Goal: Check status: Check status

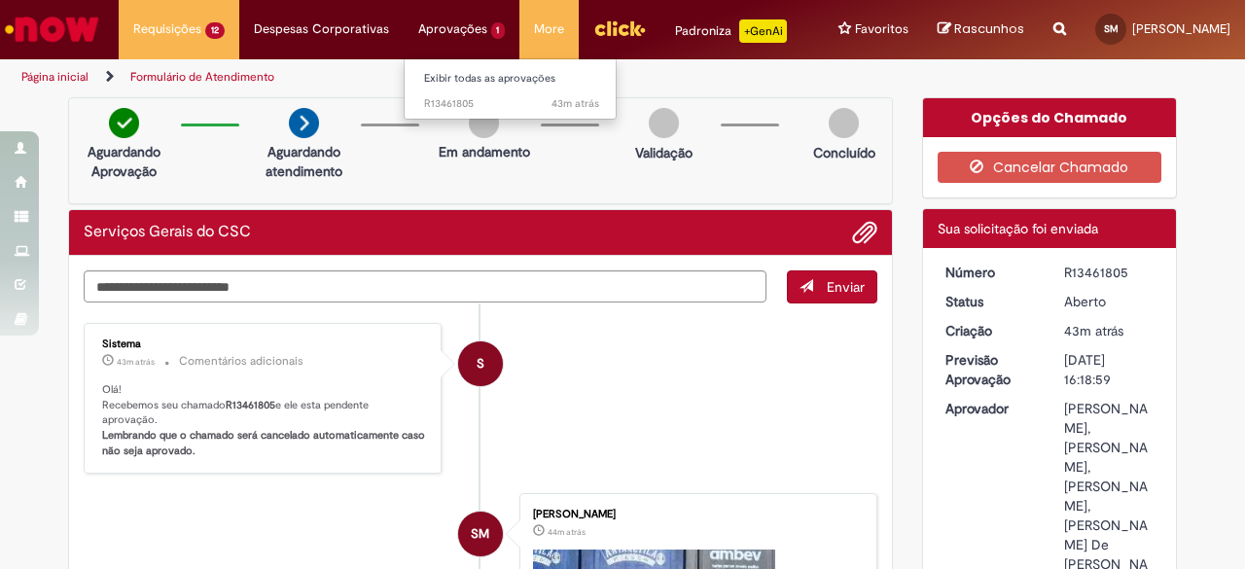
click at [239, 26] on li "Aprovações 1 Exibir todas as aprovações 43m atrás 43 minutos atrás R13461805" at bounding box center [179, 29] width 121 height 58
click at [239, 30] on li "Aprovações 1 Exibir todas as aprovações 44m atrás 44 minutos atrás R13461805" at bounding box center [179, 29] width 121 height 58
click at [239, 28] on li "Aprovações 1 Exibir todas as aprovações 44m atrás 44 minutos atrás R13461805" at bounding box center [179, 29] width 121 height 58
click at [239, 34] on li "Aprovações 1 Exibir todas as aprovações 44m atrás 44 minutos atrás R13461805" at bounding box center [179, 29] width 121 height 58
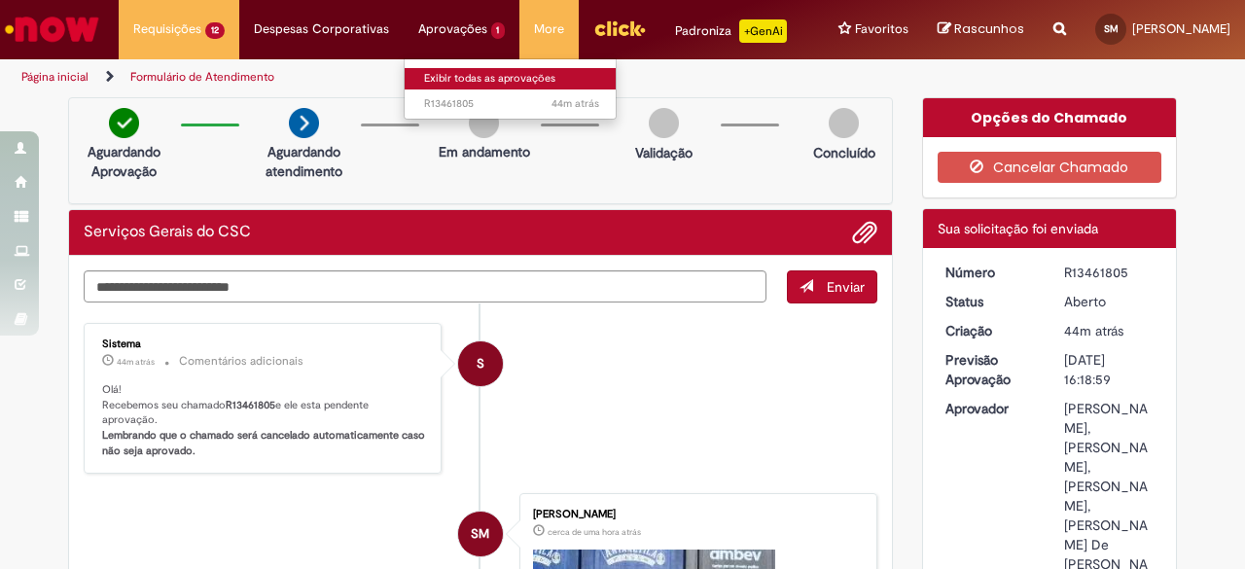
click at [473, 71] on link "Exibir todas as aprovações" at bounding box center [511, 78] width 214 height 21
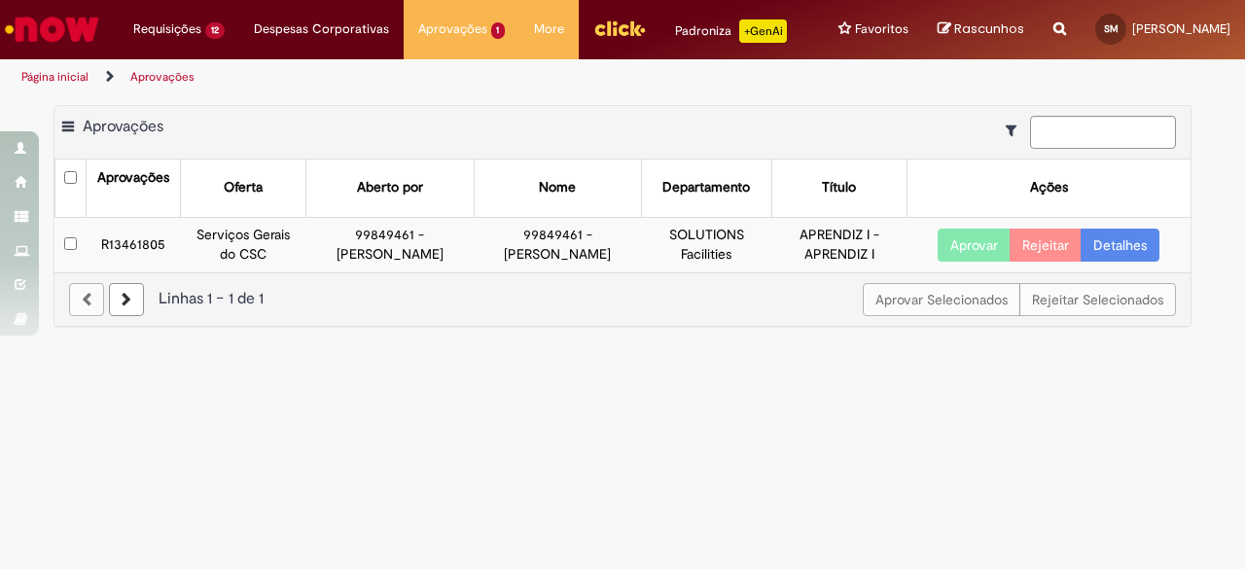
click at [109, 243] on td "R13461805" at bounding box center [134, 244] width 94 height 54
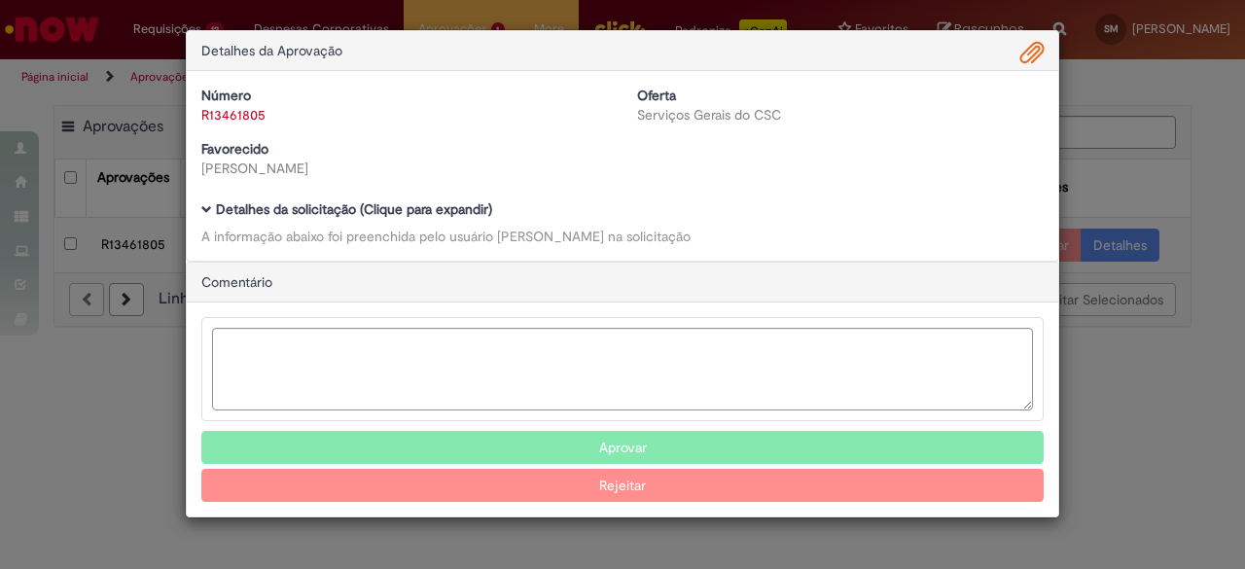
click at [804, 279] on div "Comentário" at bounding box center [622, 283] width 871 height 40
click at [1182, 262] on div "Detalhes da Aprovação Número R13461805 Oferta Serviços Gerais do CSC Favorecido…" at bounding box center [622, 284] width 1245 height 569
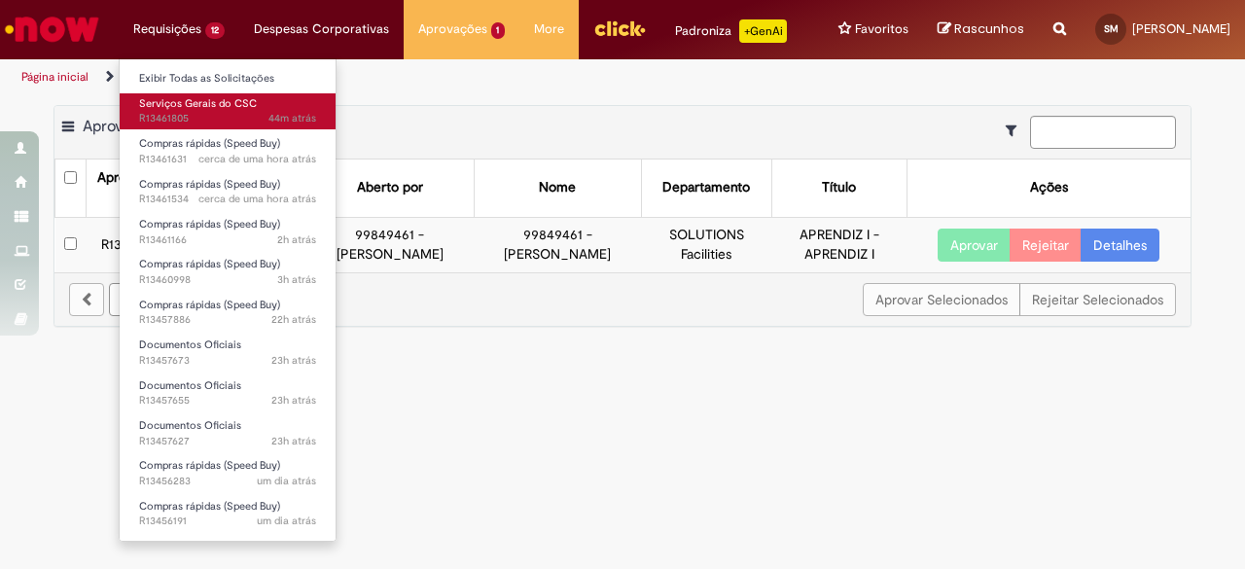
click at [230, 108] on span "Serviços Gerais do CSC" at bounding box center [198, 103] width 118 height 15
click at [188, 121] on span "44m atrás 44 minutos atrás R13461805" at bounding box center [227, 119] width 177 height 16
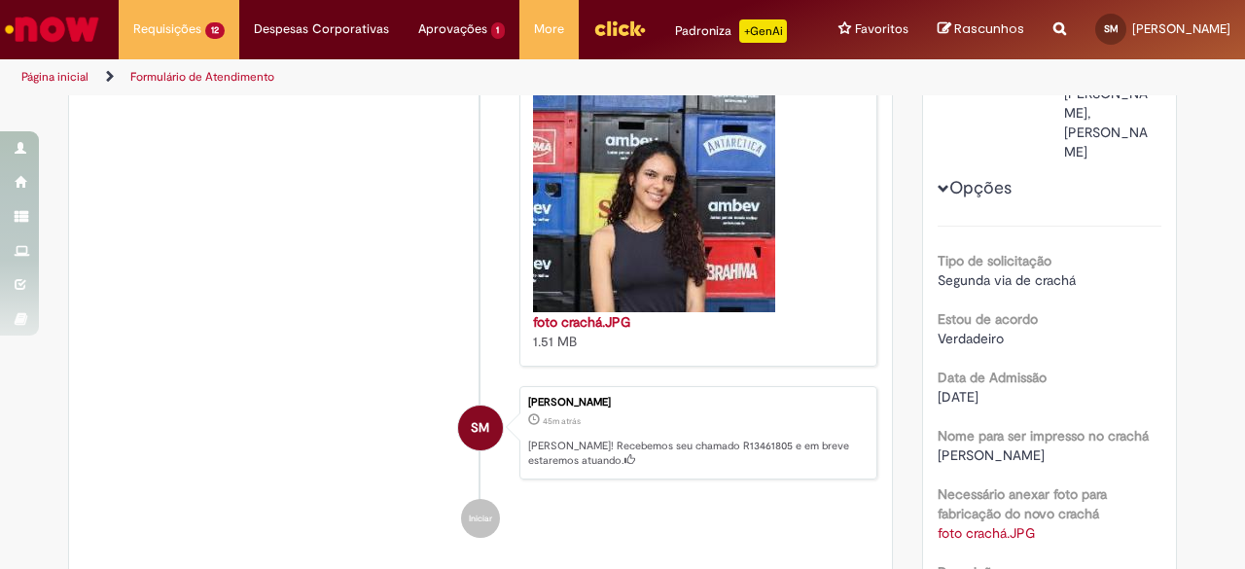
scroll to position [115, 0]
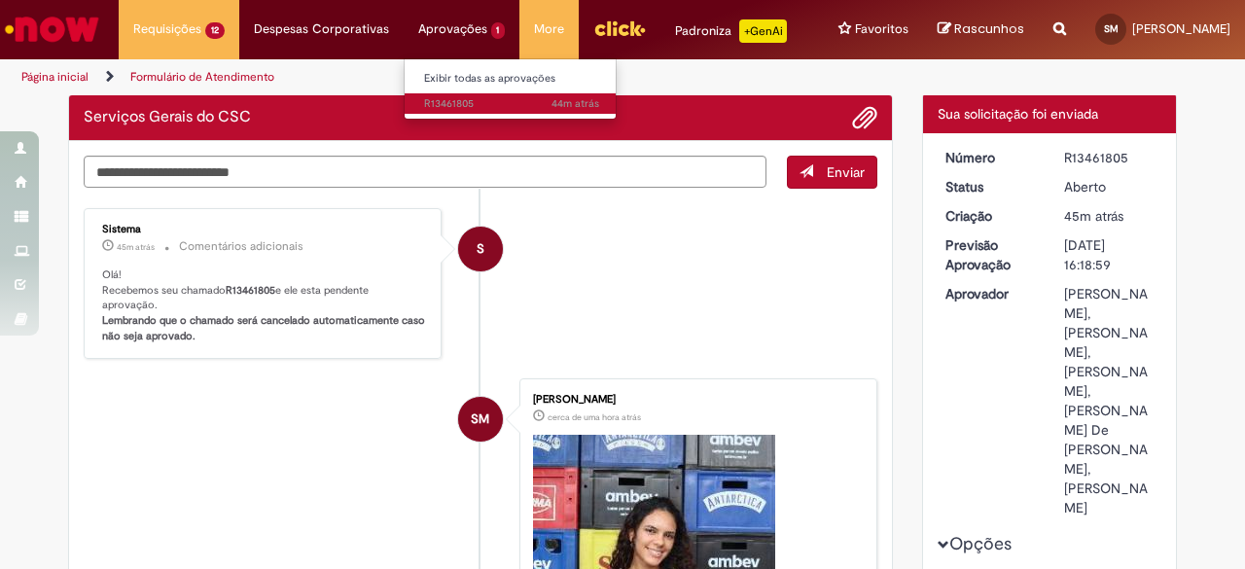
click at [471, 99] on span "44m atrás 44 minutos atrás R13461805" at bounding box center [511, 104] width 175 height 16
click at [443, 103] on span "45m atrás 45 minutos atrás R13461805" at bounding box center [511, 104] width 175 height 16
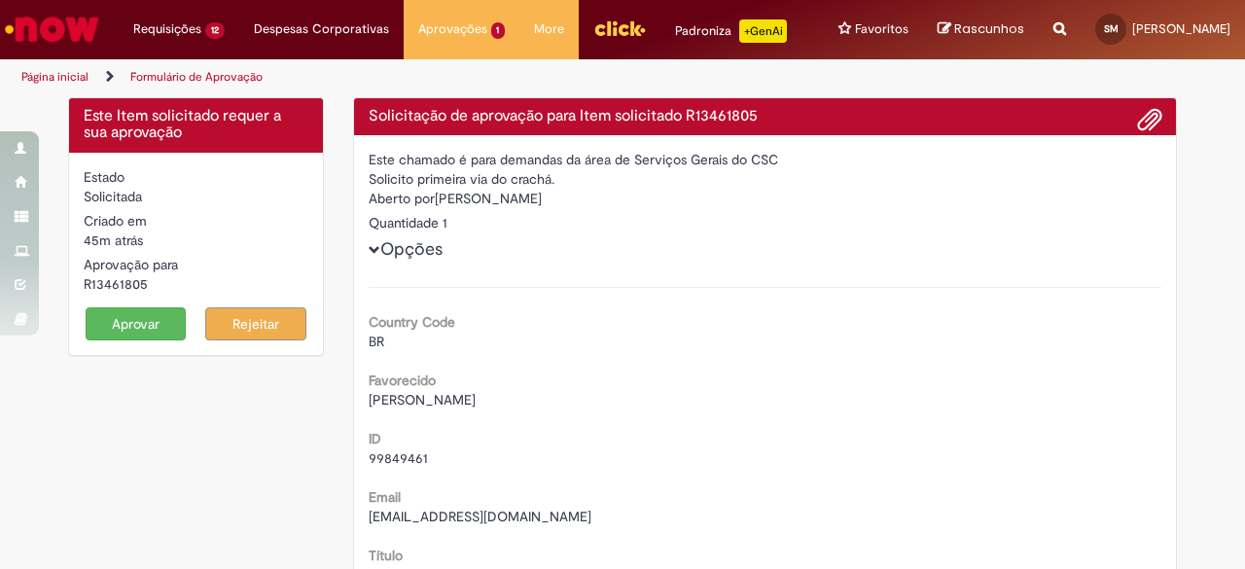
click at [127, 323] on button "Aprovar" at bounding box center [136, 323] width 101 height 33
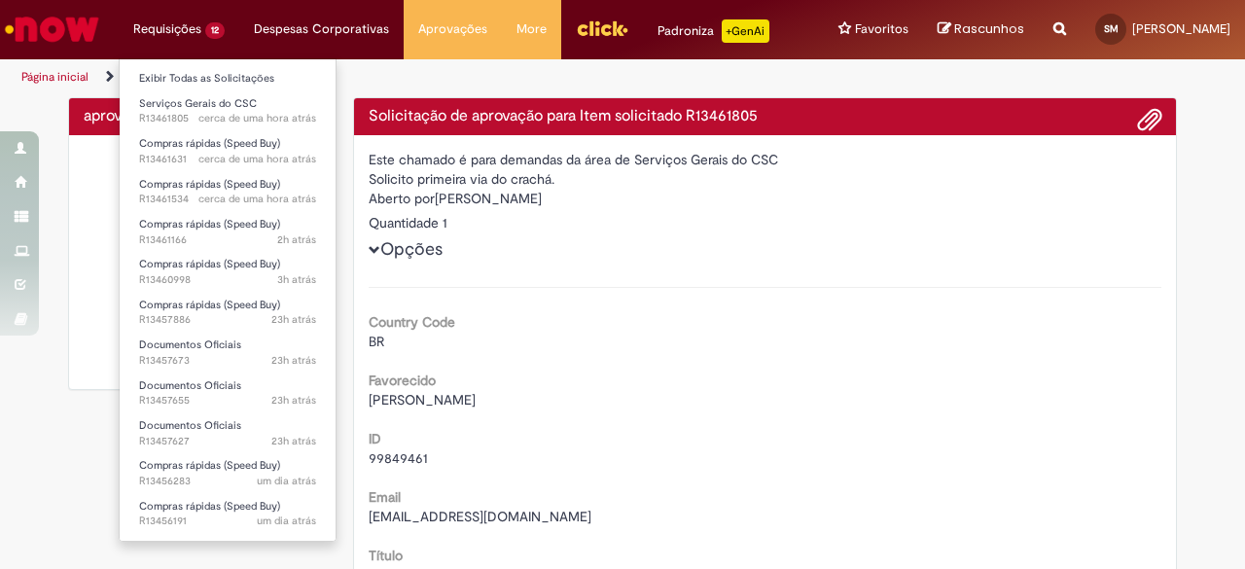
click at [150, 22] on li "Requisições 12 Exibir Todas as Solicitações Serviços Gerais do CSC cerca de uma…" at bounding box center [179, 29] width 121 height 58
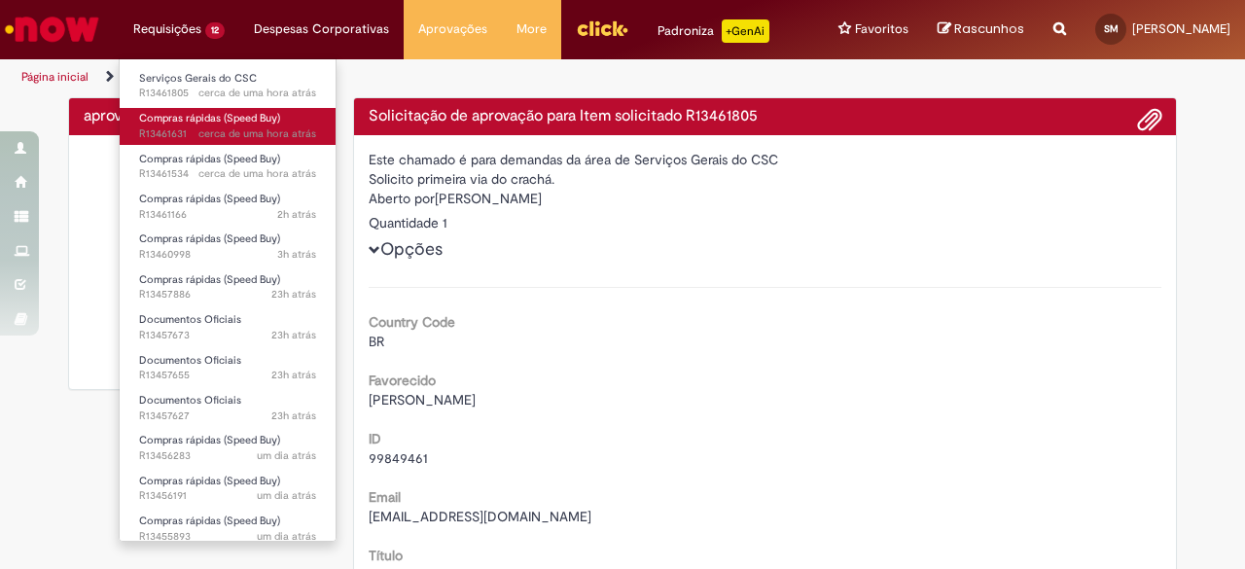
scroll to position [35, 0]
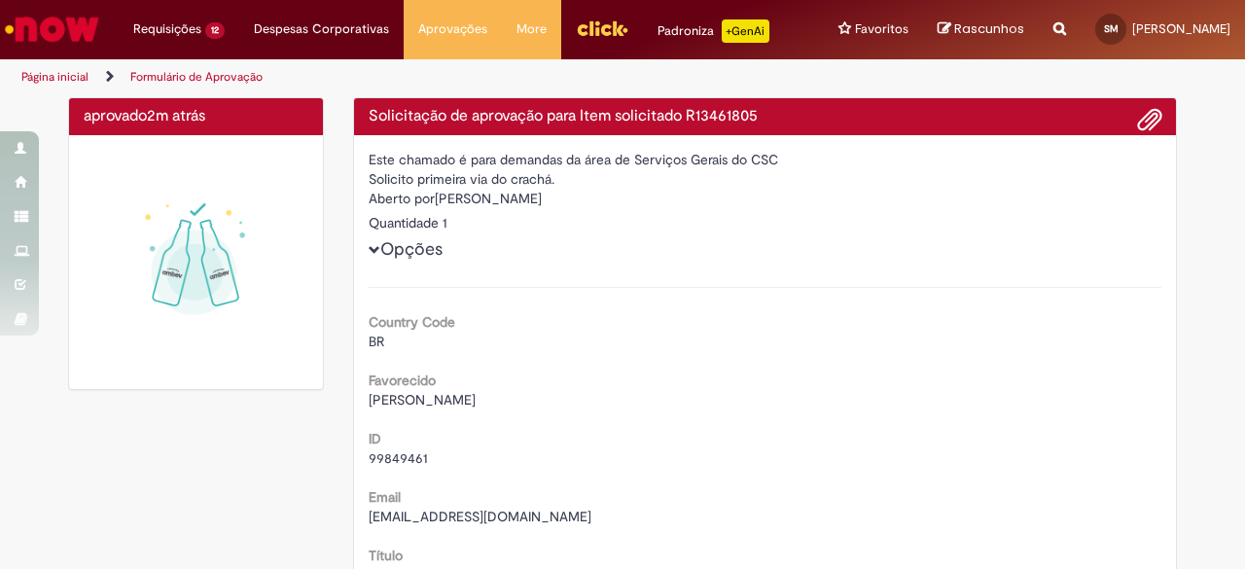
click at [67, 18] on img "Ir para a Homepage" at bounding box center [52, 29] width 100 height 39
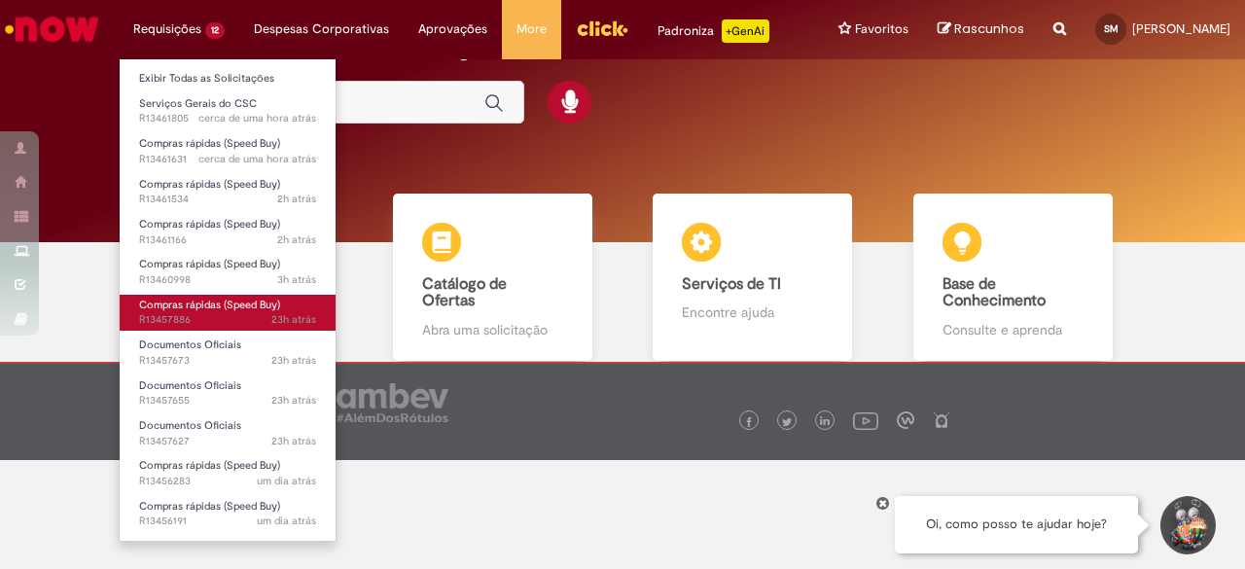
scroll to position [35, 0]
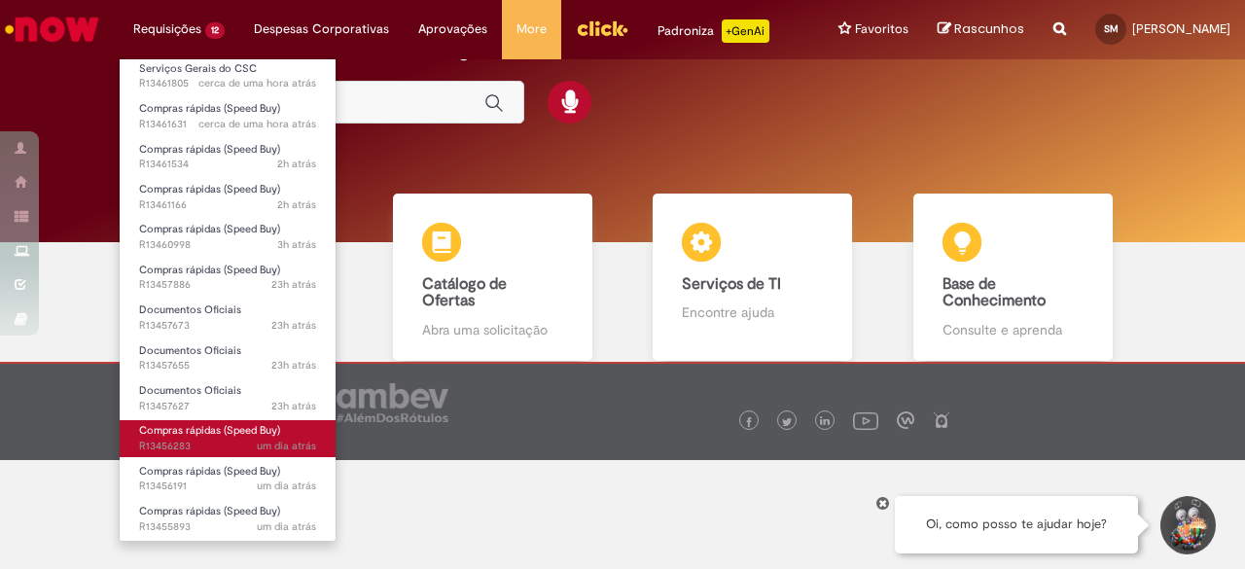
click at [242, 440] on span "um dia atrás um dia atrás R13456283" at bounding box center [227, 447] width 177 height 16
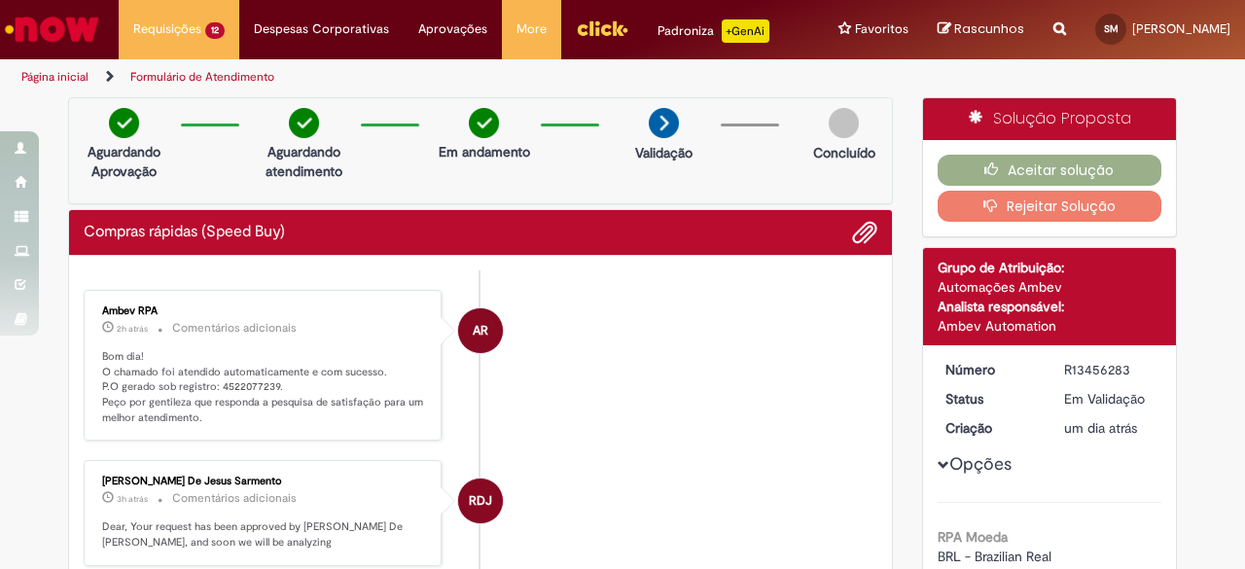
scroll to position [97, 0]
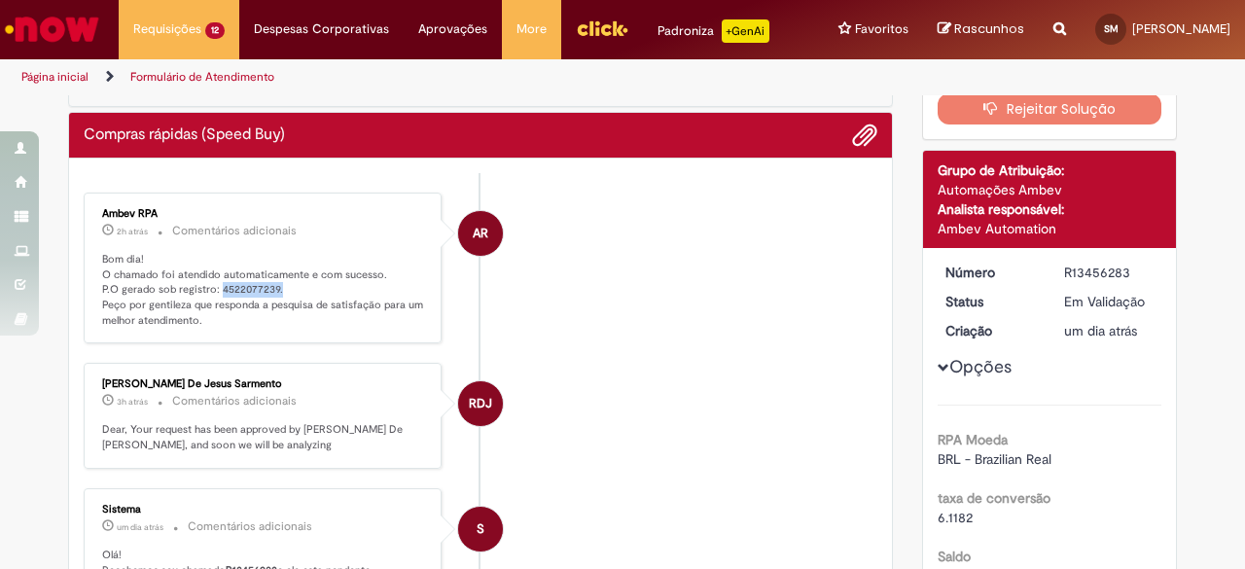
drag, startPoint x: 274, startPoint y: 281, endPoint x: 208, endPoint y: 284, distance: 66.2
click at [208, 284] on p "Bom dia! O chamado foi atendido automaticamente e com sucesso. P.O gerado sob r…" at bounding box center [264, 290] width 324 height 77
click at [292, 279] on p "Bom dia! O chamado foi atendido automaticamente e com sucesso. P.O gerado sob r…" at bounding box center [264, 290] width 324 height 77
click at [279, 283] on p "Bom dia! O chamado foi atendido automaticamente e com sucesso. P.O gerado sob r…" at bounding box center [264, 290] width 324 height 77
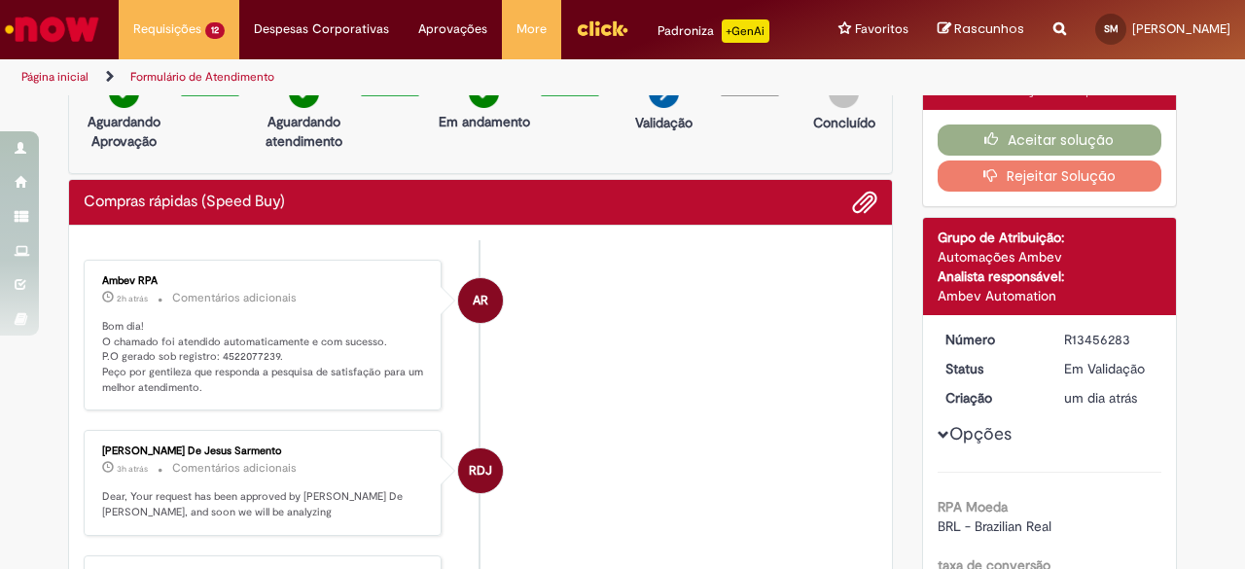
scroll to position [0, 0]
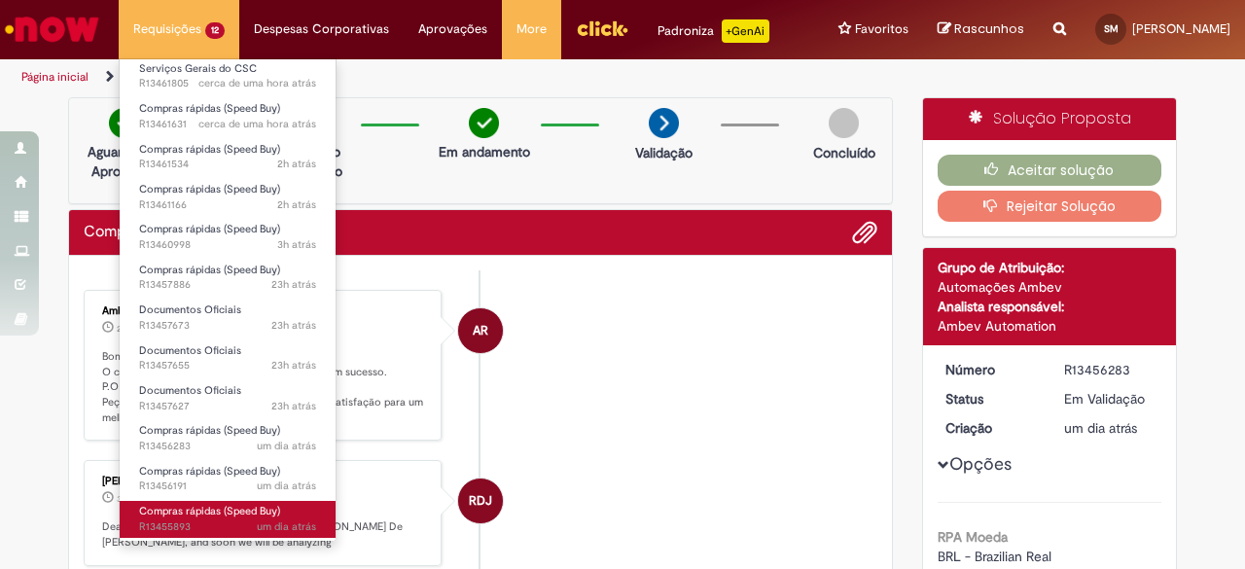
click at [261, 512] on span "Compras rápidas (Speed Buy)" at bounding box center [209, 511] width 141 height 15
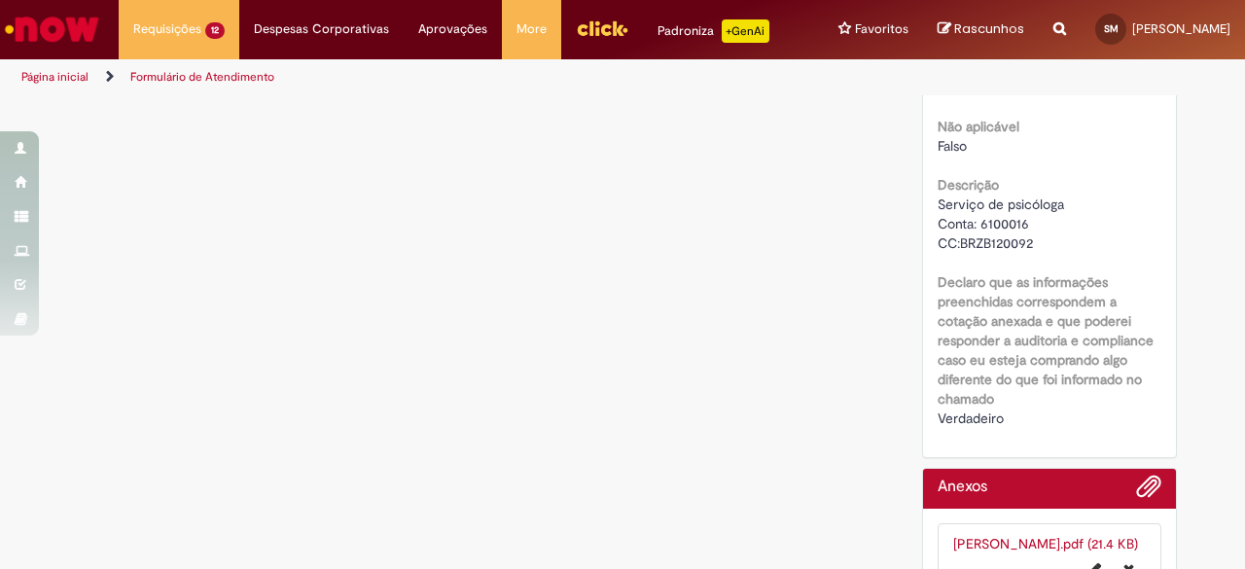
scroll to position [2596, 0]
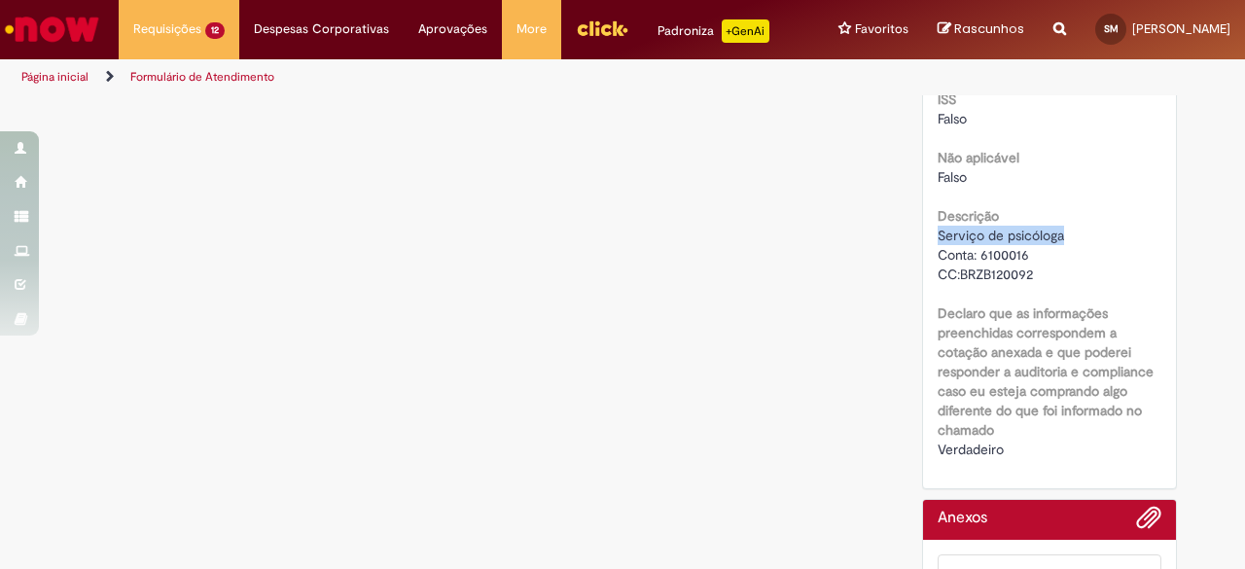
drag, startPoint x: 1070, startPoint y: 219, endPoint x: 929, endPoint y: 217, distance: 141.0
click at [937, 226] on div "Serviço de psicóloga Conta: 6100016 CC:BRZB120092" at bounding box center [1049, 255] width 225 height 58
copy span "Serviço de psicóloga"
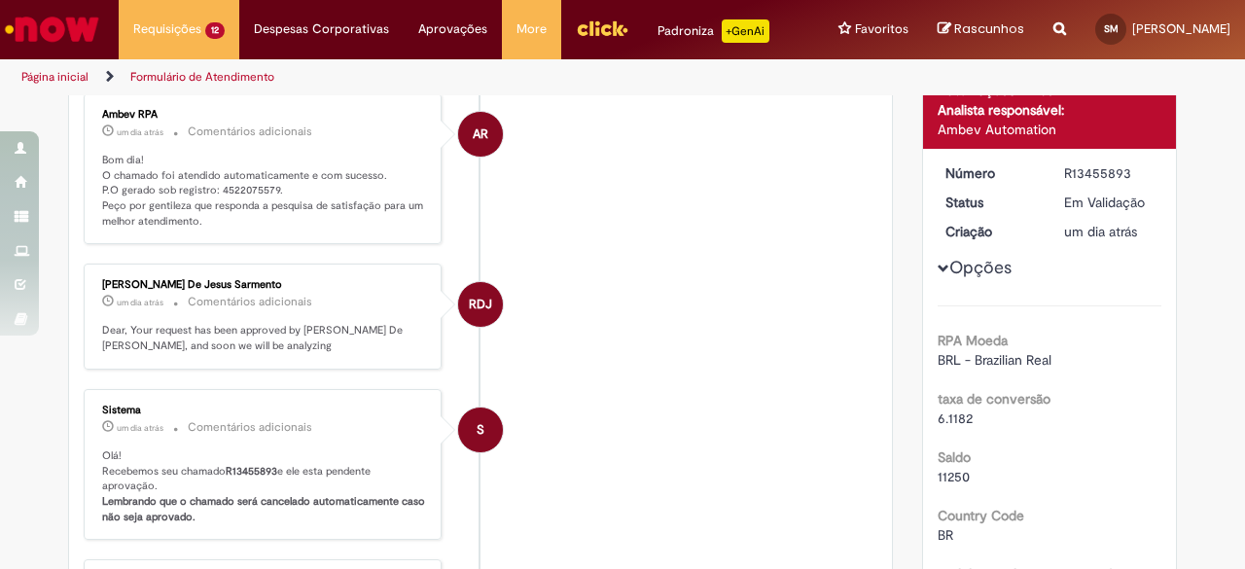
scroll to position [0, 0]
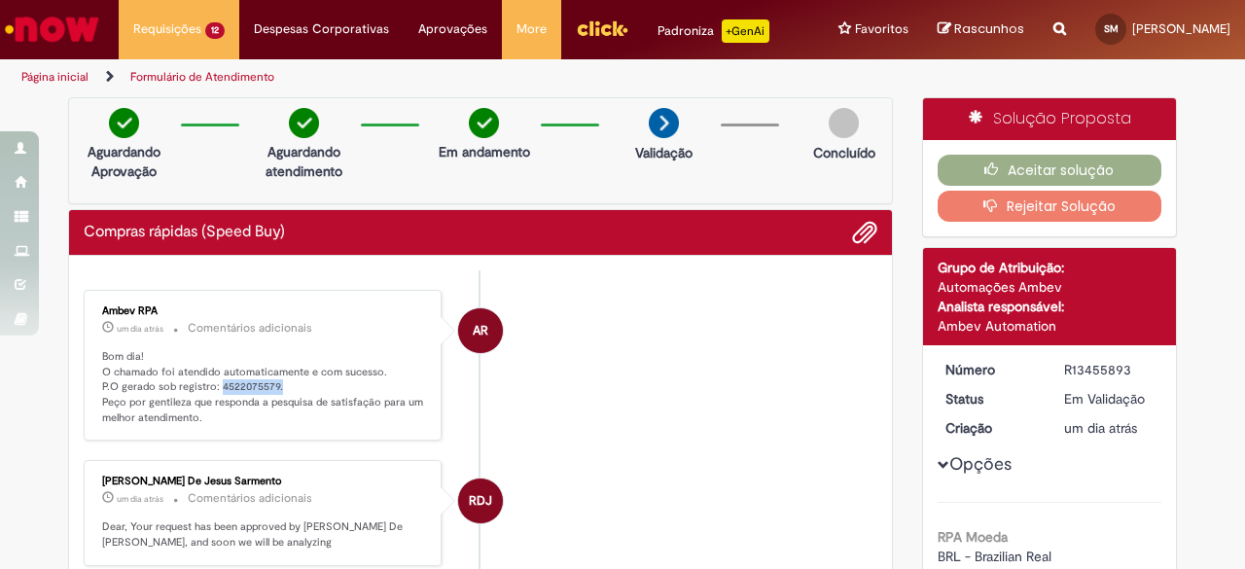
drag, startPoint x: 281, startPoint y: 384, endPoint x: 210, endPoint y: 381, distance: 71.0
click at [210, 381] on p "Bom dia! O chamado foi atendido automaticamente e com sucesso. P.O gerado sob r…" at bounding box center [264, 387] width 324 height 77
copy p "4522075579."
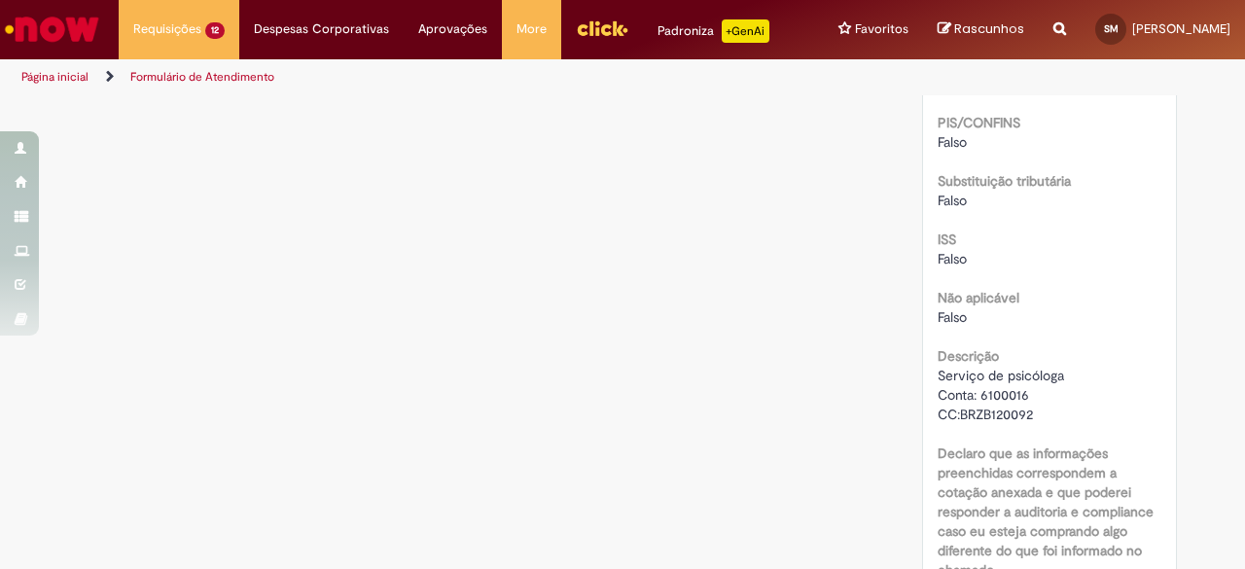
scroll to position [2431, 0]
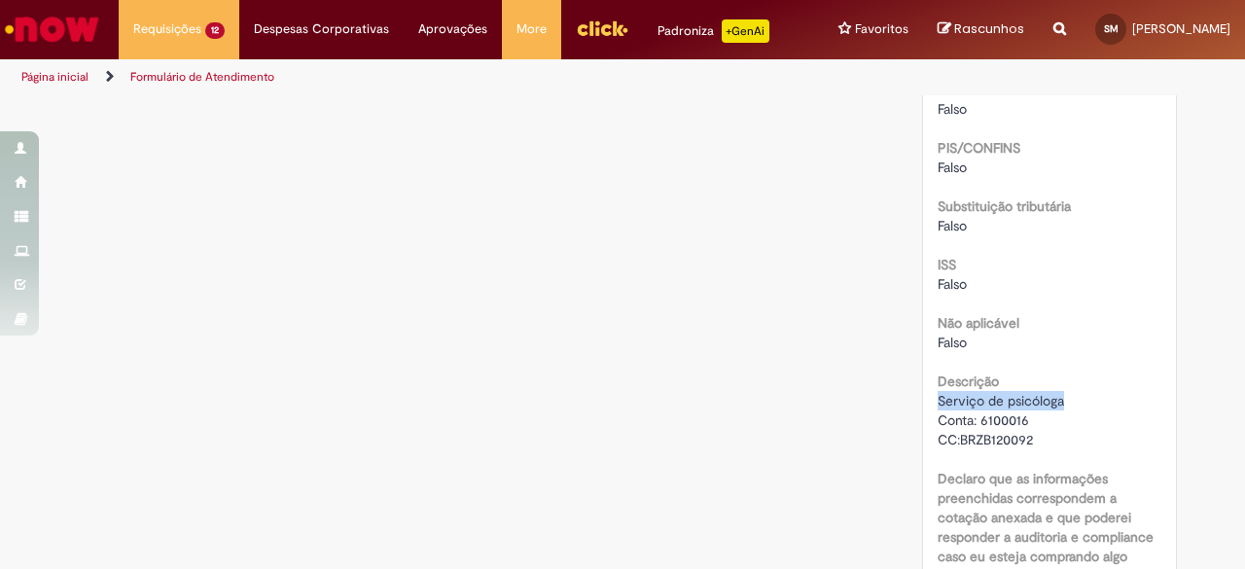
drag, startPoint x: 1085, startPoint y: 374, endPoint x: 930, endPoint y: 384, distance: 155.9
click at [937, 391] on div "Serviço de psicóloga Conta: 6100016 CC:BRZB120092" at bounding box center [1049, 420] width 225 height 58
copy span "Serviço de psicóloga"
drag, startPoint x: 806, startPoint y: 474, endPoint x: 648, endPoint y: 340, distance: 207.7
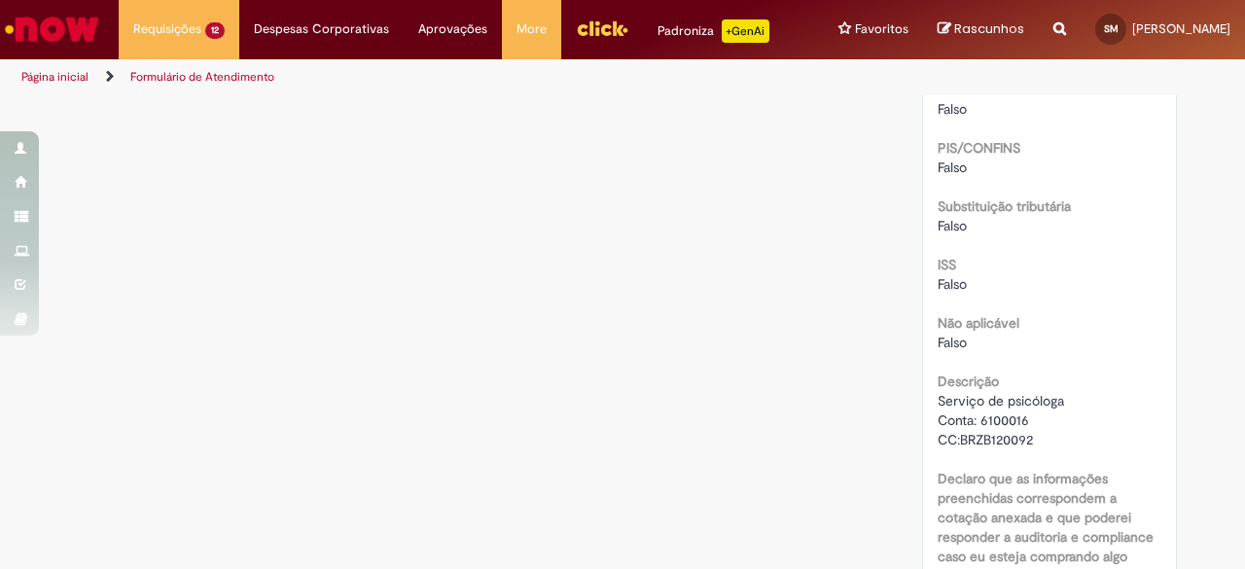
click at [1139, 492] on label "Declaro que as informações preenchidas correspondem a cotação anexada e que pod…" at bounding box center [1049, 537] width 225 height 136
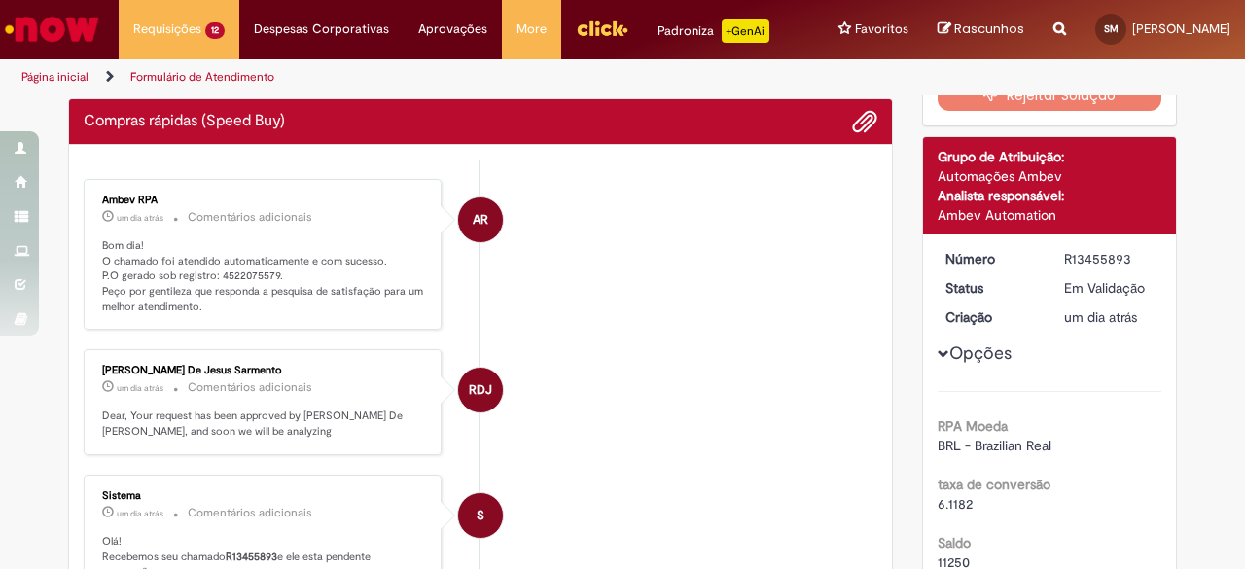
scroll to position [0, 0]
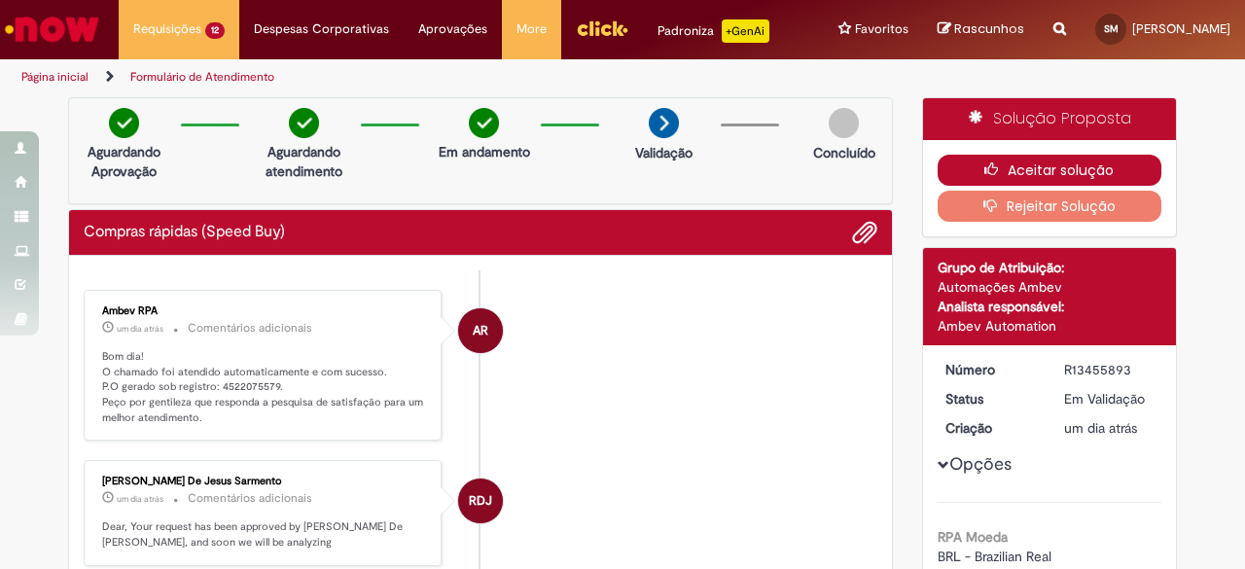
click at [1100, 168] on button "Aceitar solução" at bounding box center [1049, 170] width 225 height 31
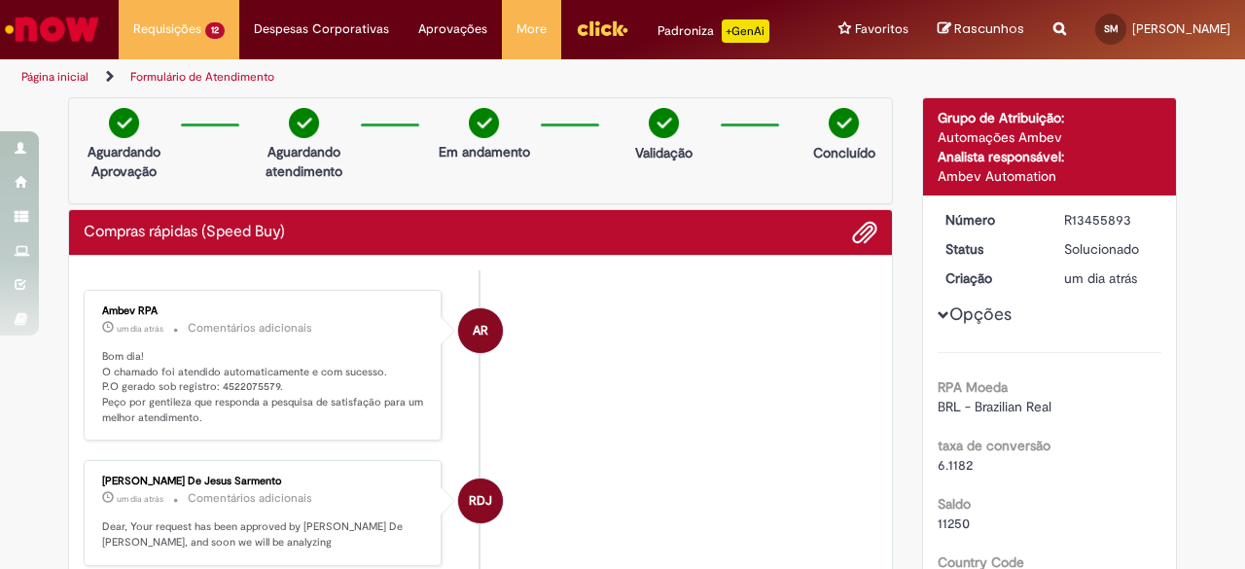
scroll to position [97, 0]
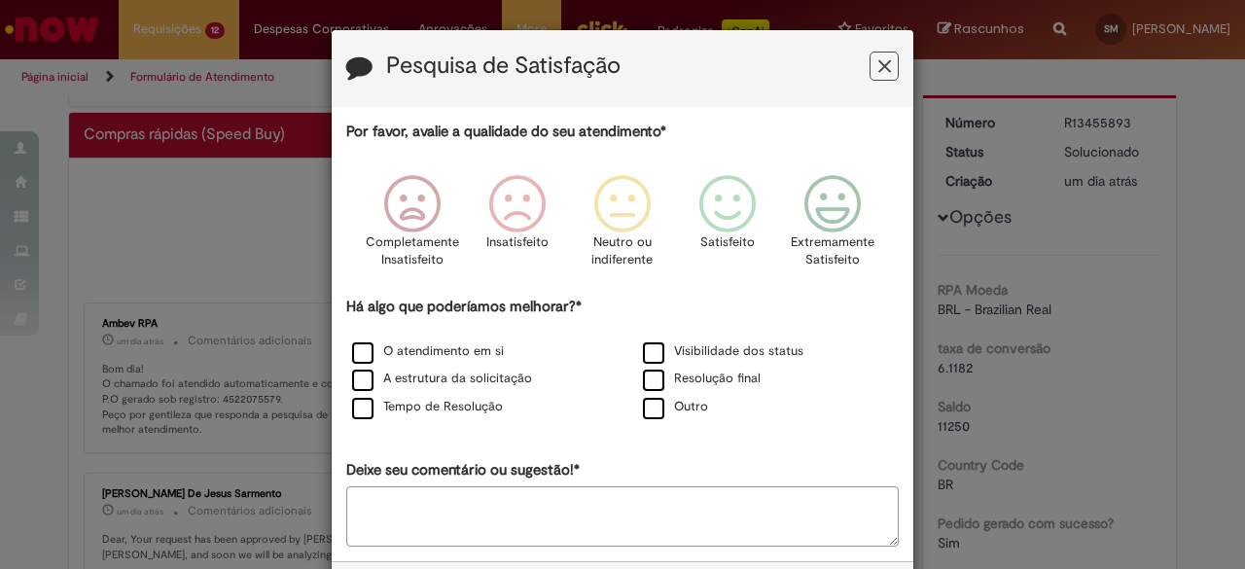
click at [878, 59] on icon "Feedback" at bounding box center [884, 66] width 13 height 20
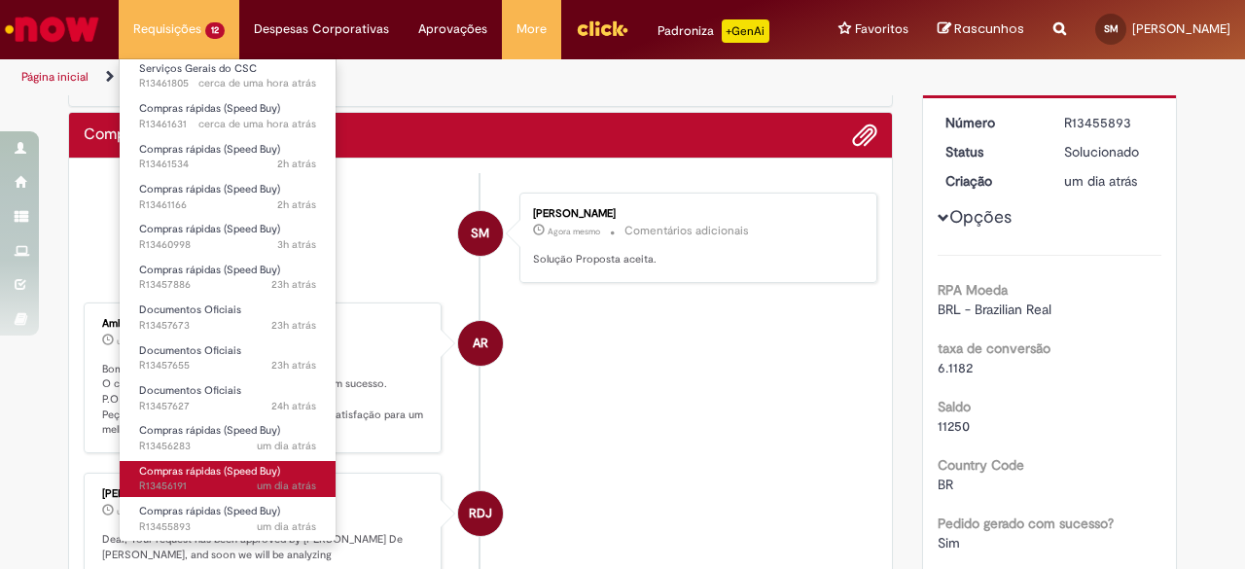
click at [211, 480] on span "um dia atrás um dia atrás R13456191" at bounding box center [227, 486] width 177 height 16
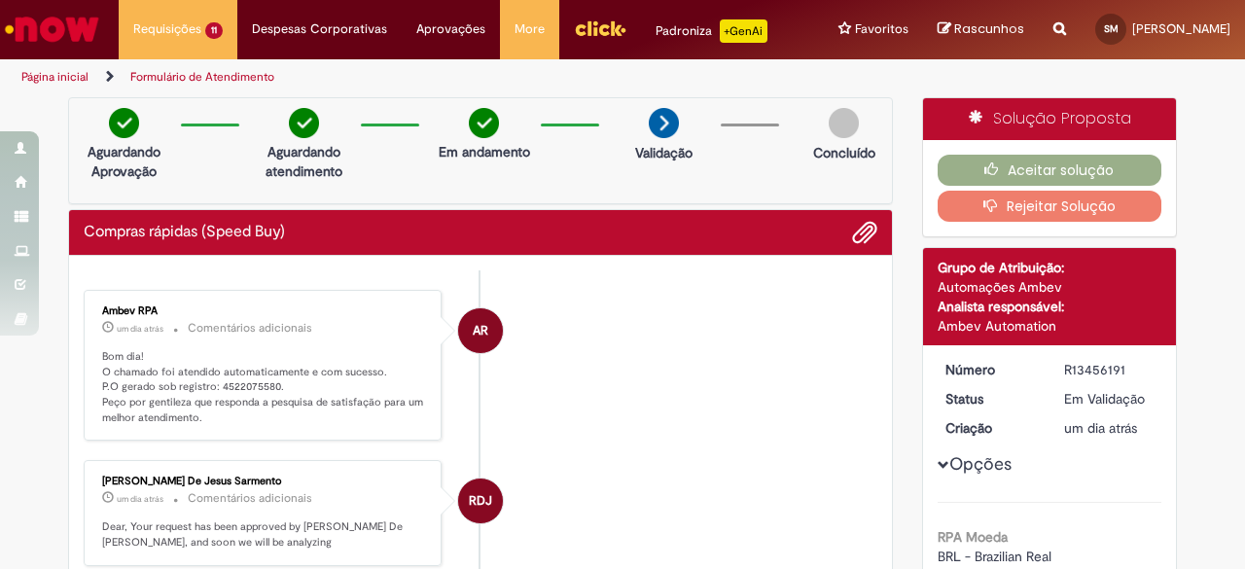
click at [579, 314] on li "AR Ambev RPA um dia atrás um dia atrás Comentários adicionais Bom dia! O chamad…" at bounding box center [480, 366] width 793 height 152
drag, startPoint x: 274, startPoint y: 378, endPoint x: 210, endPoint y: 384, distance: 64.4
click at [210, 384] on p "Bom dia! O chamado foi atendido automaticamente e com sucesso. P.O gerado sob r…" at bounding box center [264, 387] width 324 height 77
copy p "4522075580."
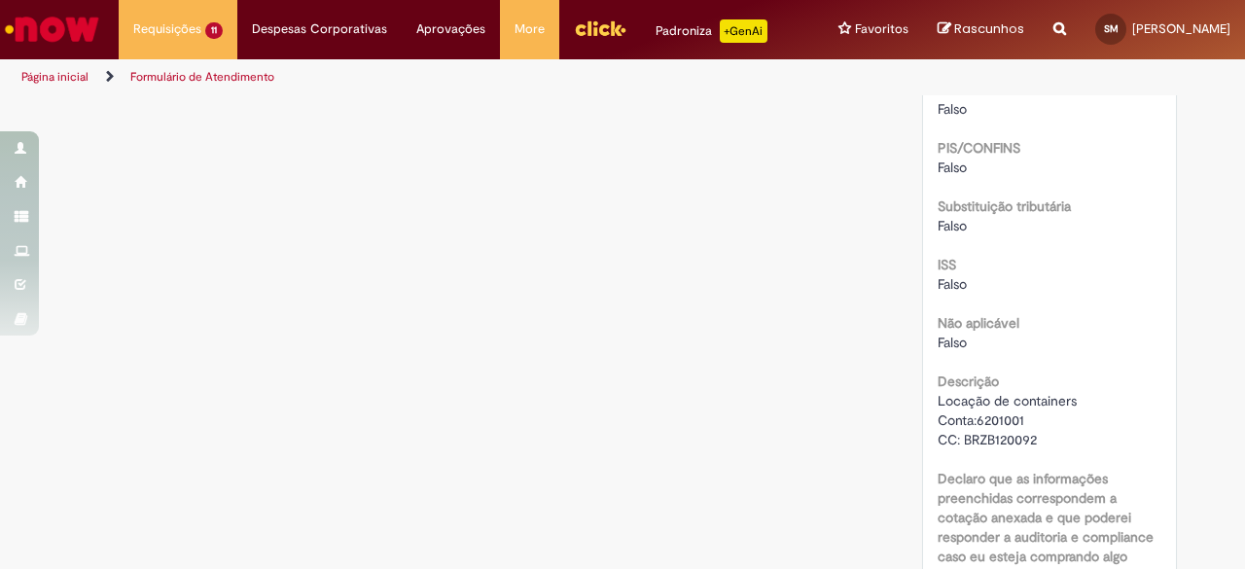
scroll to position [2528, 0]
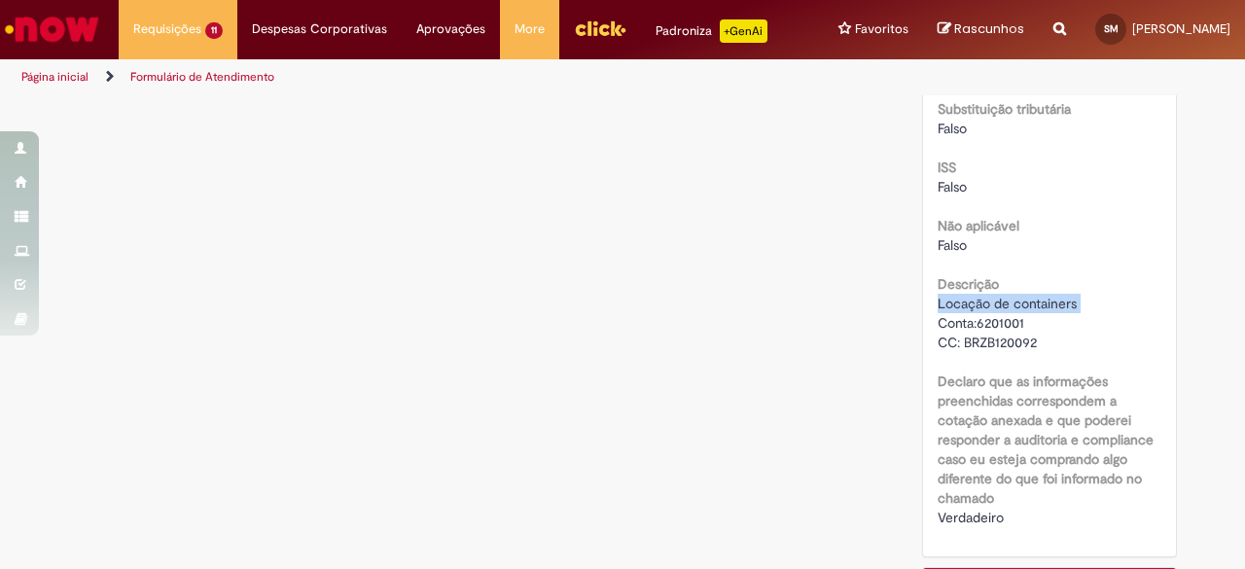
drag, startPoint x: 1090, startPoint y: 277, endPoint x: 926, endPoint y: 281, distance: 164.4
copy span "Locação de containers"
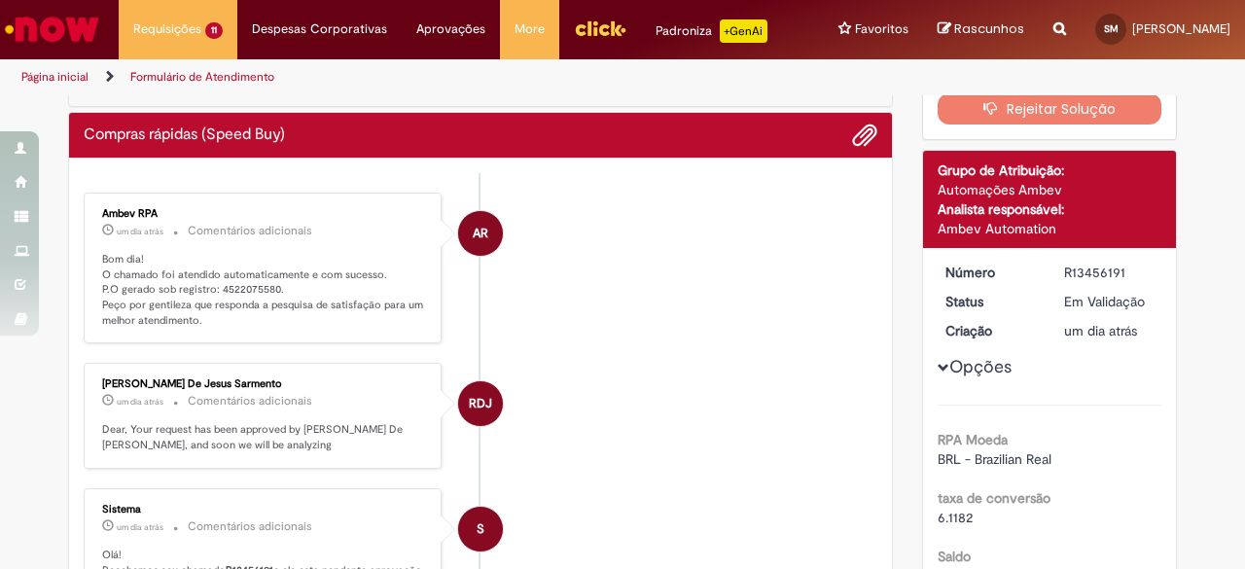
scroll to position [0, 0]
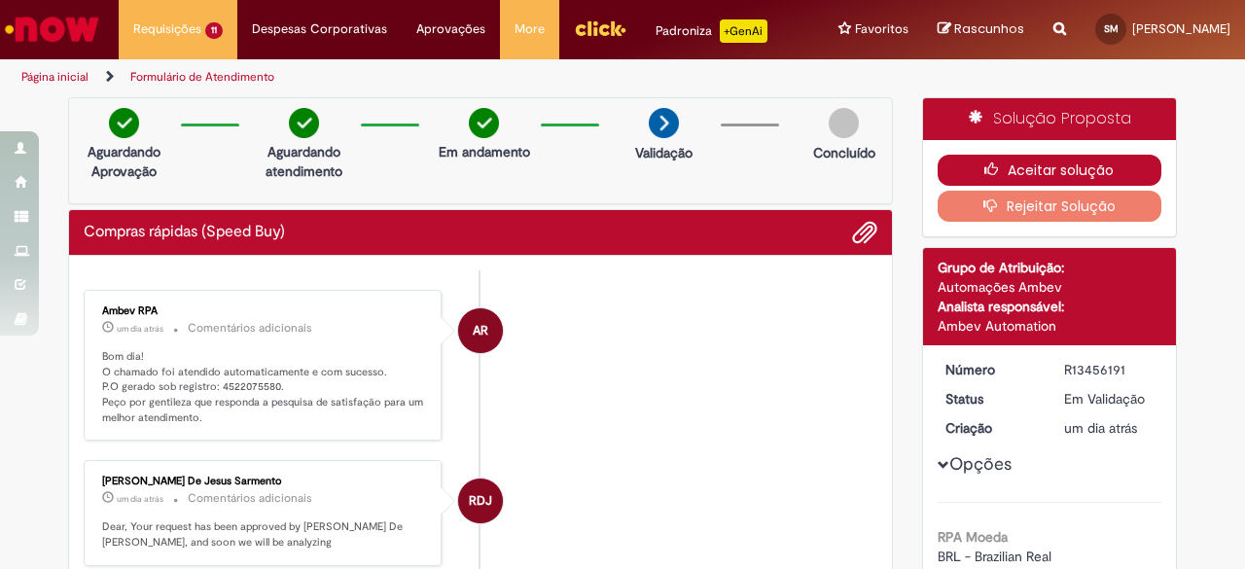
click at [1051, 155] on button "Aceitar solução" at bounding box center [1049, 170] width 225 height 31
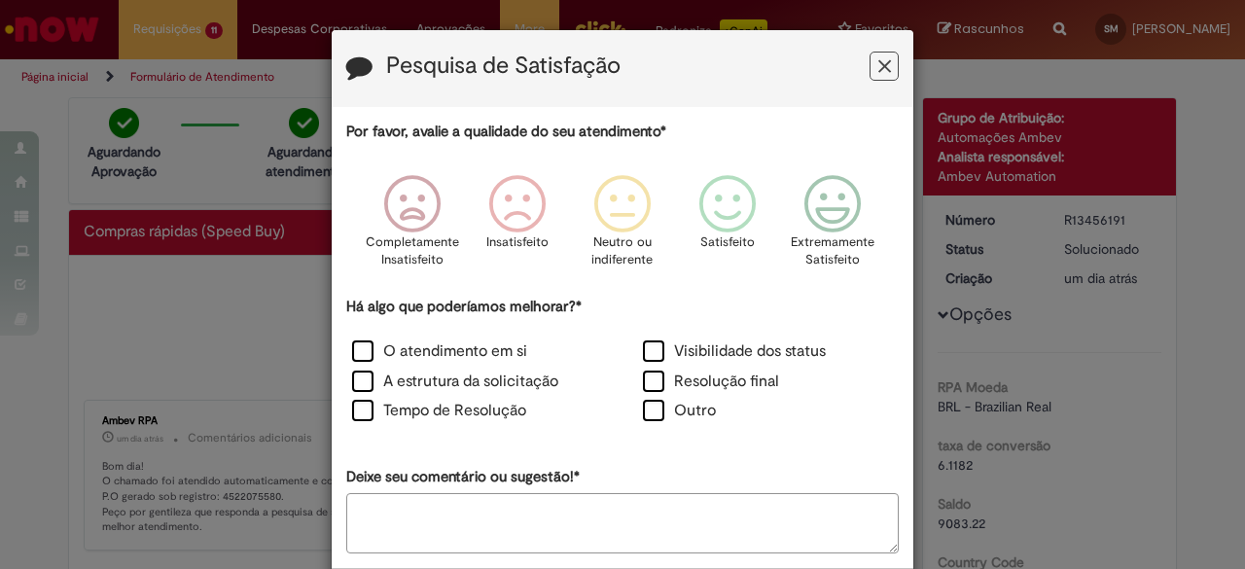
click at [878, 64] on icon "Feedback" at bounding box center [884, 66] width 13 height 20
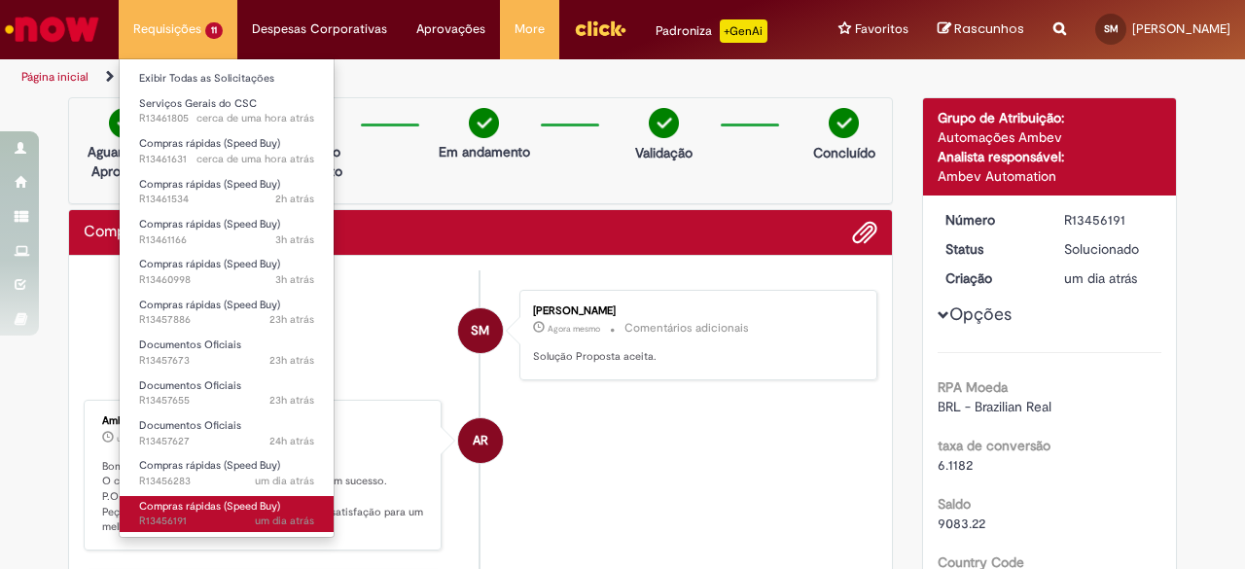
click at [212, 500] on span "Compras rápidas (Speed Buy)" at bounding box center [209, 506] width 141 height 15
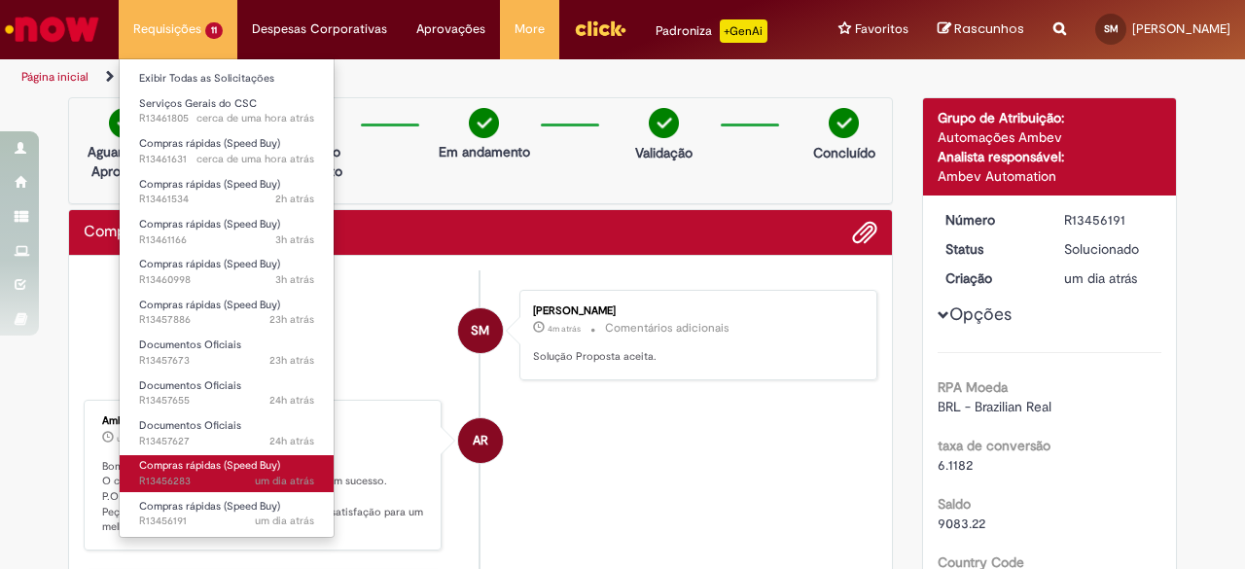
click at [237, 461] on span "Compras rápidas (Speed Buy)" at bounding box center [209, 465] width 141 height 15
click at [226, 466] on span "Compras rápidas (Speed Buy)" at bounding box center [209, 465] width 141 height 15
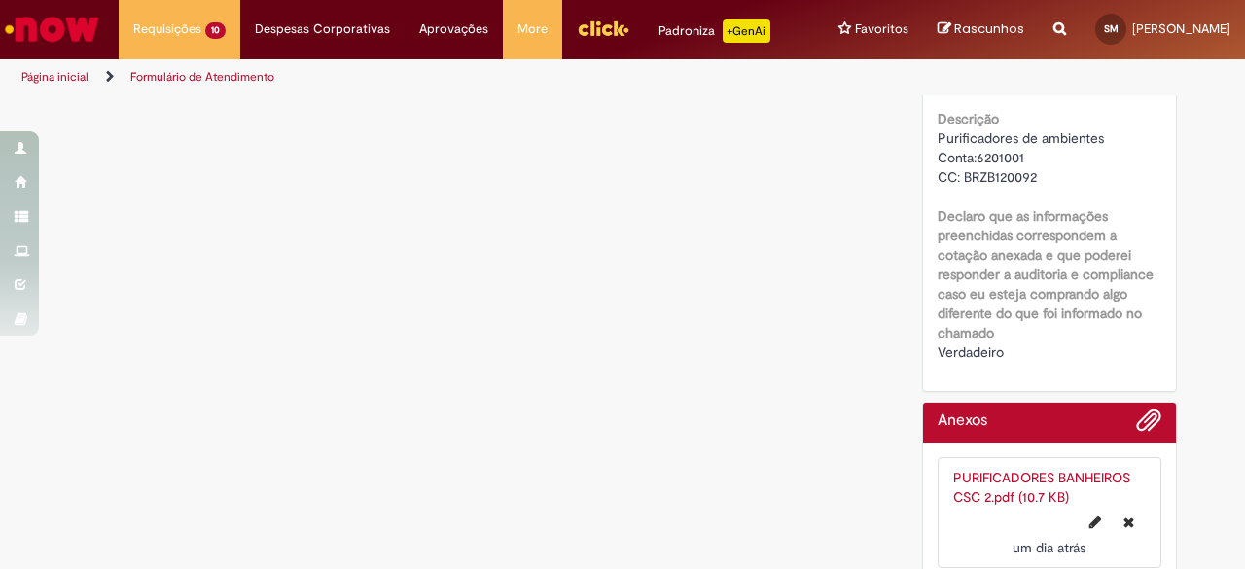
scroll to position [2616, 0]
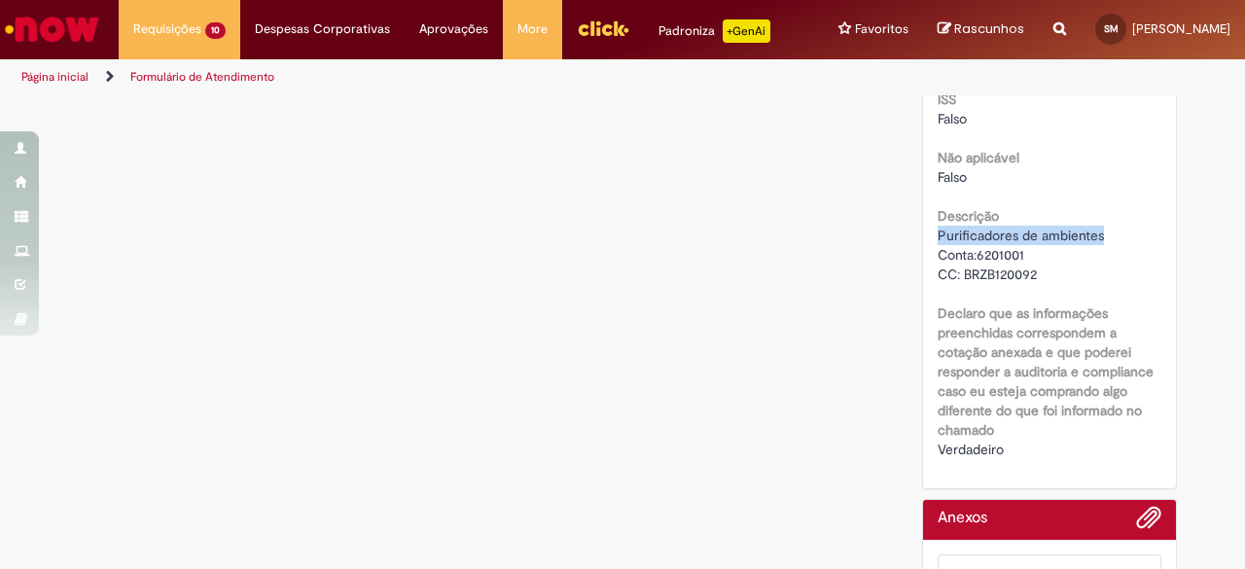
drag, startPoint x: 1102, startPoint y: 217, endPoint x: 928, endPoint y: 217, distance: 174.0
copy span "Purificadores de ambientes"
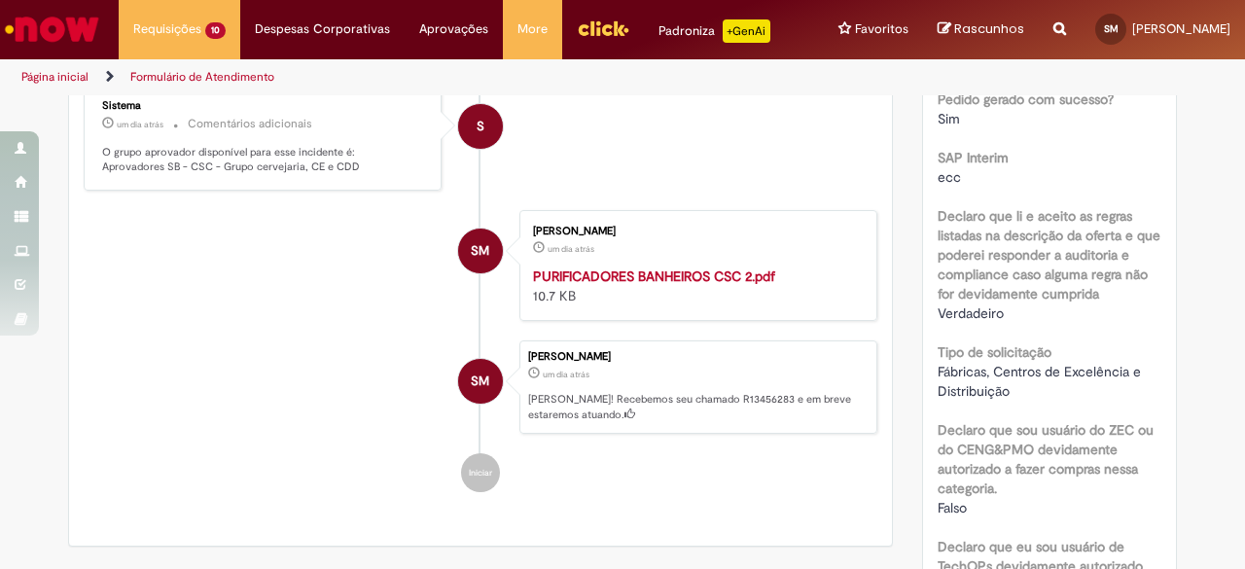
scroll to position [0, 0]
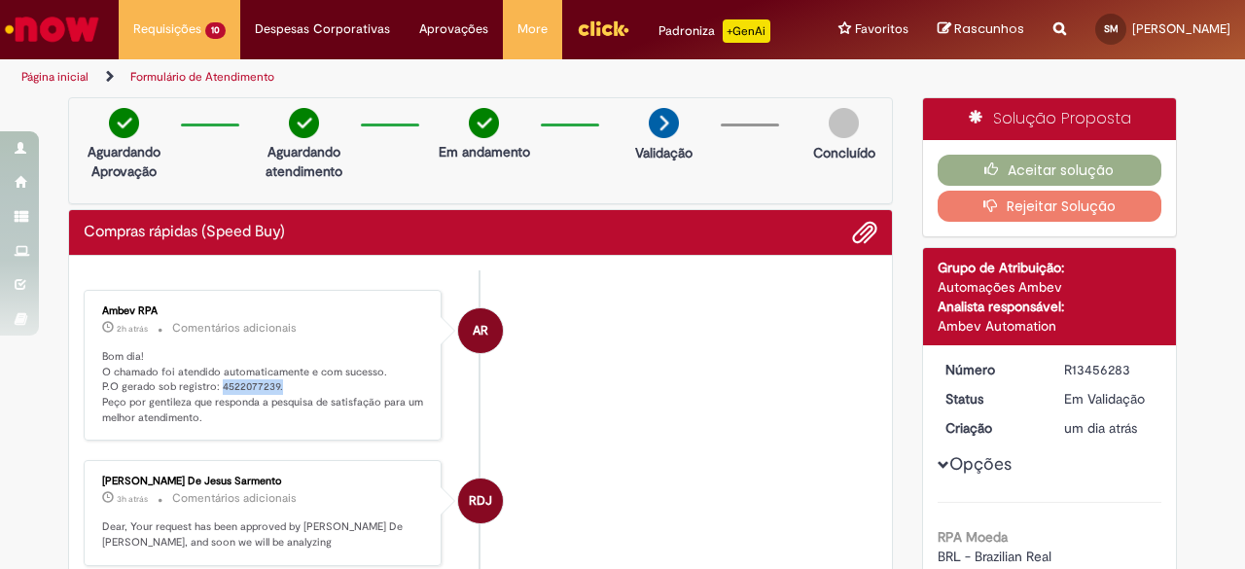
drag, startPoint x: 274, startPoint y: 384, endPoint x: 211, endPoint y: 391, distance: 63.6
click at [211, 391] on p "Bom dia! O chamado foi atendido automaticamente e com sucesso. P.O gerado sob r…" at bounding box center [264, 387] width 324 height 77
copy p "4522077239."
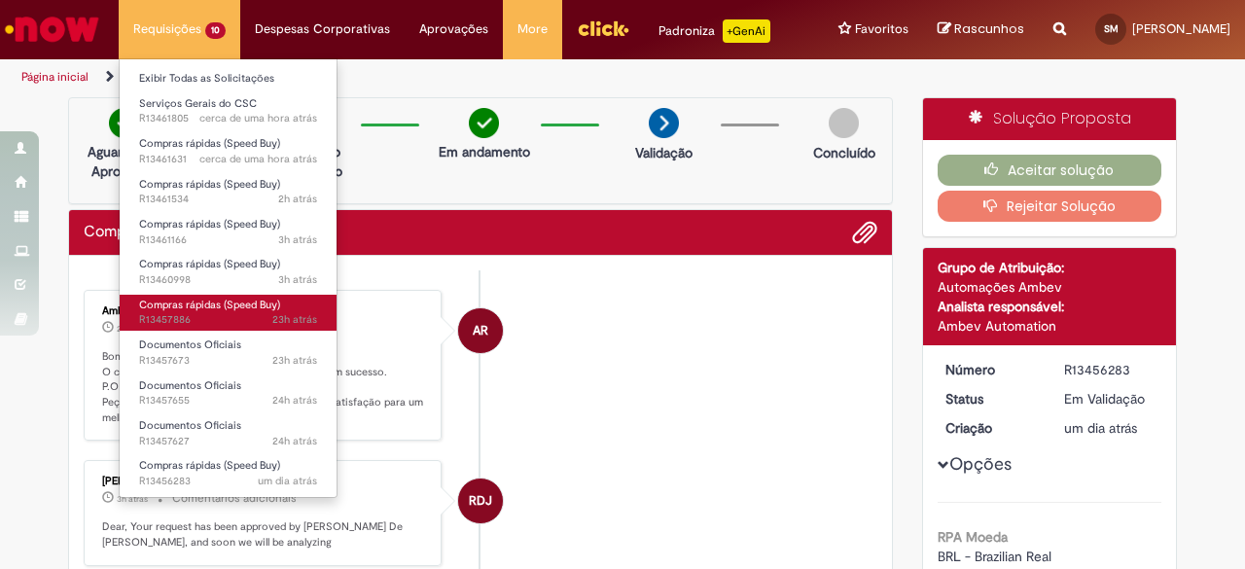
click at [164, 308] on span "Compras rápidas (Speed Buy)" at bounding box center [209, 305] width 141 height 15
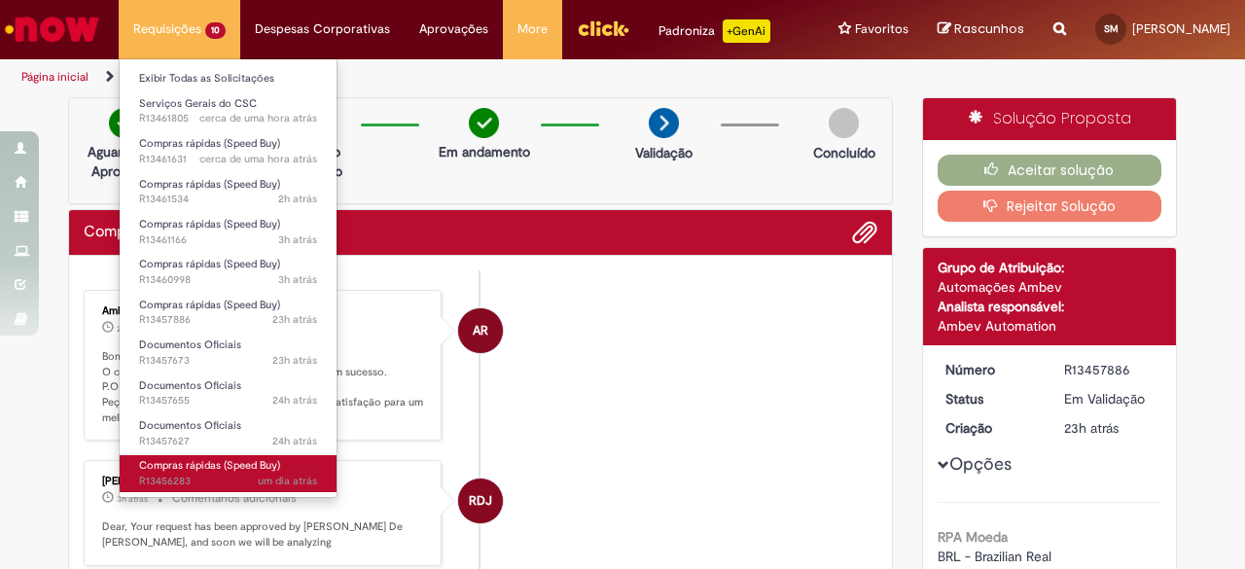
click at [242, 462] on span "Compras rápidas (Speed Buy)" at bounding box center [209, 465] width 141 height 15
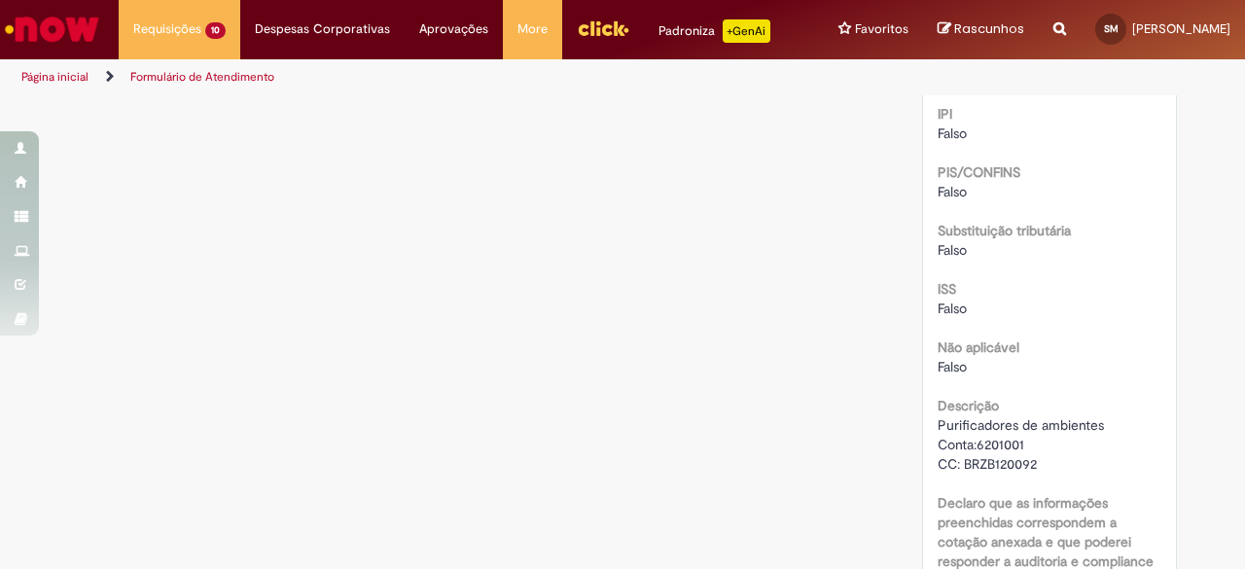
scroll to position [2431, 0]
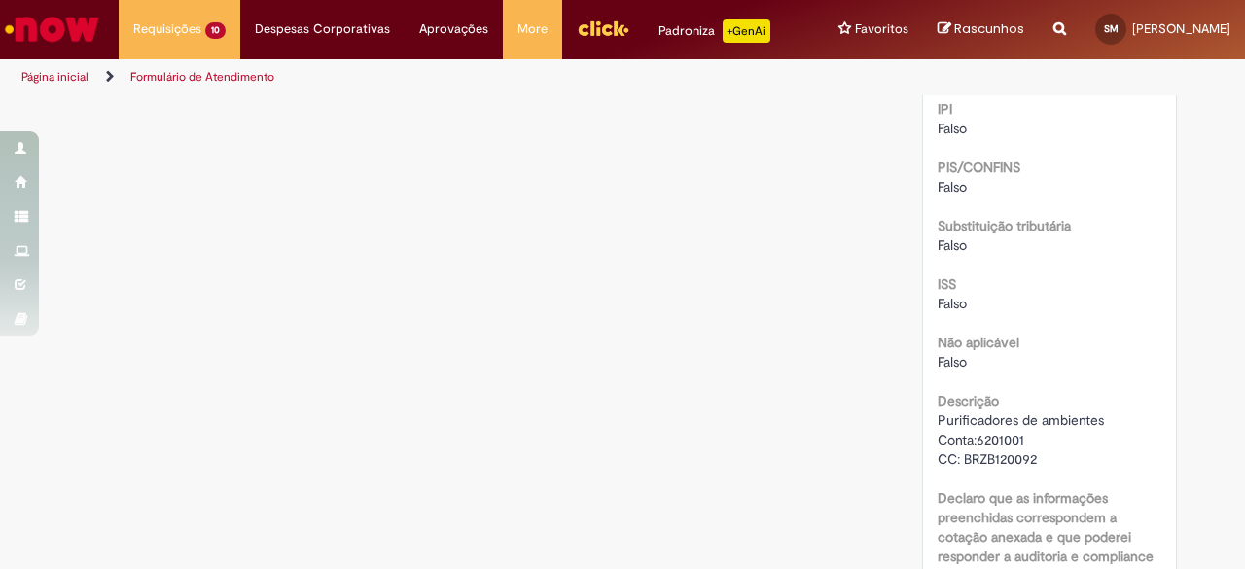
click at [1067, 411] on span "Purificadores de ambientes Conta:6201001 CC: BRZB120092" at bounding box center [1020, 439] width 166 height 56
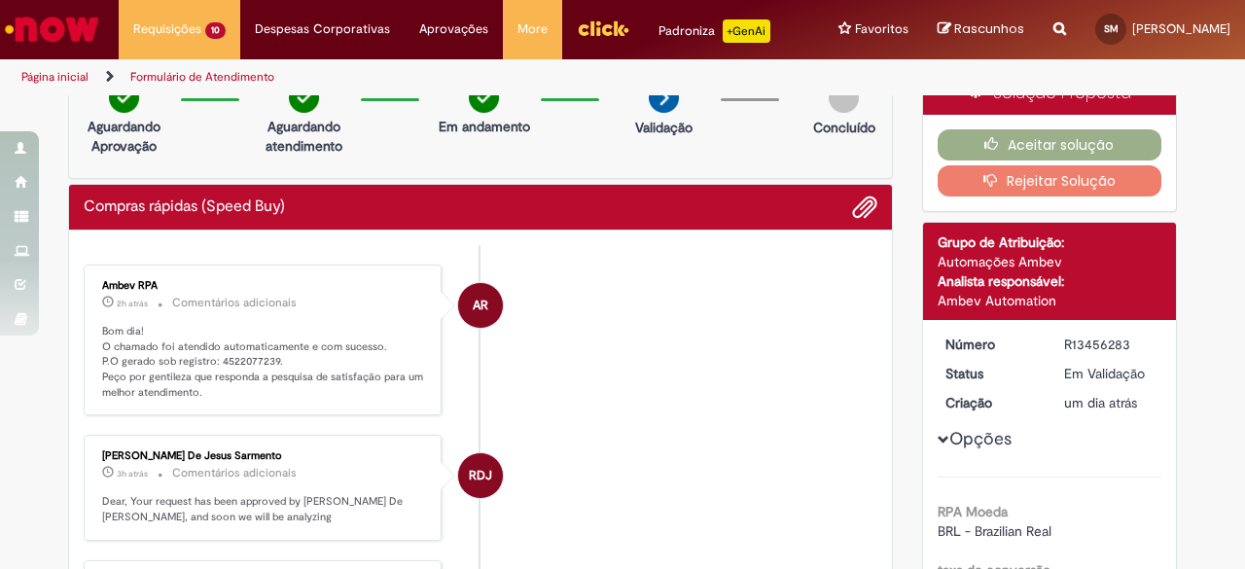
scroll to position [0, 0]
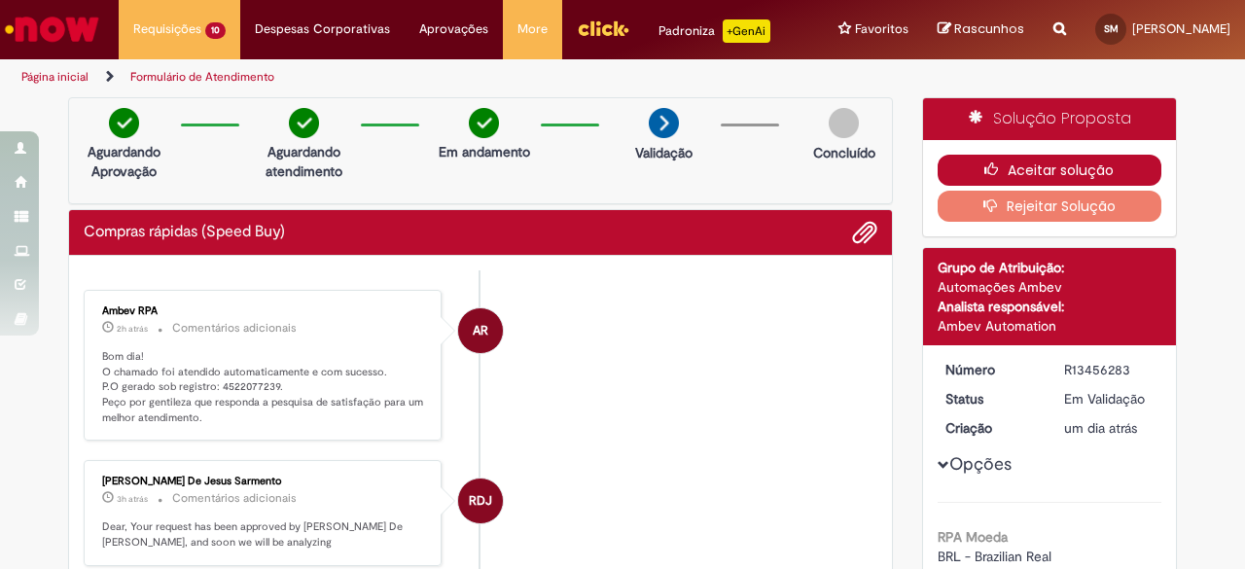
click at [1056, 172] on button "Aceitar solução" at bounding box center [1049, 170] width 225 height 31
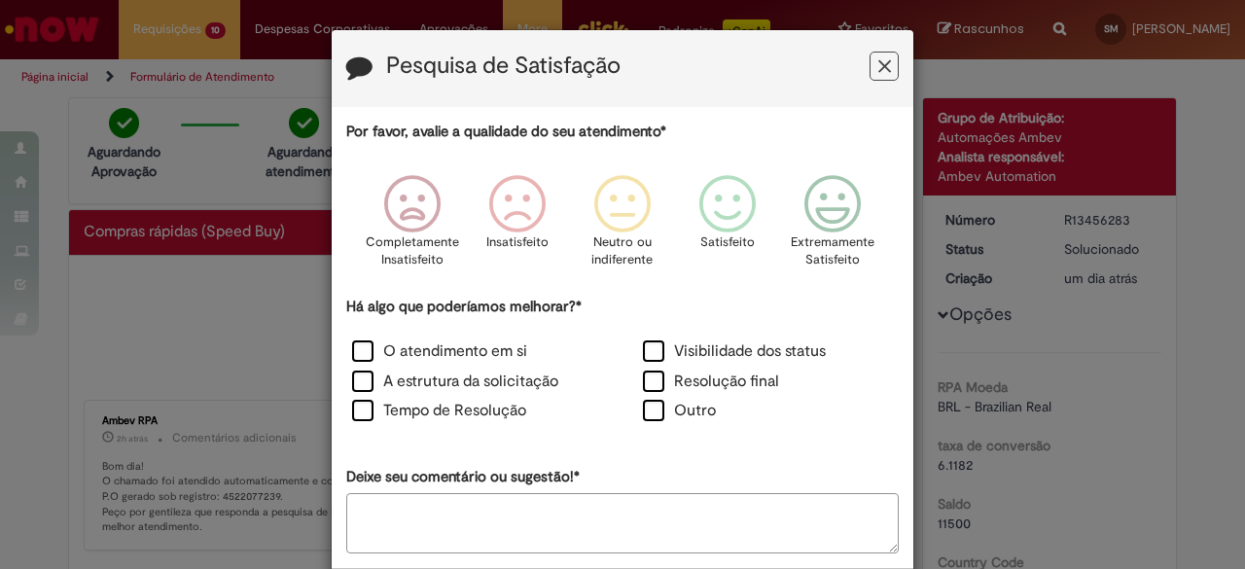
click at [878, 63] on icon "Feedback" at bounding box center [884, 66] width 13 height 20
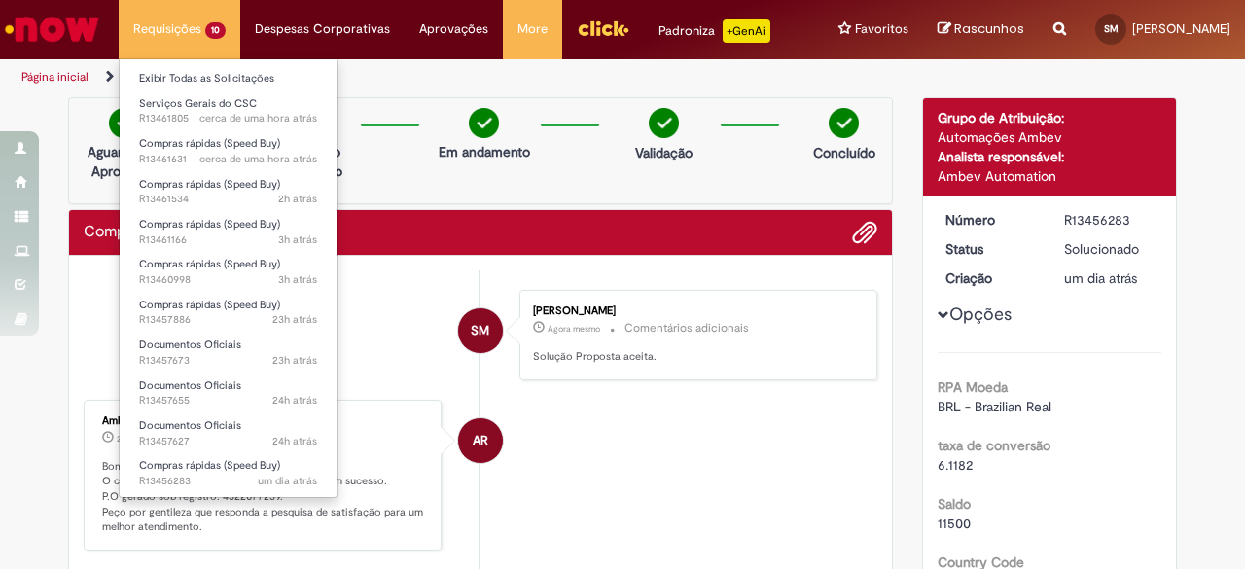
click at [158, 32] on li "Requisições 10 Exibir Todas as Solicitações Serviços Gerais do CSC cerca de uma…" at bounding box center [180, 29] width 122 height 58
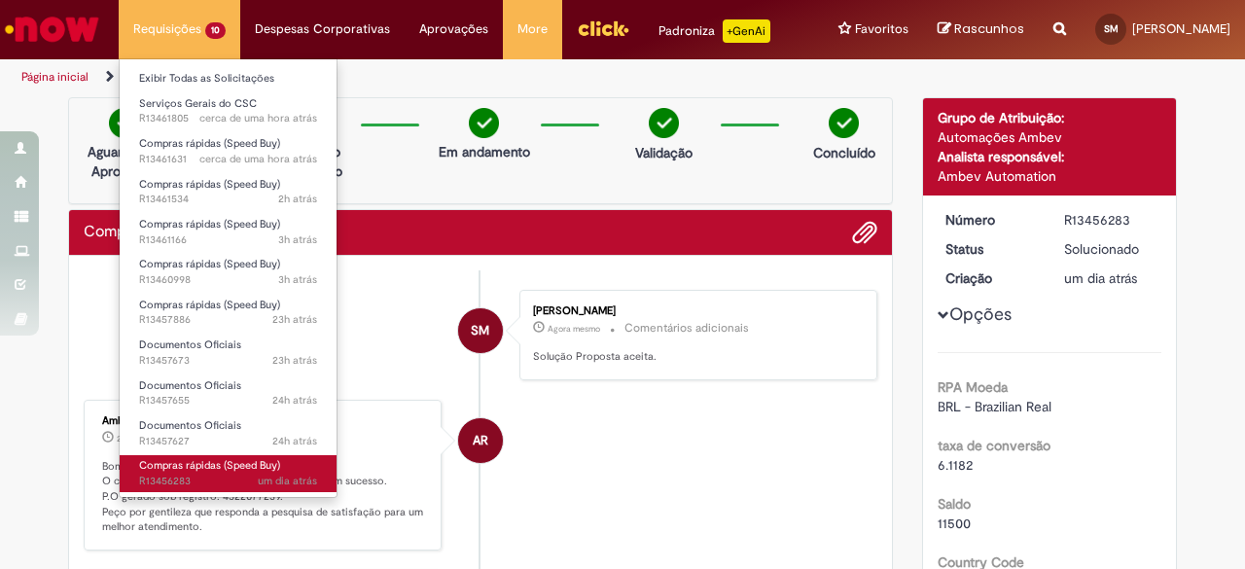
click at [235, 482] on span "um dia atrás um dia atrás R13456283" at bounding box center [228, 482] width 178 height 16
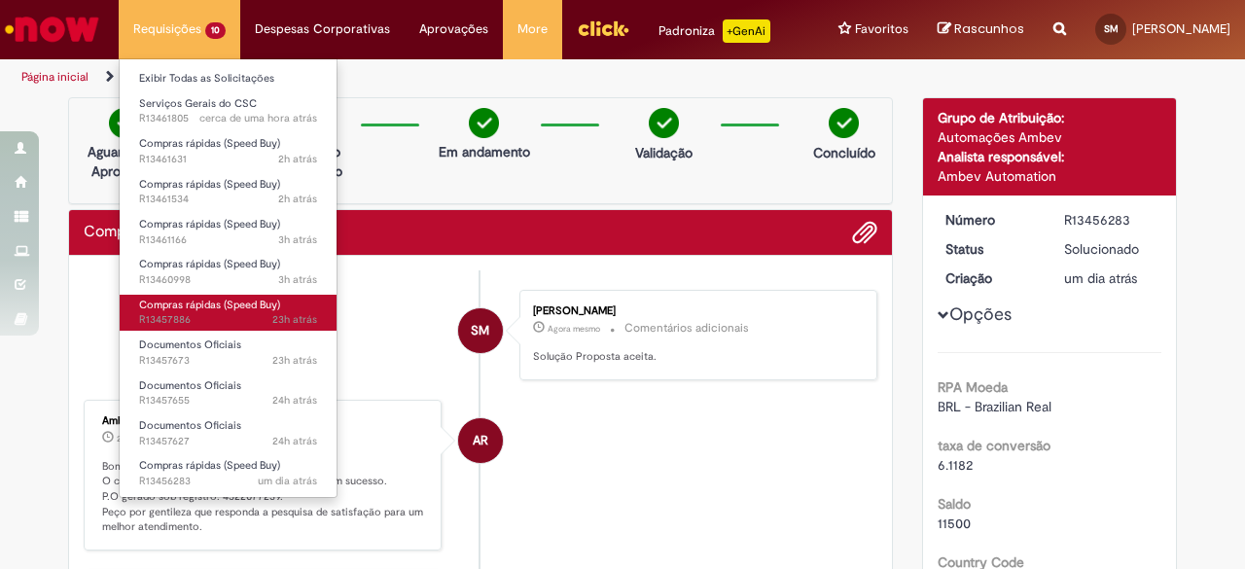
click at [205, 303] on span "Compras rápidas (Speed Buy)" at bounding box center [209, 305] width 141 height 15
click at [228, 318] on span "23h atrás 23 horas atrás R13457886" at bounding box center [228, 320] width 178 height 16
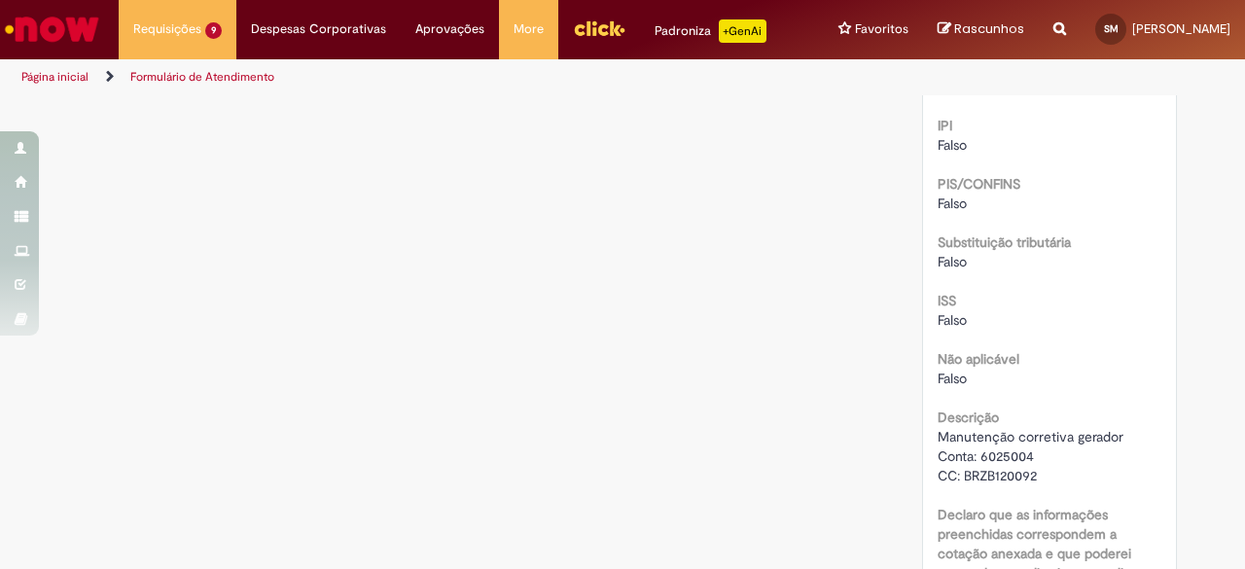
scroll to position [2382, 0]
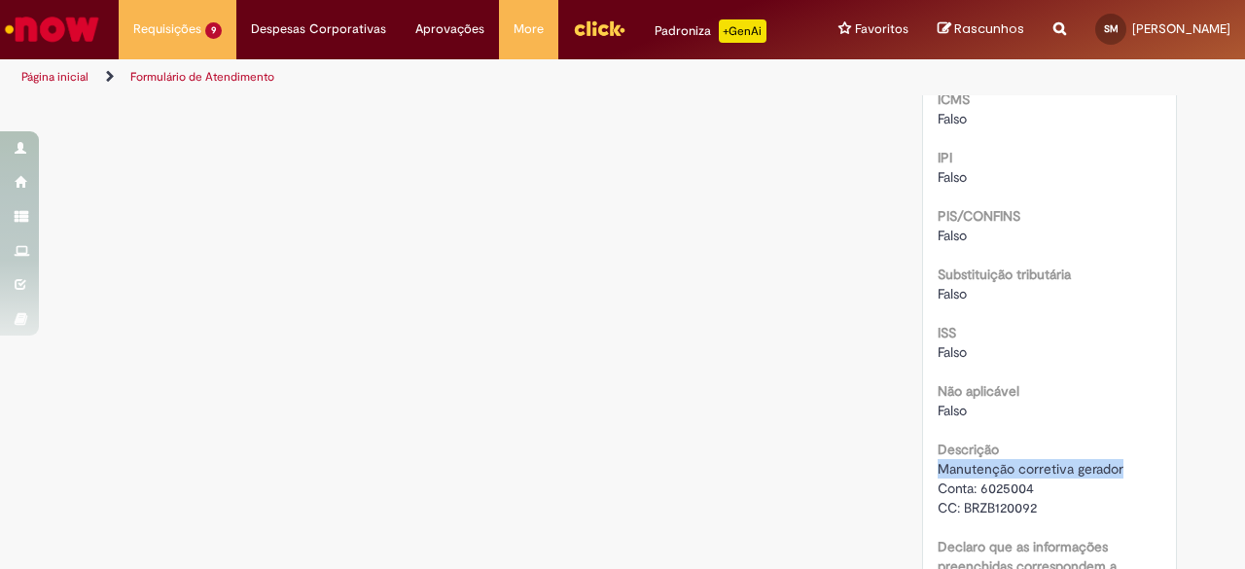
drag, startPoint x: 1076, startPoint y: 448, endPoint x: 929, endPoint y: 444, distance: 147.8
click at [937, 459] on div "Manutenção corretiva gerador Conta: 6025004 CC: BRZB120092" at bounding box center [1049, 488] width 225 height 58
copy span "Manutenção corretiva gerador"
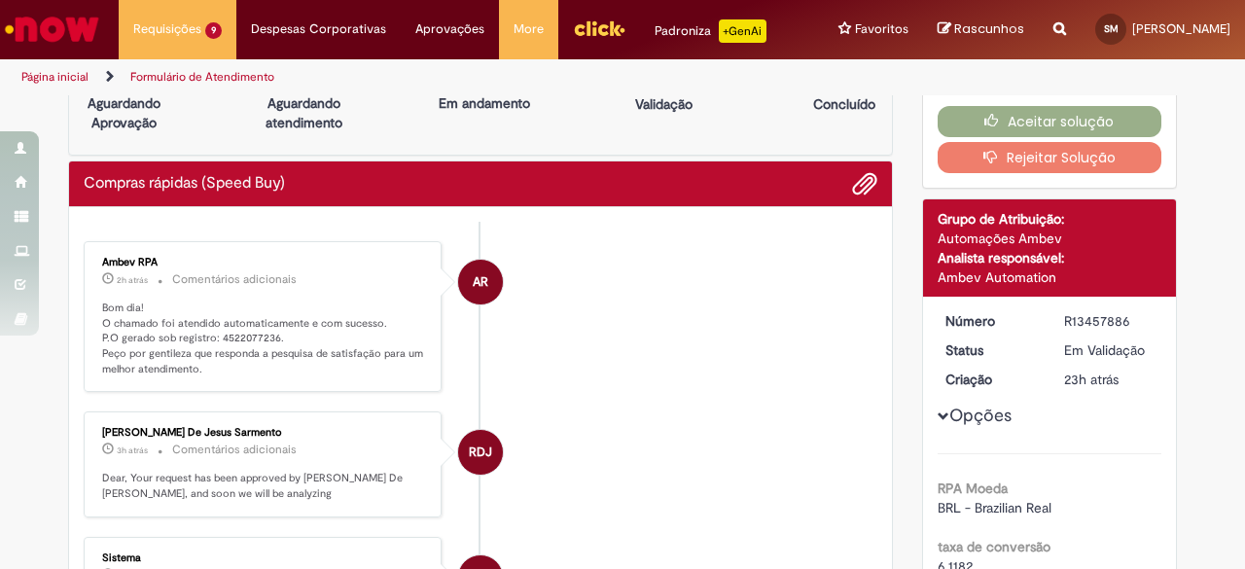
scroll to position [0, 0]
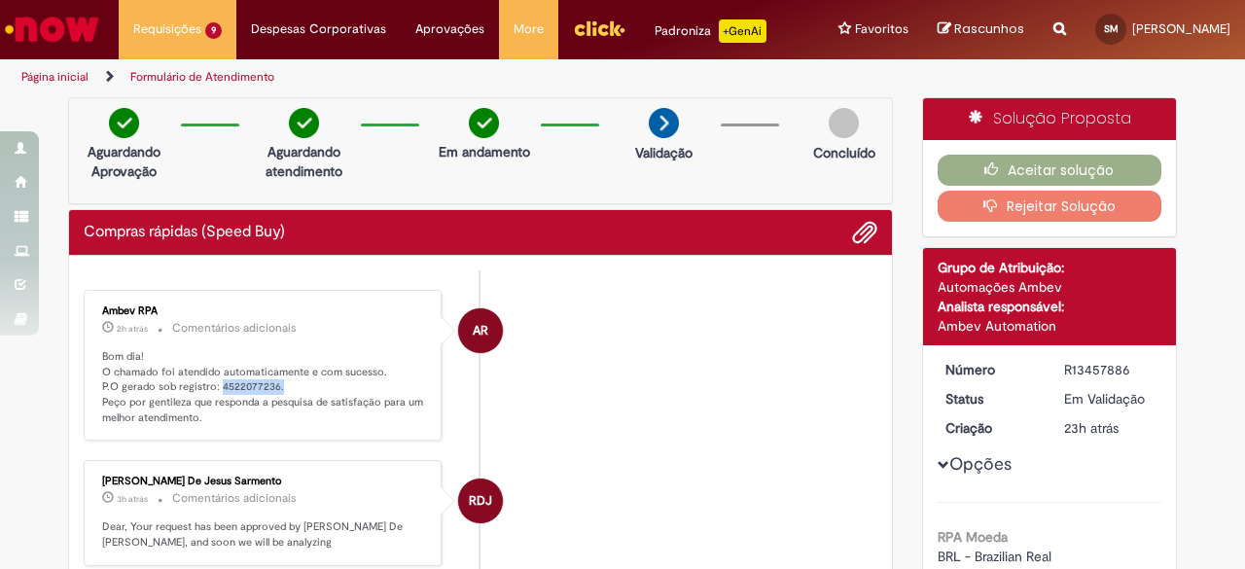
drag, startPoint x: 275, startPoint y: 385, endPoint x: 209, endPoint y: 384, distance: 66.1
click at [209, 384] on p "Bom dia! O chamado foi atendido automaticamente e com sucesso. P.O gerado sob r…" at bounding box center [264, 387] width 324 height 77
copy p "4522077236."
drag, startPoint x: 639, startPoint y: 339, endPoint x: 710, endPoint y: 313, distance: 75.7
click at [639, 339] on li "AR Ambev RPA 2h atrás 2 horas atrás Comentários adicionais Bom dia! O chamado f…" at bounding box center [480, 366] width 793 height 152
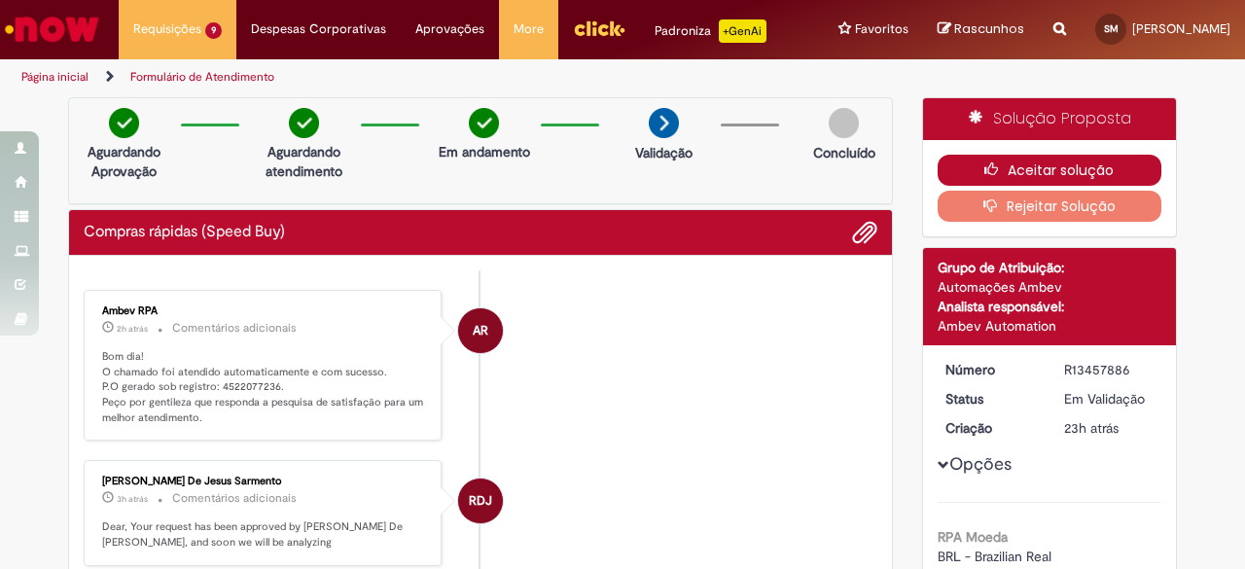
click at [1109, 163] on button "Aceitar solução" at bounding box center [1049, 170] width 225 height 31
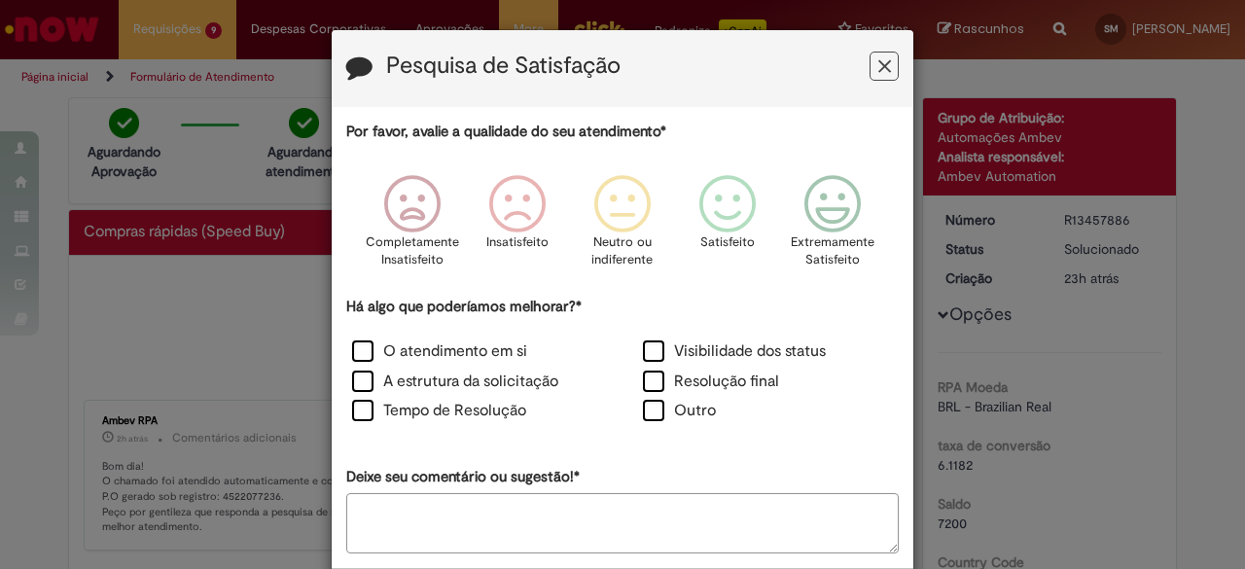
click at [881, 69] on icon "Feedback" at bounding box center [884, 66] width 13 height 20
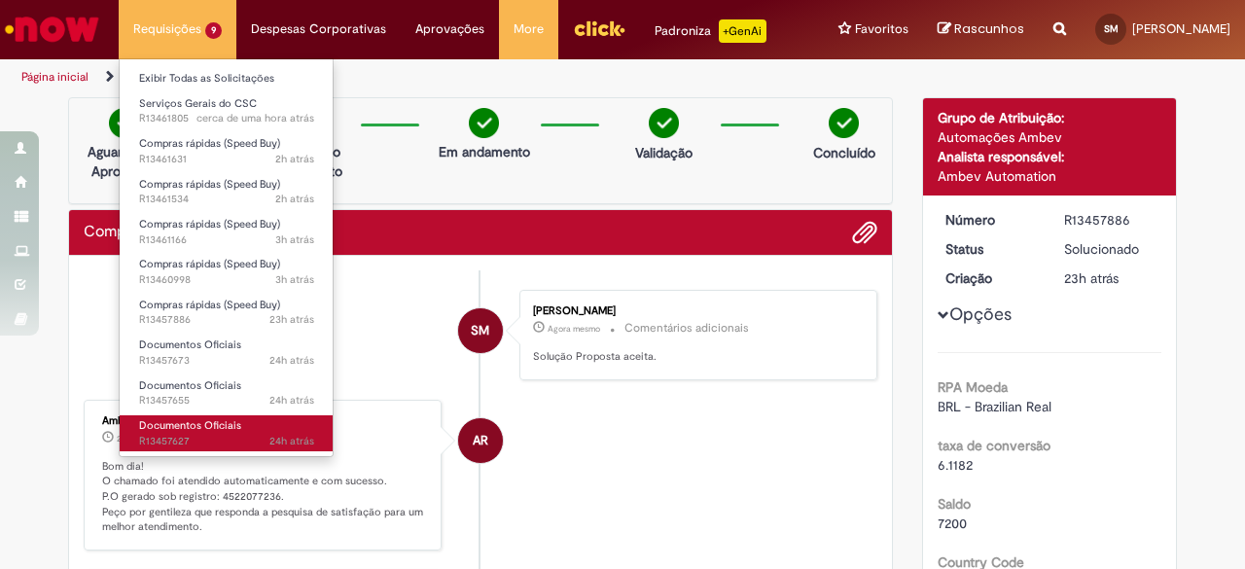
click at [178, 431] on span "Documentos Oficiais" at bounding box center [190, 425] width 102 height 15
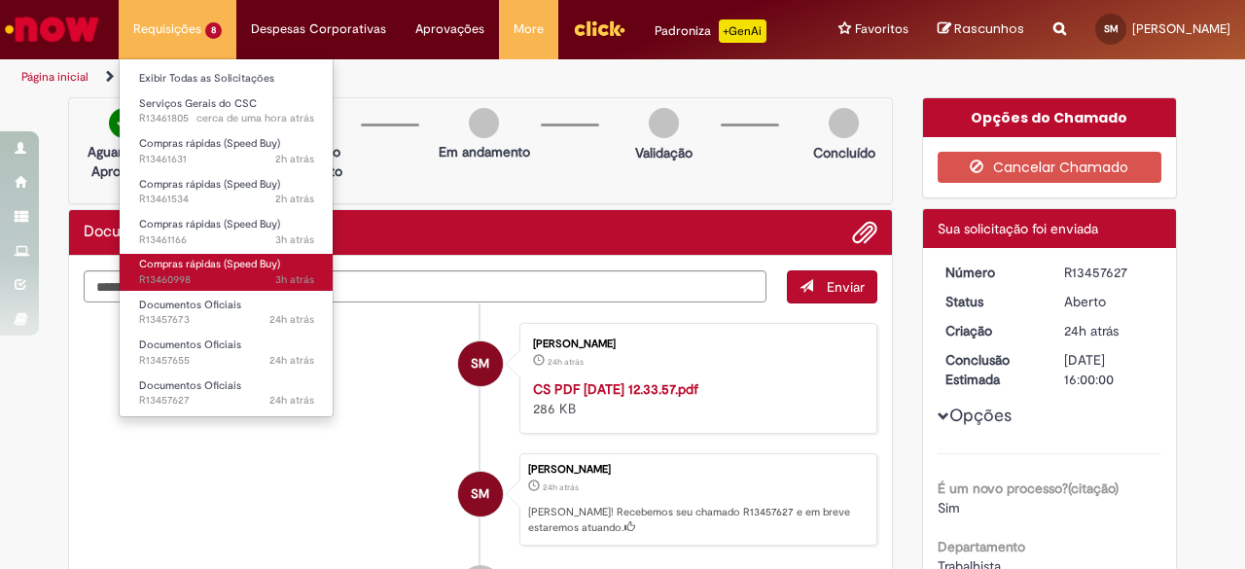
click at [245, 262] on span "Compras rápidas (Speed Buy)" at bounding box center [209, 264] width 141 height 15
click at [232, 275] on span "3h atrás 3 horas atrás R13460998" at bounding box center [226, 280] width 175 height 16
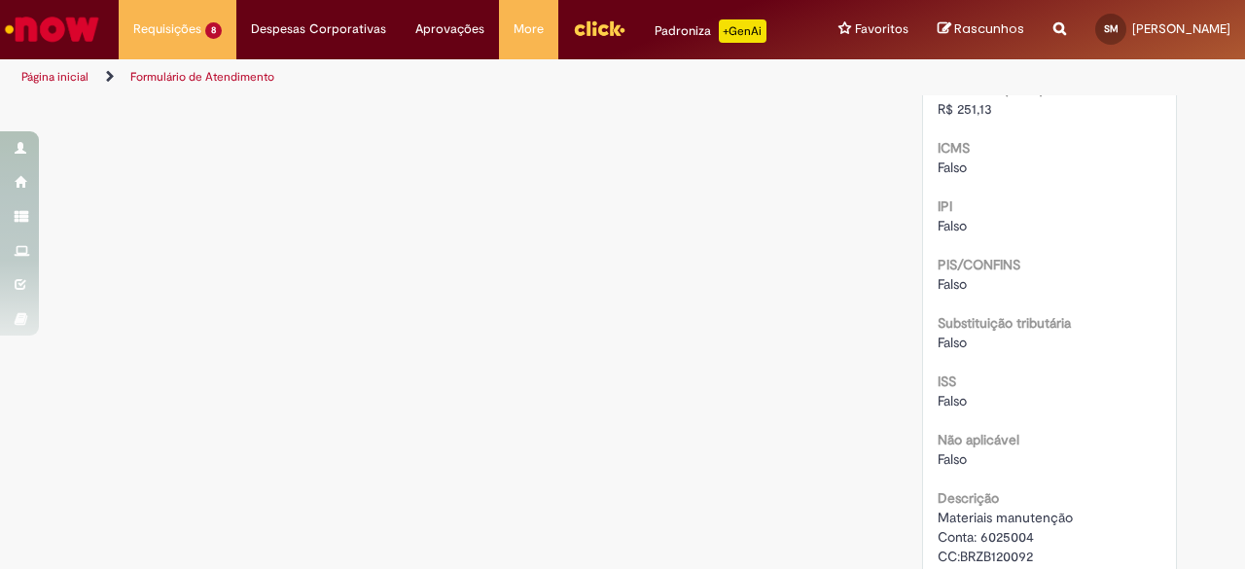
scroll to position [2431, 0]
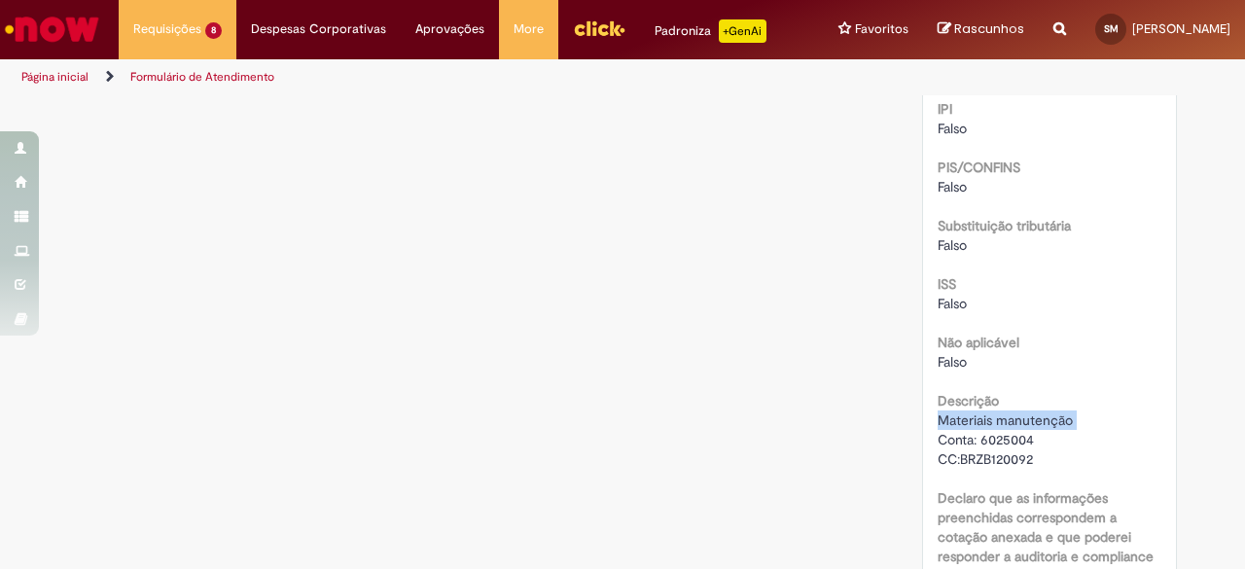
drag, startPoint x: 1071, startPoint y: 400, endPoint x: 933, endPoint y: 405, distance: 138.2
click at [937, 410] on div "Materiais manutenção Conta: 6025004 CC:BRZB120092" at bounding box center [1049, 439] width 225 height 58
copy span "Materiais manutenção"
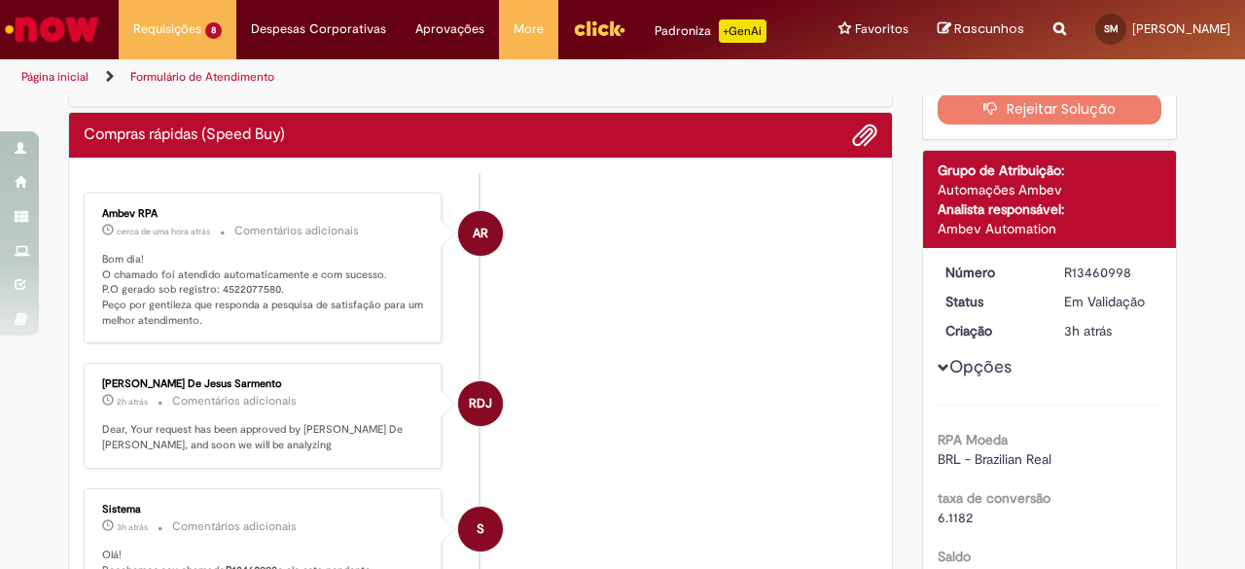
scroll to position [0, 0]
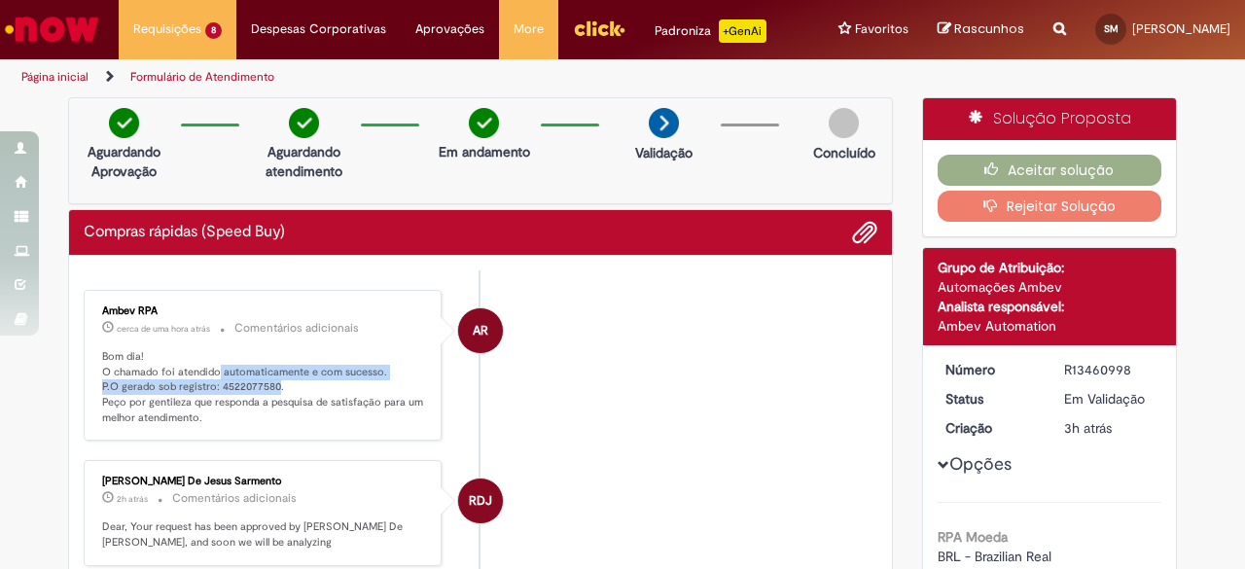
drag, startPoint x: 264, startPoint y: 380, endPoint x: 209, endPoint y: 374, distance: 55.7
click at [209, 374] on p "Bom dia! O chamado foi atendido automaticamente e com sucesso. P.O gerado sob r…" at bounding box center [264, 387] width 324 height 77
click at [212, 376] on p "Bom dia! O chamado foi atendido automaticamente e com sucesso. P.O gerado sob r…" at bounding box center [264, 387] width 324 height 77
drag, startPoint x: 210, startPoint y: 380, endPoint x: 264, endPoint y: 379, distance: 54.5
click at [264, 379] on p "Bom dia! O chamado foi atendido automaticamente e com sucesso. P.O gerado sob r…" at bounding box center [264, 387] width 324 height 77
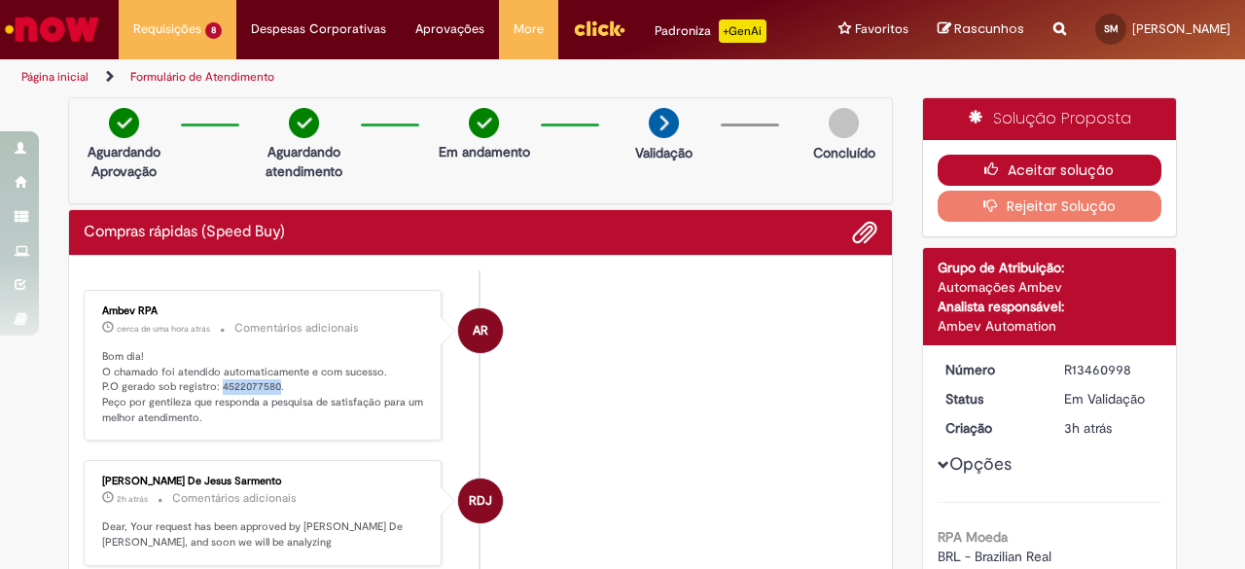
click at [992, 163] on icon "button" at bounding box center [995, 169] width 23 height 14
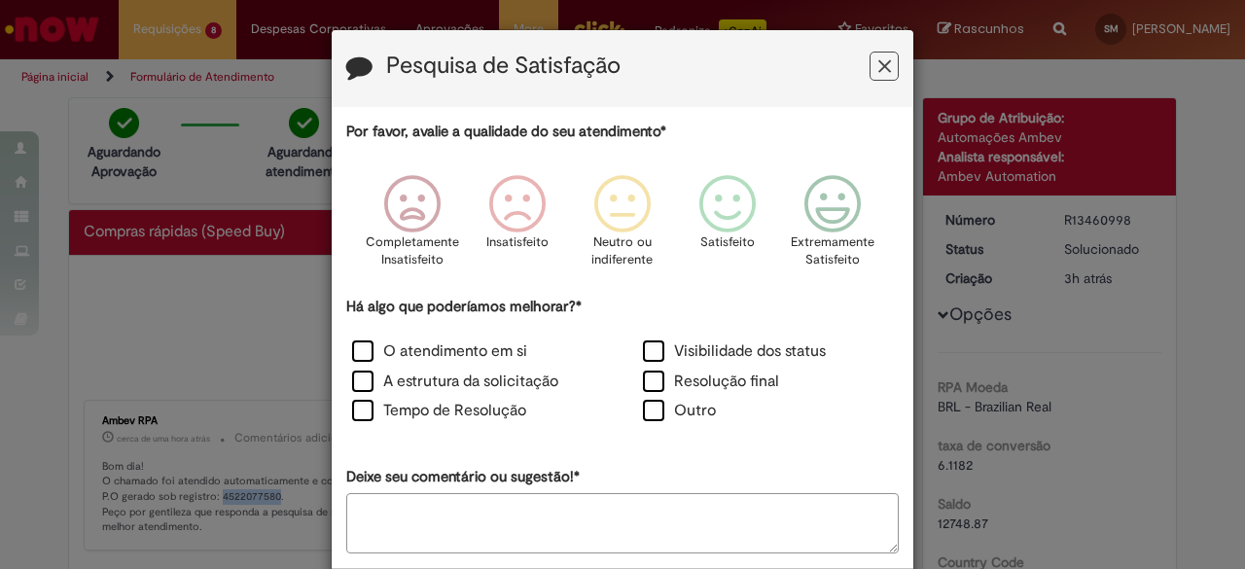
click at [878, 70] on icon "Feedback" at bounding box center [884, 66] width 13 height 20
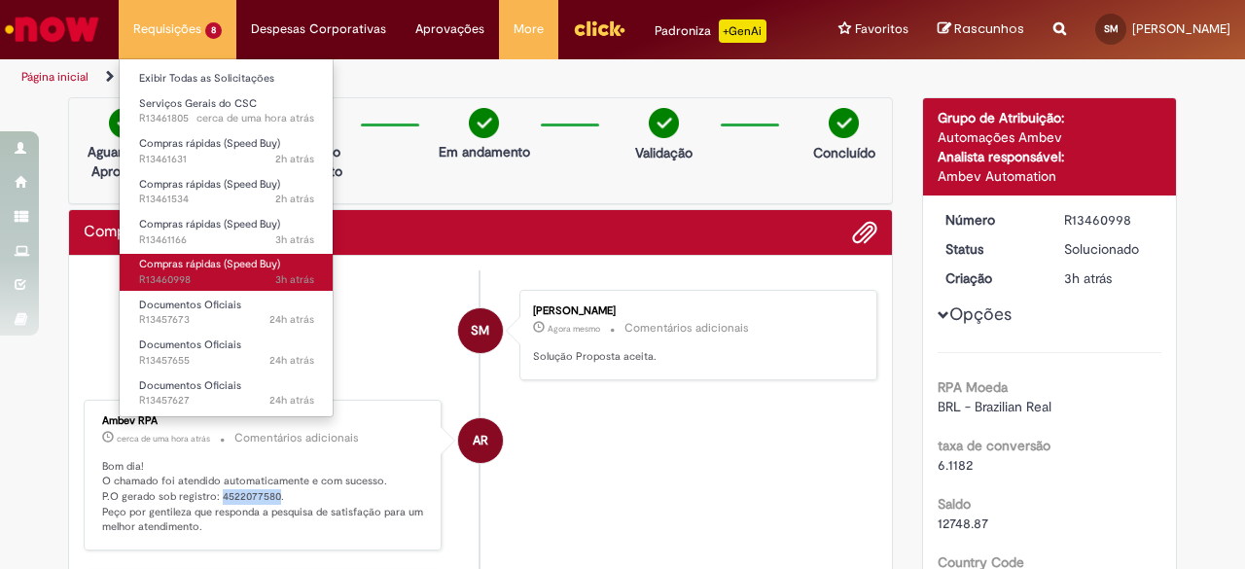
click at [245, 279] on span "3h atrás 3 horas atrás R13460998" at bounding box center [226, 280] width 175 height 16
click at [232, 273] on span "3h atrás 3 horas atrás R13460998" at bounding box center [226, 280] width 175 height 16
click at [219, 258] on span "Compras rápidas (Speed Buy)" at bounding box center [209, 264] width 141 height 15
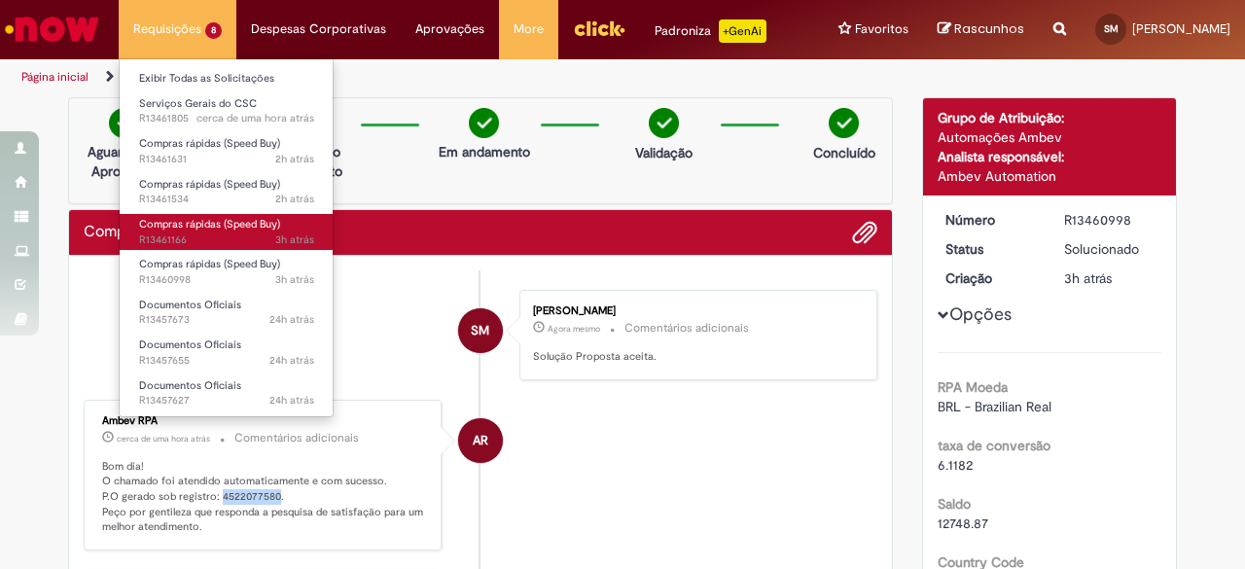
click at [229, 234] on span "3h atrás 3 horas atrás R13461166" at bounding box center [226, 240] width 175 height 16
click at [202, 228] on span "Compras rápidas (Speed Buy)" at bounding box center [209, 224] width 141 height 15
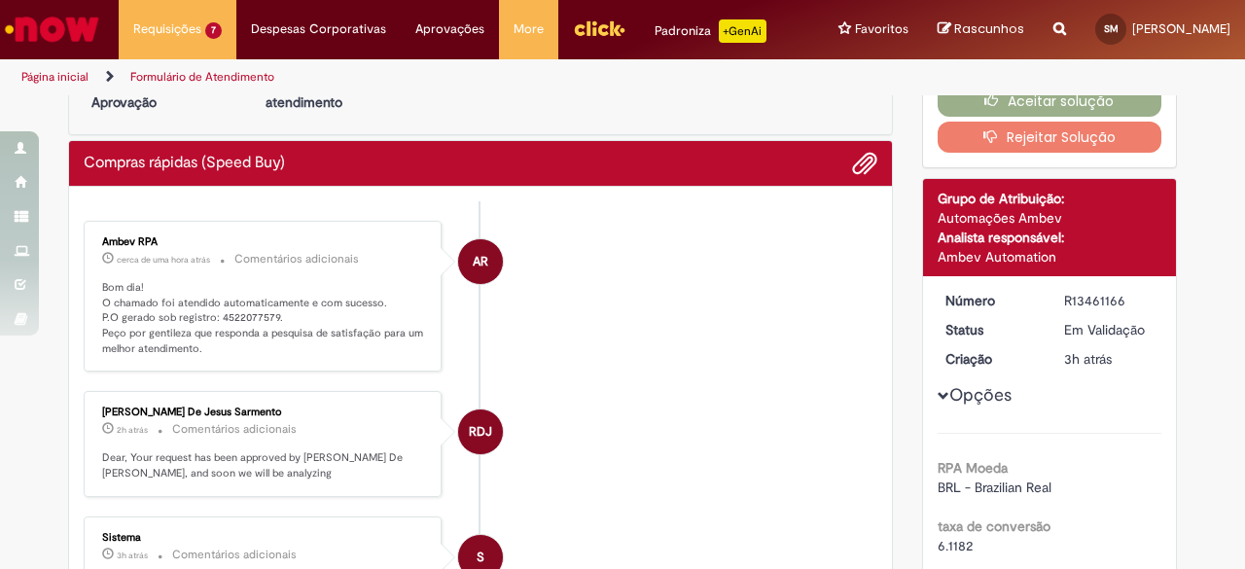
scroll to position [97, 0]
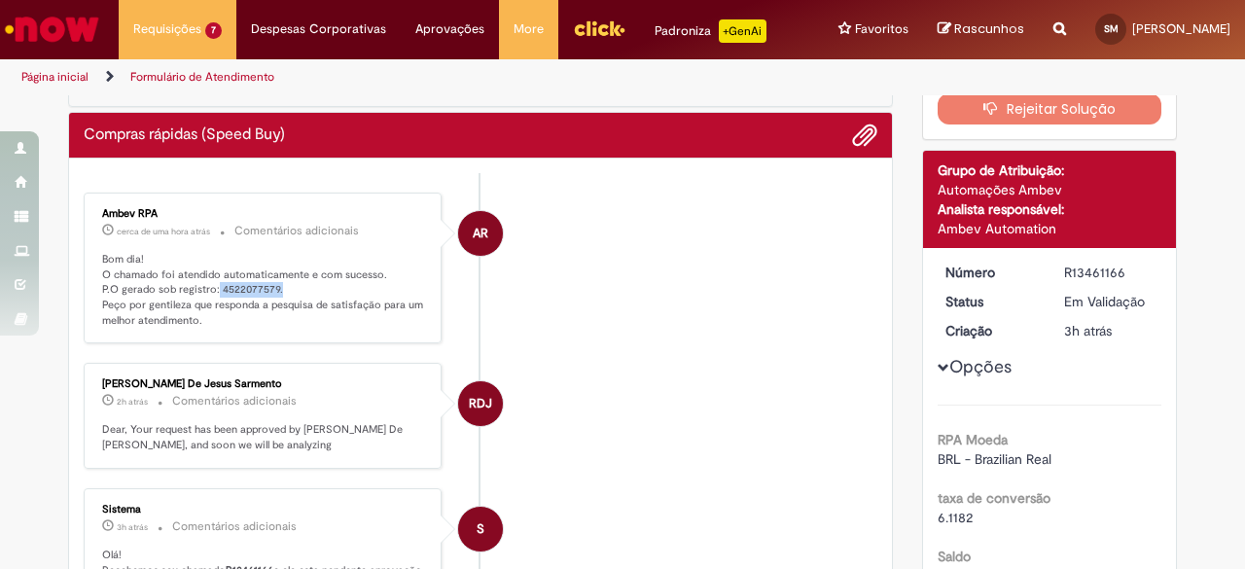
drag, startPoint x: 207, startPoint y: 283, endPoint x: 268, endPoint y: 287, distance: 61.4
click at [268, 287] on p "Bom dia! O chamado foi atendido automaticamente e com sucesso. P.O gerado sob r…" at bounding box center [264, 290] width 324 height 77
click at [253, 292] on p "Bom dia! O chamado foi atendido automaticamente e com sucesso. P.O gerado sob r…" at bounding box center [264, 290] width 324 height 77
click at [242, 294] on p "Bom dia! O chamado foi atendido automaticamente e com sucesso. P.O gerado sob r…" at bounding box center [264, 290] width 324 height 77
click at [209, 281] on p "Bom dia! O chamado foi atendido automaticamente e com sucesso. P.O gerado sob r…" at bounding box center [264, 290] width 324 height 77
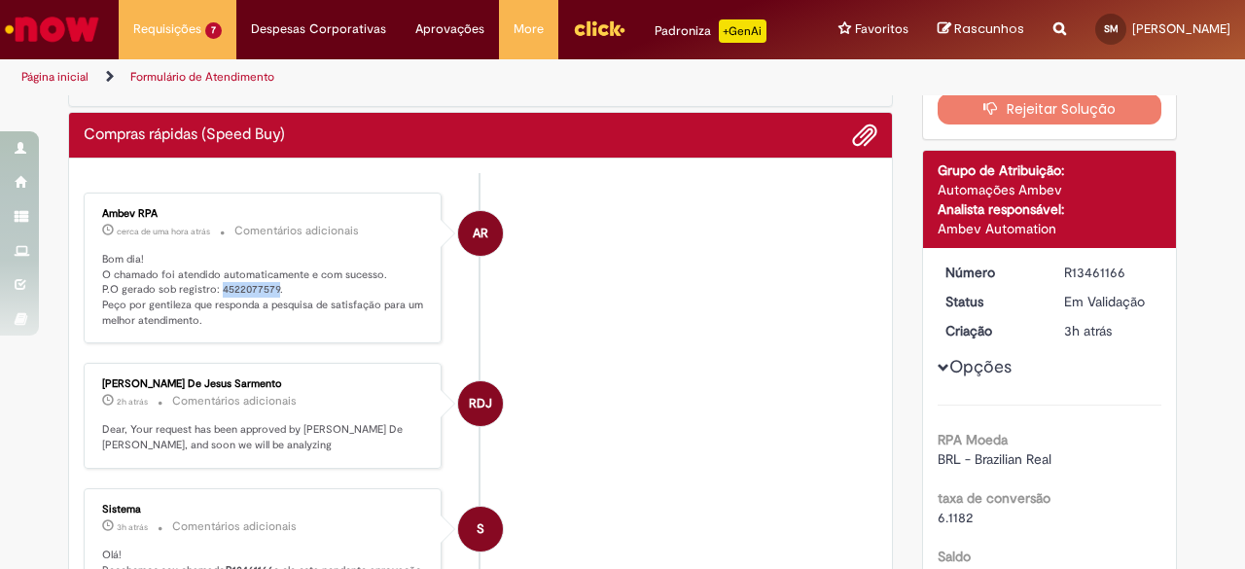
drag, startPoint x: 210, startPoint y: 282, endPoint x: 245, endPoint y: 287, distance: 35.3
click at [245, 287] on p "Bom dia! O chamado foi atendido automaticamente e com sucesso. P.O gerado sob r…" at bounding box center [264, 290] width 324 height 77
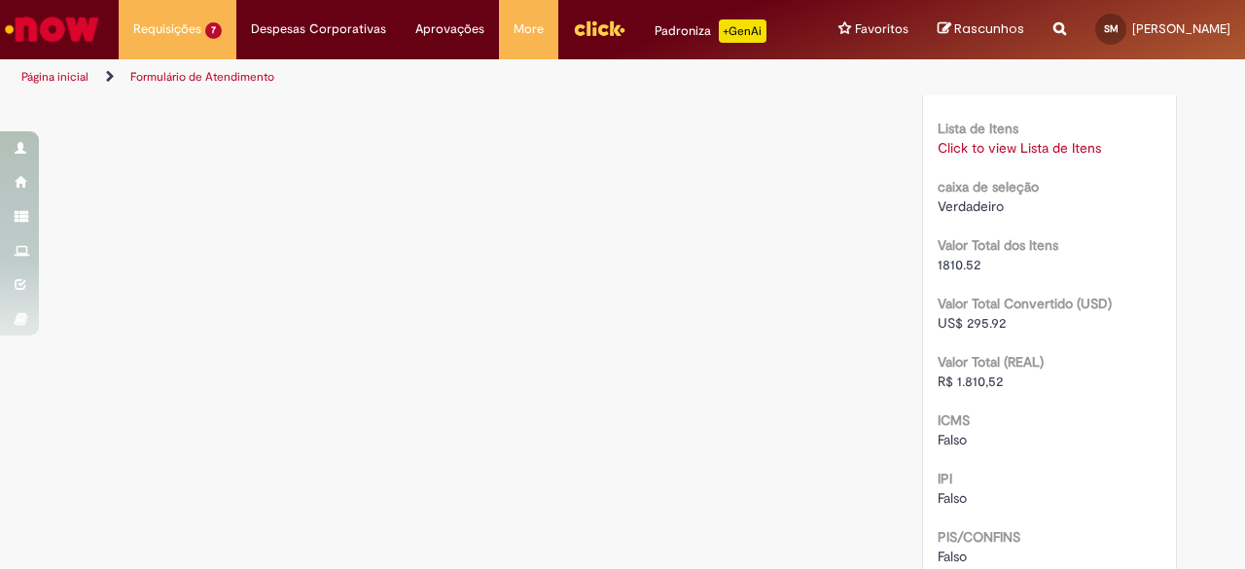
scroll to position [2528, 0]
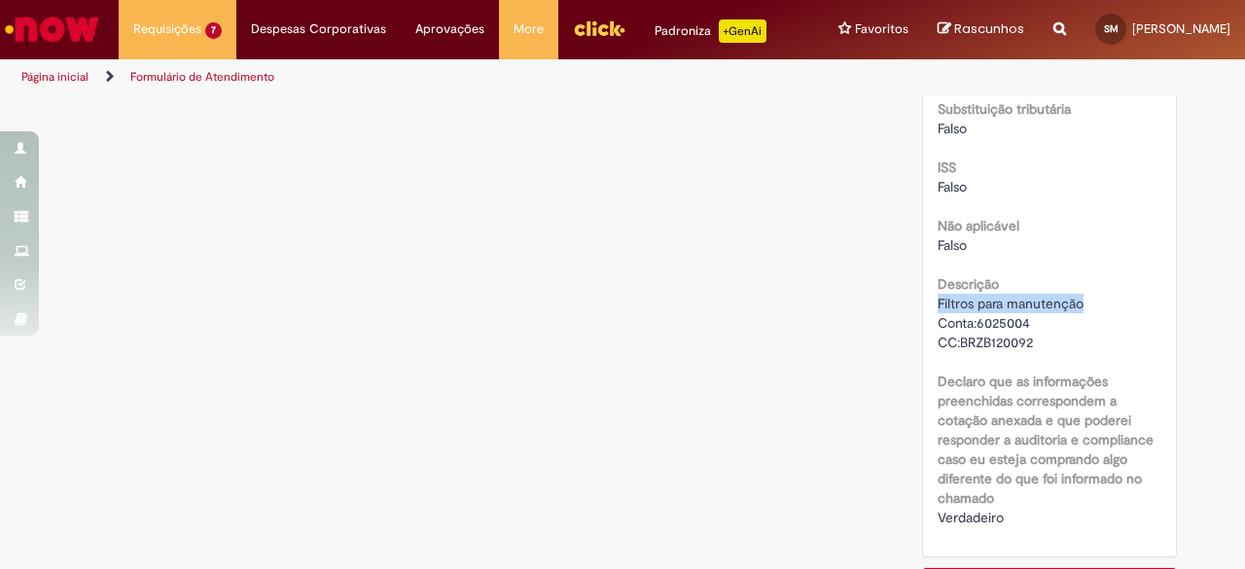
drag, startPoint x: 1079, startPoint y: 281, endPoint x: 928, endPoint y: 273, distance: 151.9
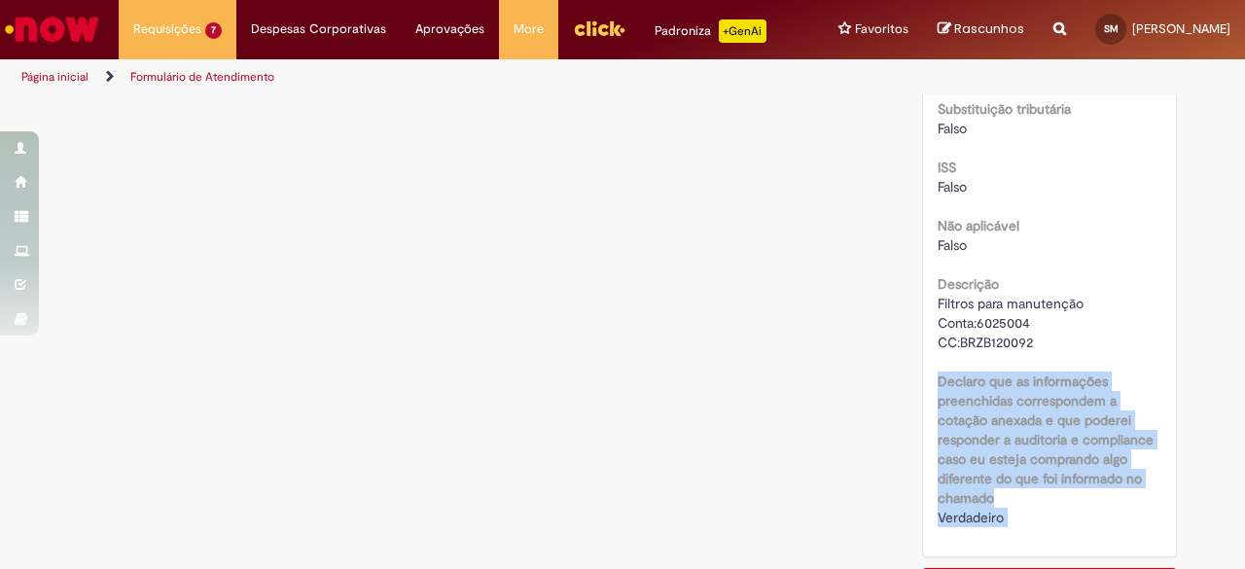
drag, startPoint x: 751, startPoint y: 439, endPoint x: 742, endPoint y: 566, distance: 127.7
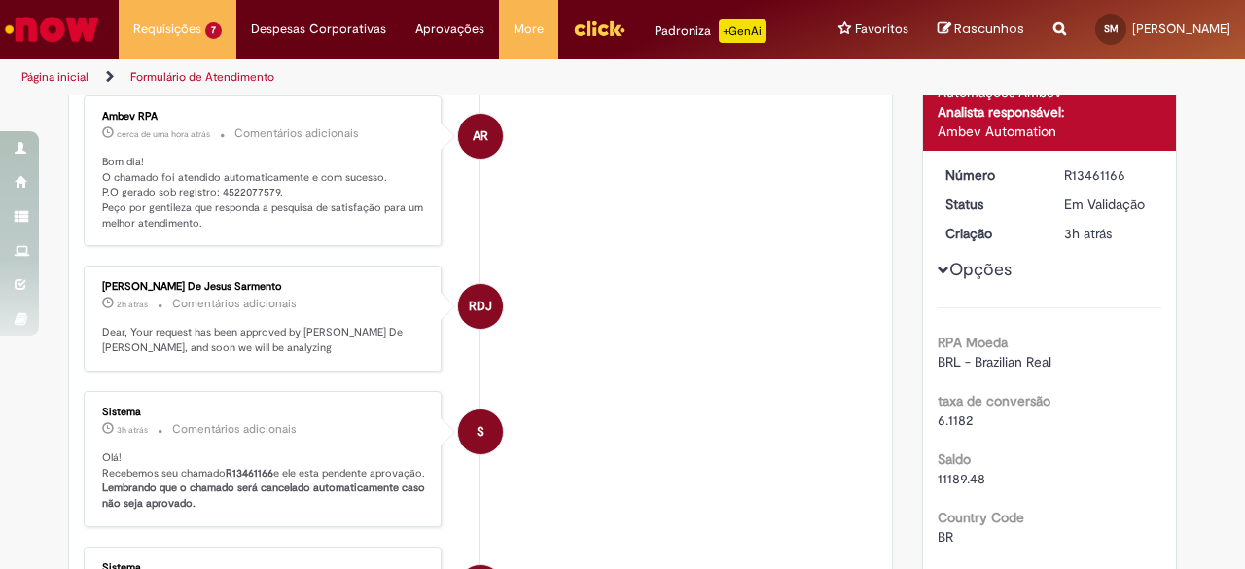
scroll to position [0, 0]
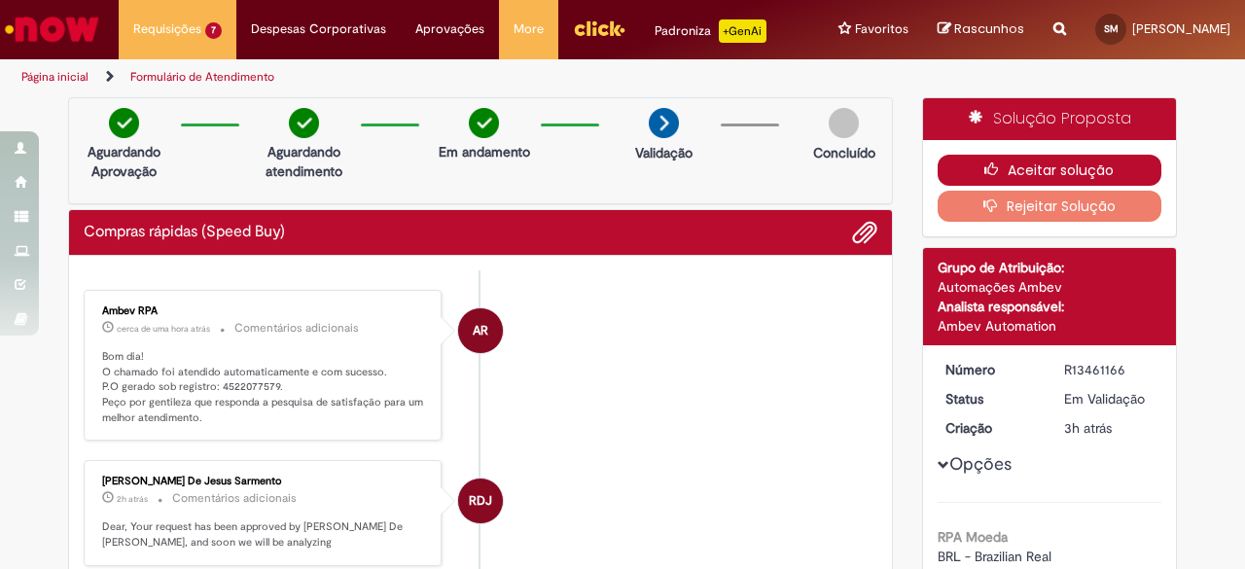
click at [1012, 171] on button "Aceitar solução" at bounding box center [1049, 170] width 225 height 31
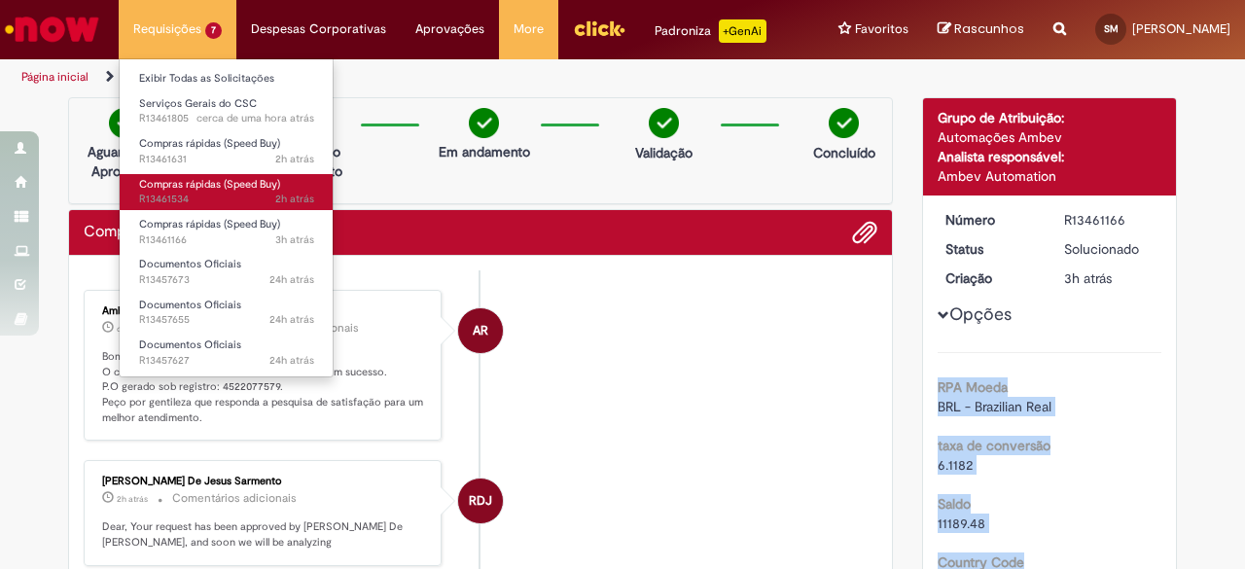
click at [207, 201] on span "2h atrás 2 horas atrás R13461534" at bounding box center [226, 200] width 175 height 16
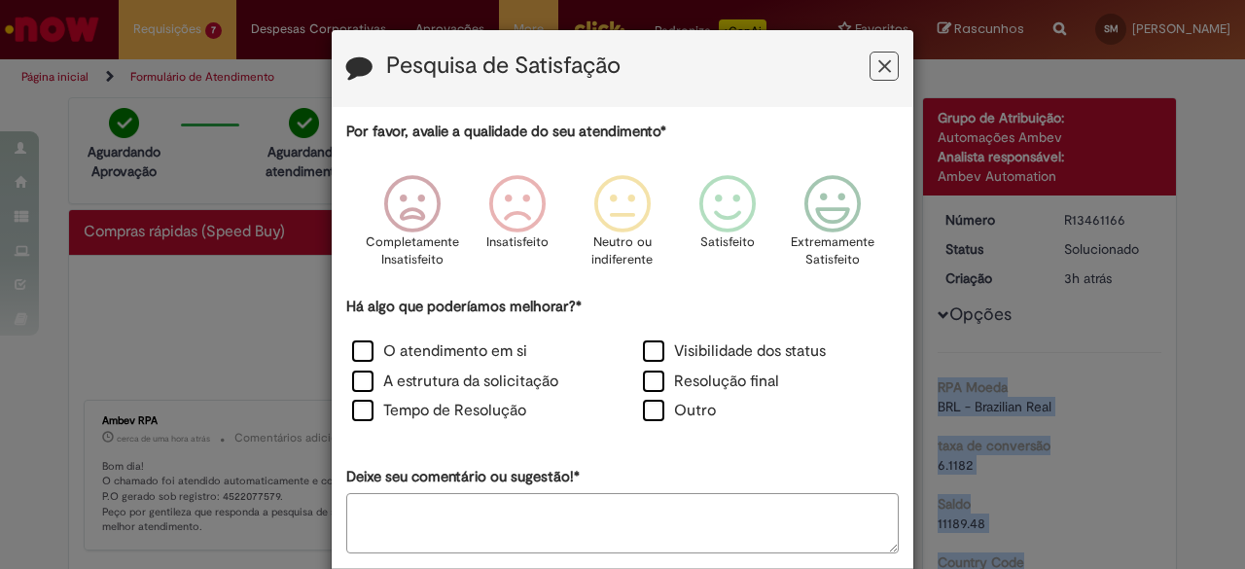
click at [878, 67] on icon "Feedback" at bounding box center [884, 66] width 13 height 20
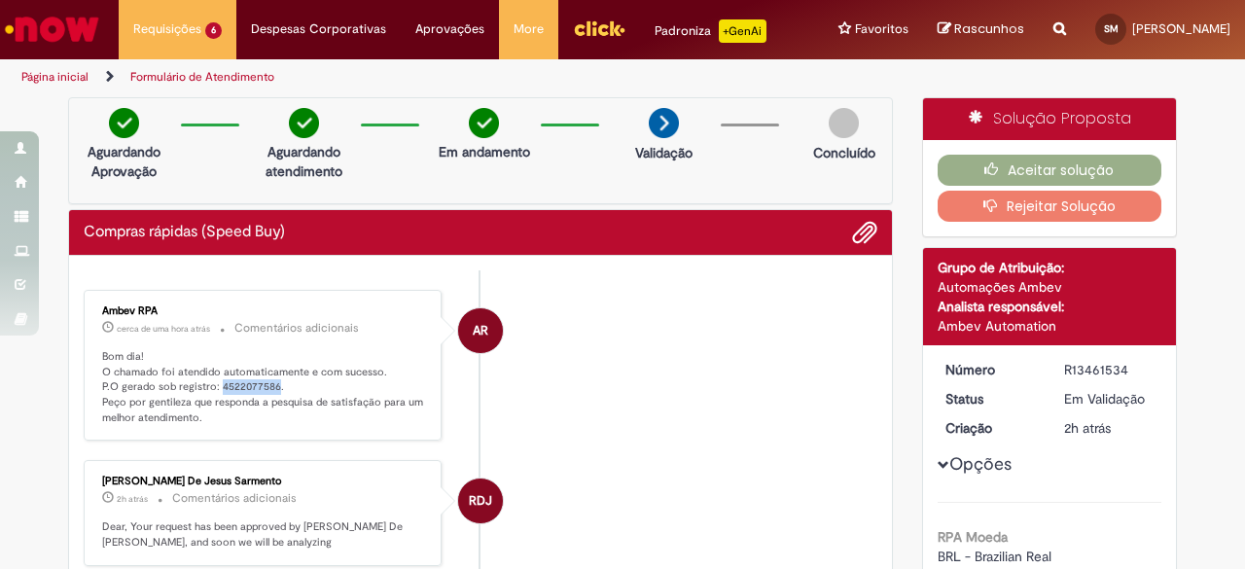
drag, startPoint x: 209, startPoint y: 384, endPoint x: 266, endPoint y: 388, distance: 57.5
click at [266, 388] on p "Bom dia! O chamado foi atendido automaticamente e com sucesso. P.O gerado sob r…" at bounding box center [264, 387] width 324 height 77
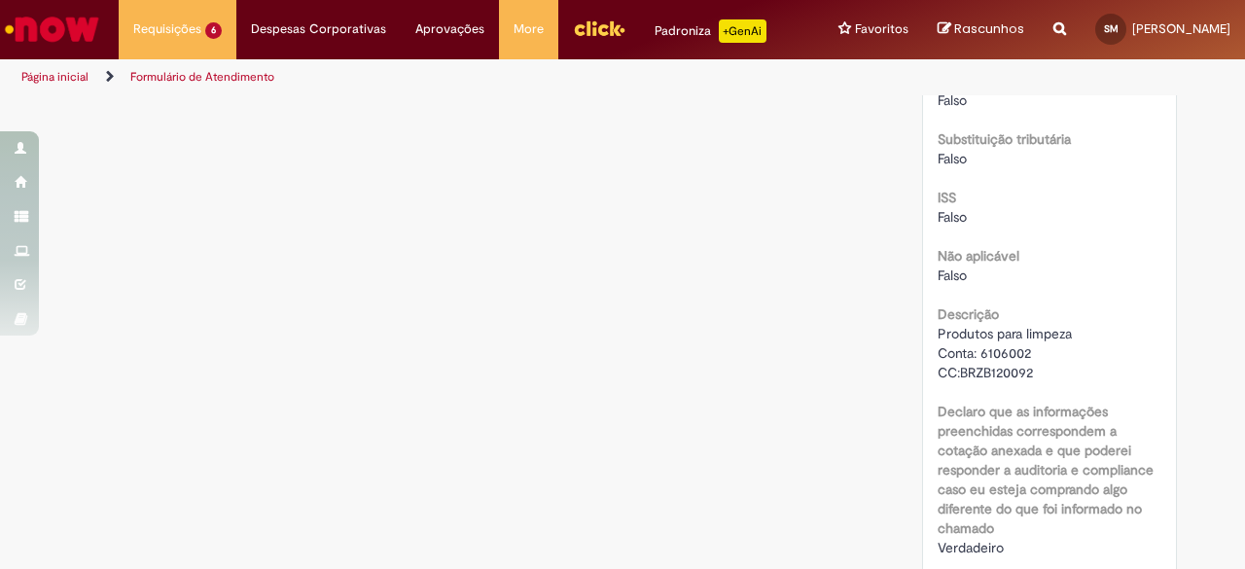
scroll to position [2528, 0]
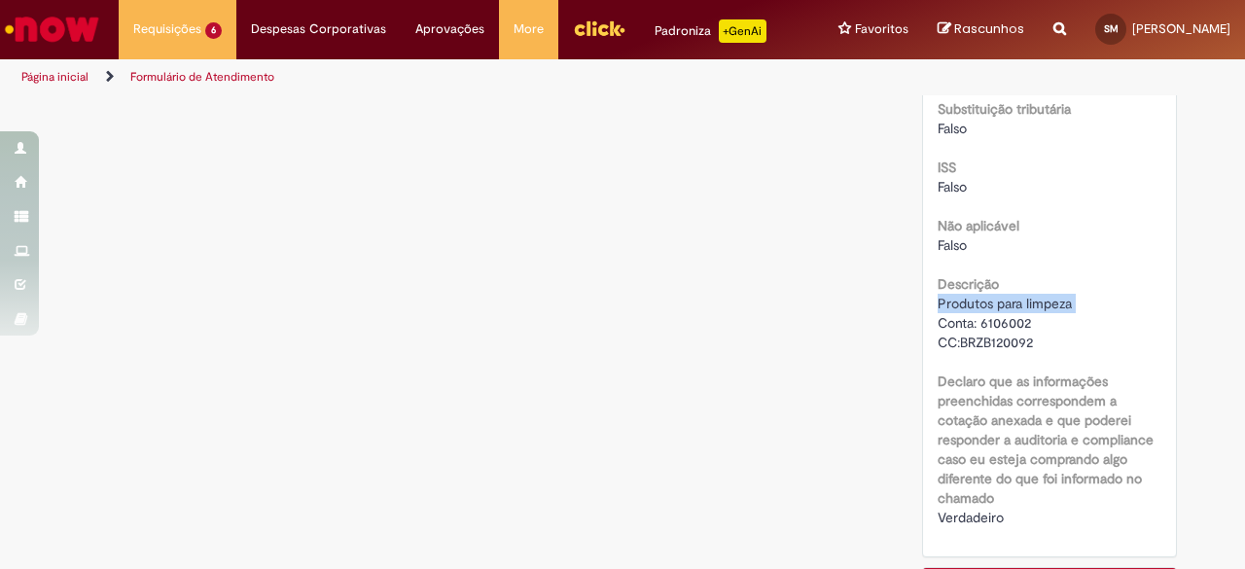
drag, startPoint x: 1079, startPoint y: 285, endPoint x: 930, endPoint y: 273, distance: 150.2
click at [937, 294] on div "Produtos para limpeza Conta: 6106002 CC:BRZB120092" at bounding box center [1049, 323] width 225 height 58
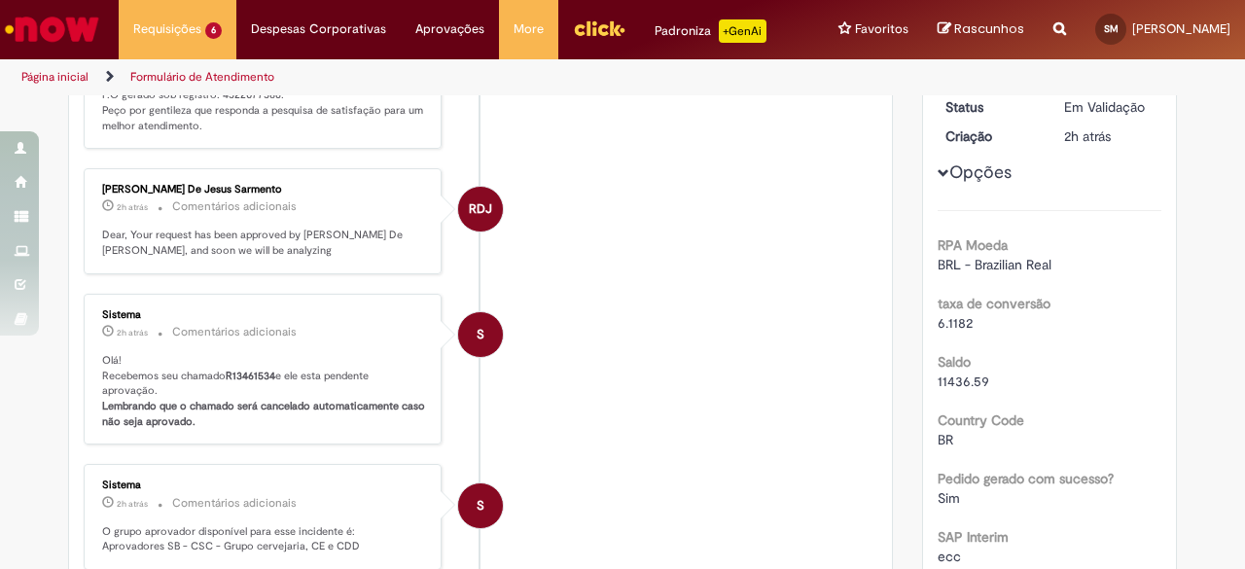
scroll to position [0, 0]
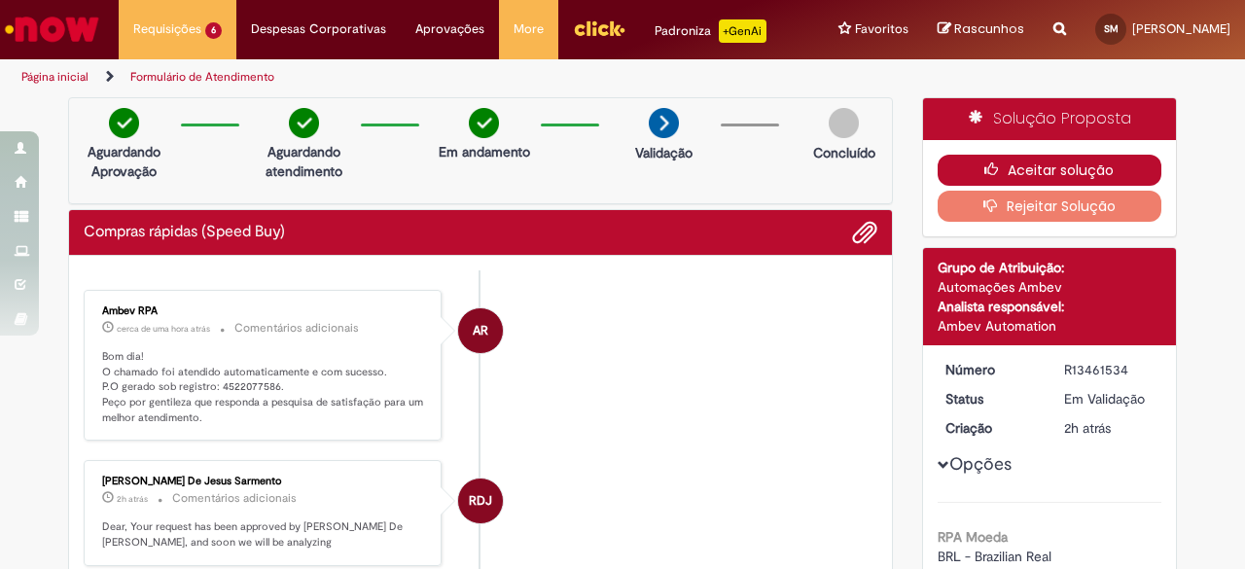
click at [1014, 178] on button "Aceitar solução" at bounding box center [1049, 170] width 225 height 31
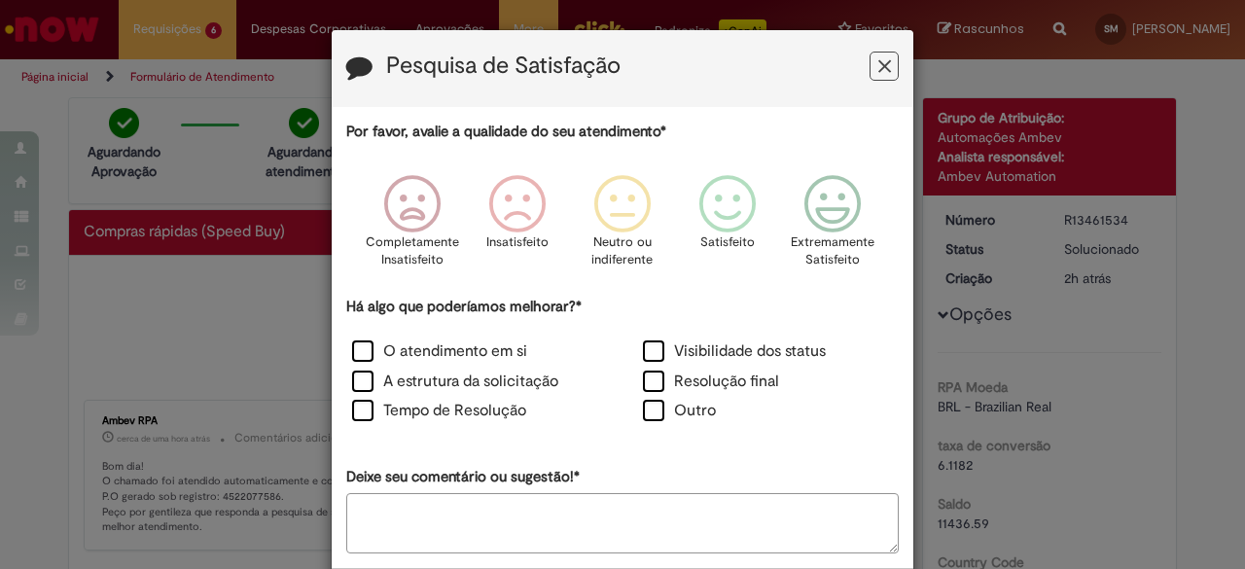
click at [879, 70] on icon "Feedback" at bounding box center [884, 66] width 13 height 20
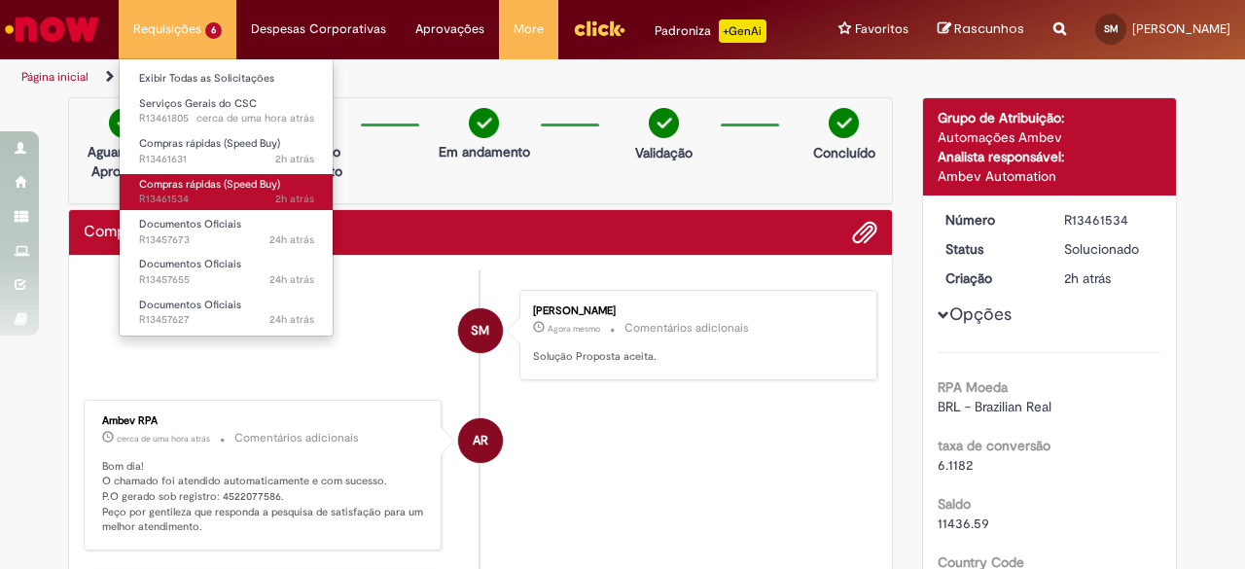
click at [191, 182] on span "Compras rápidas (Speed Buy)" at bounding box center [209, 184] width 141 height 15
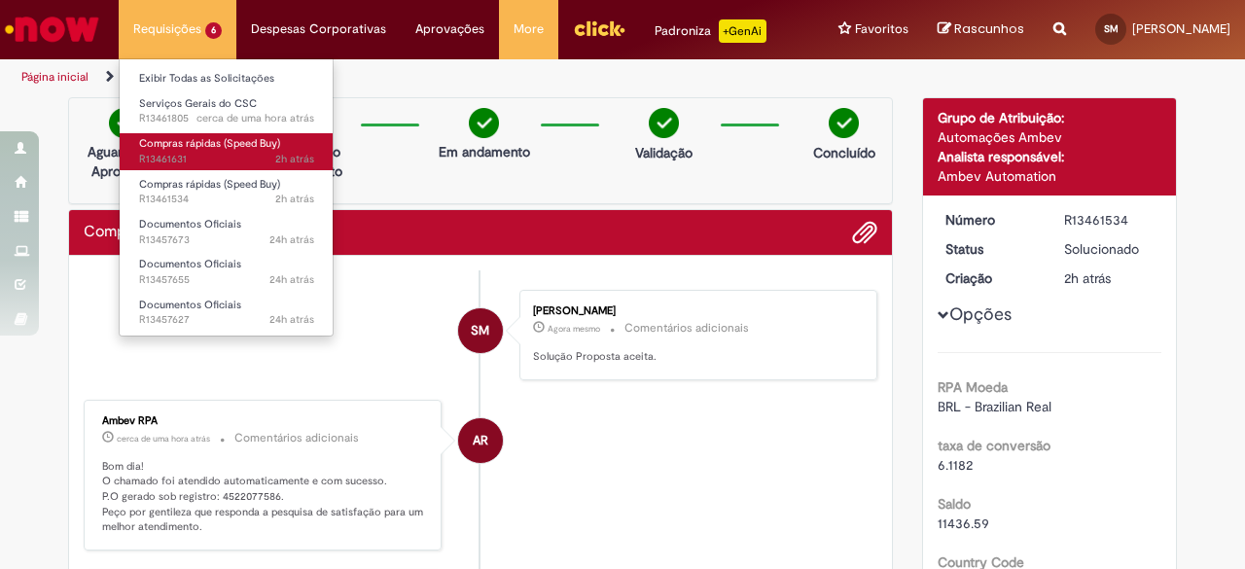
click at [225, 157] on span "2h atrás 2 horas atrás R13461631" at bounding box center [226, 160] width 175 height 16
click at [264, 154] on span "2h atrás 2 horas atrás [DATE] 10:49:22 R13461631" at bounding box center [226, 160] width 175 height 16
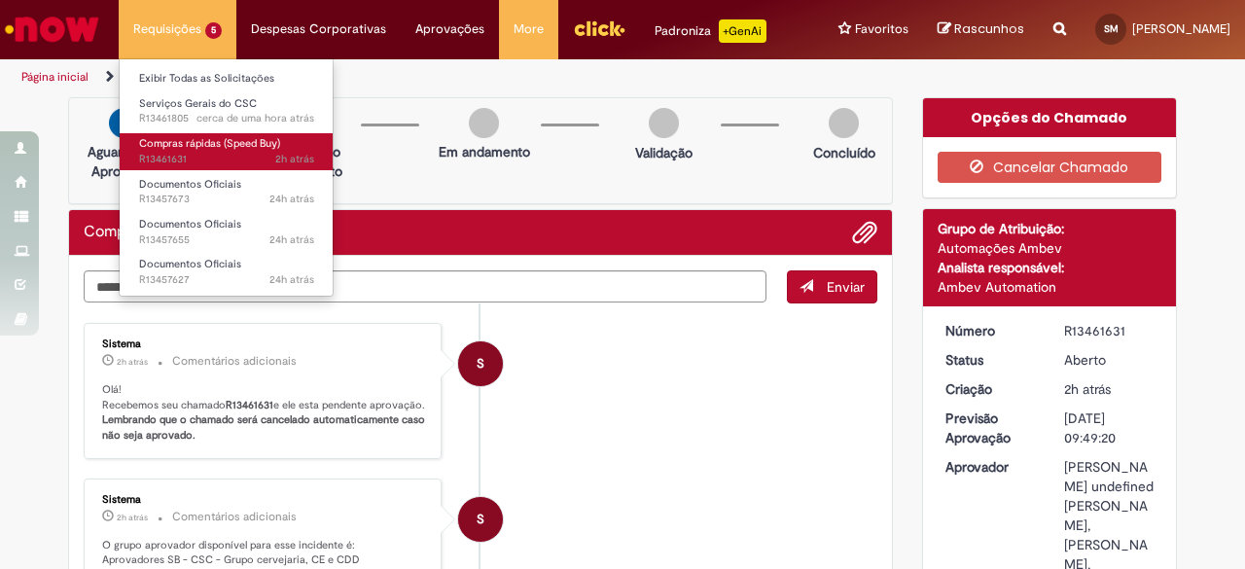
click at [185, 145] on span "Compras rápidas (Speed Buy)" at bounding box center [209, 143] width 141 height 15
click at [259, 156] on span "2h atrás 2 horas atrás R13461631" at bounding box center [226, 160] width 175 height 16
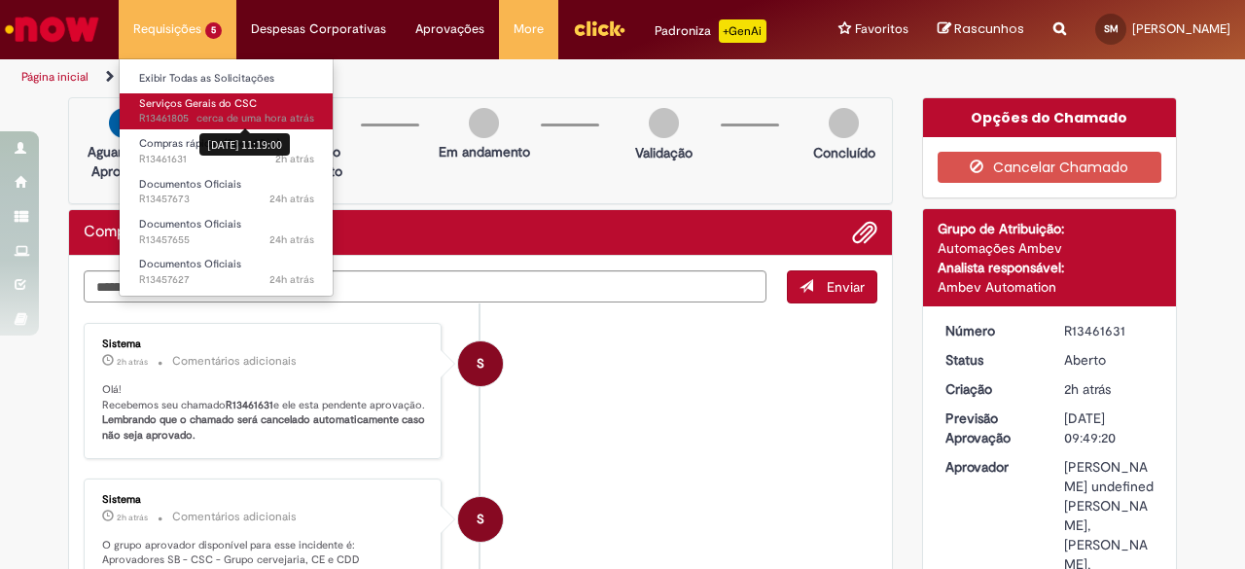
click at [263, 124] on span "cerca de uma hora atrás" at bounding box center [255, 118] width 118 height 15
click at [258, 100] on link "Serviços Gerais do CSC cerca de uma hora atrás cerca de uma hora atrás [DATE] 1…" at bounding box center [227, 111] width 214 height 36
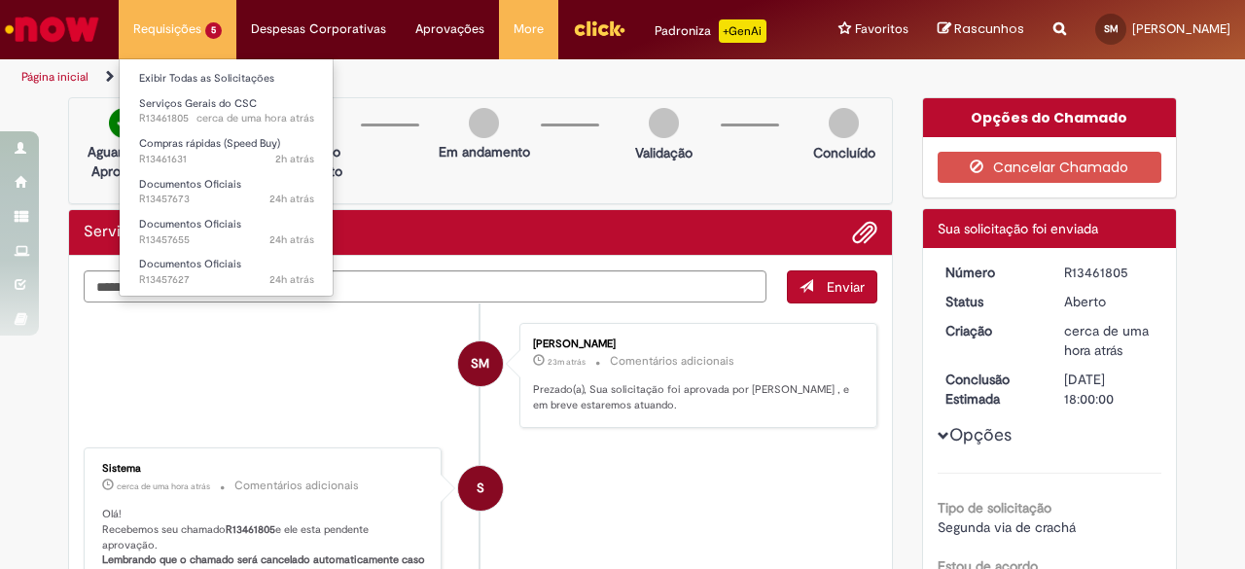
click at [133, 42] on li "Requisições 5 Exibir Todas as Solicitações Serviços Gerais do CSC cerca de uma …" at bounding box center [178, 29] width 118 height 58
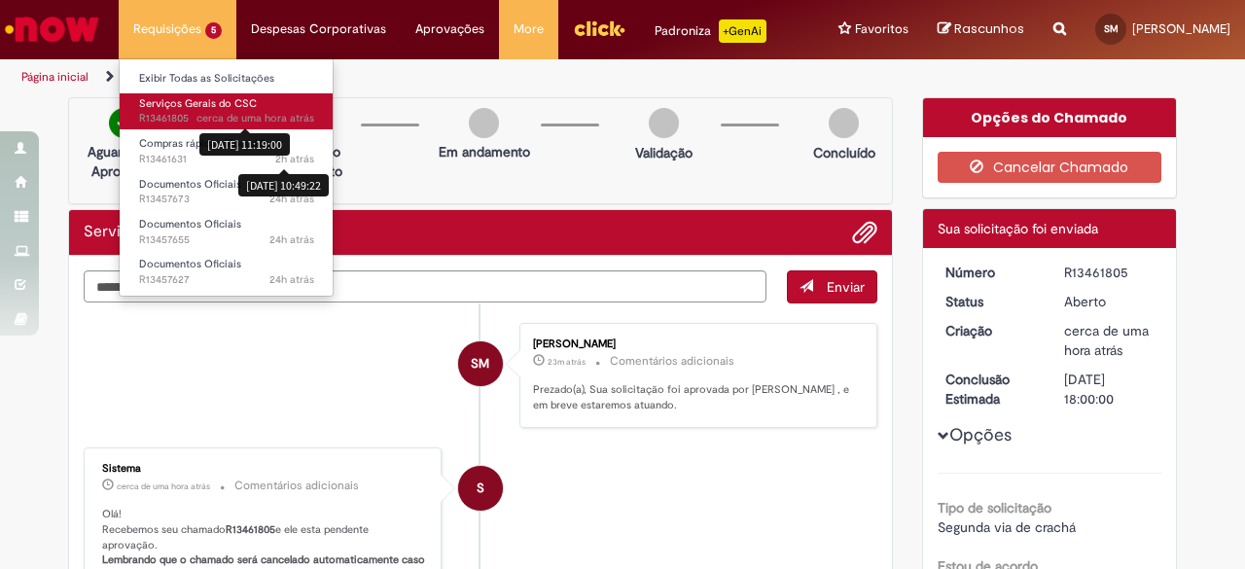
click at [268, 148] on div "[DATE] 11:19:00" at bounding box center [244, 144] width 90 height 22
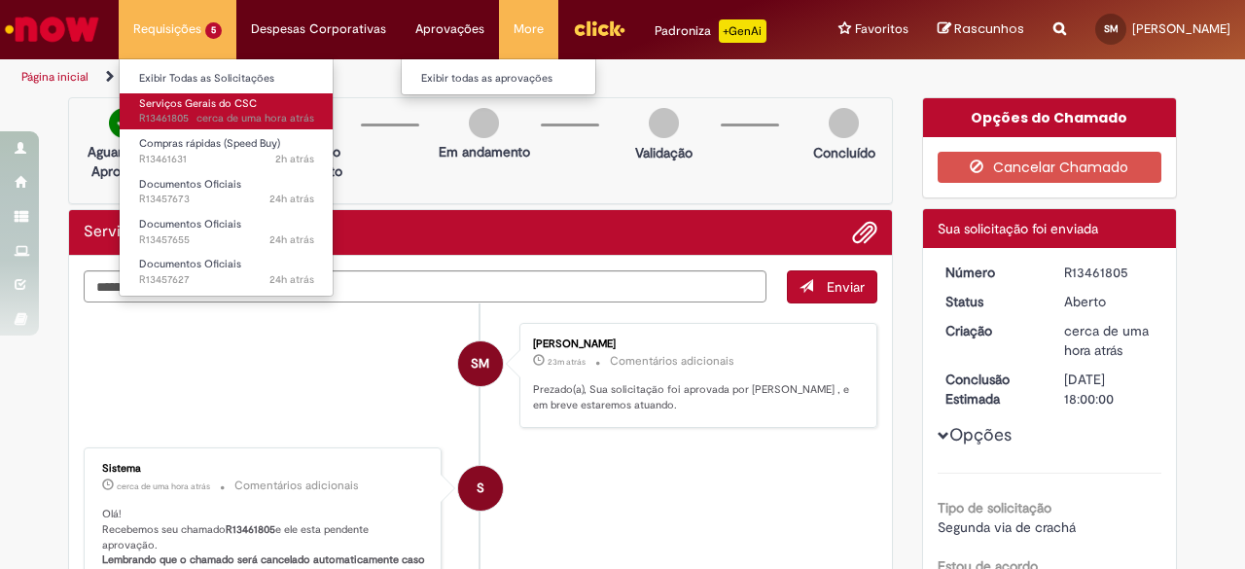
click at [236, 15] on li "Aprovações Exibir todas as aprovações" at bounding box center [178, 29] width 118 height 58
click at [775, 542] on li "S Sistema cerca de uma hora atrás cerca de uma hora atrás Comentários adicionai…" at bounding box center [480, 523] width 793 height 152
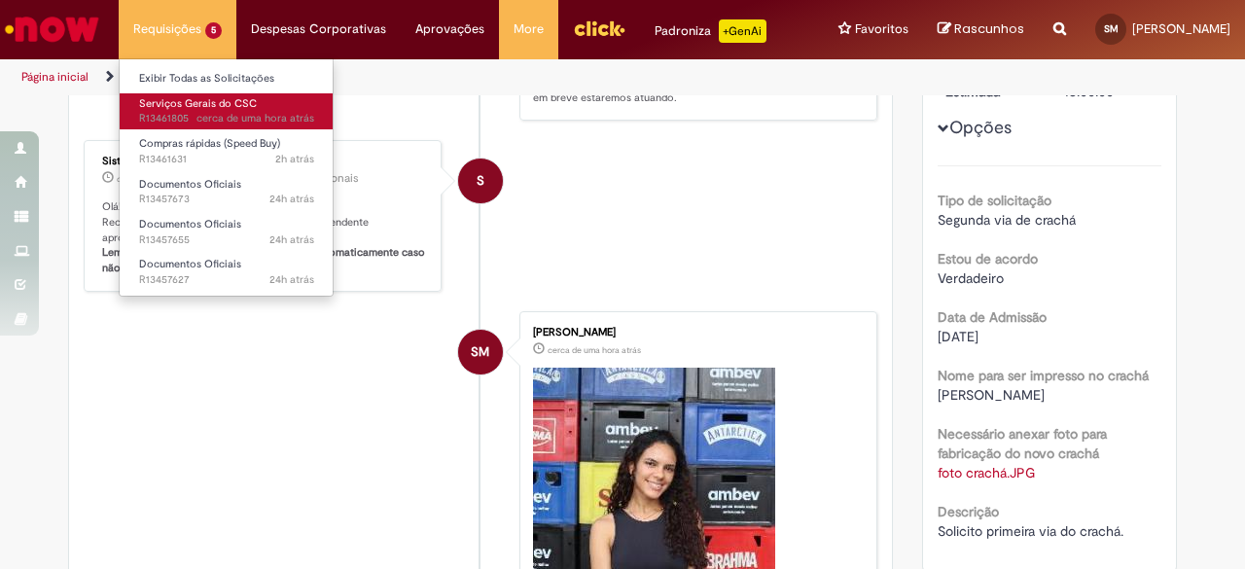
scroll to position [41, 0]
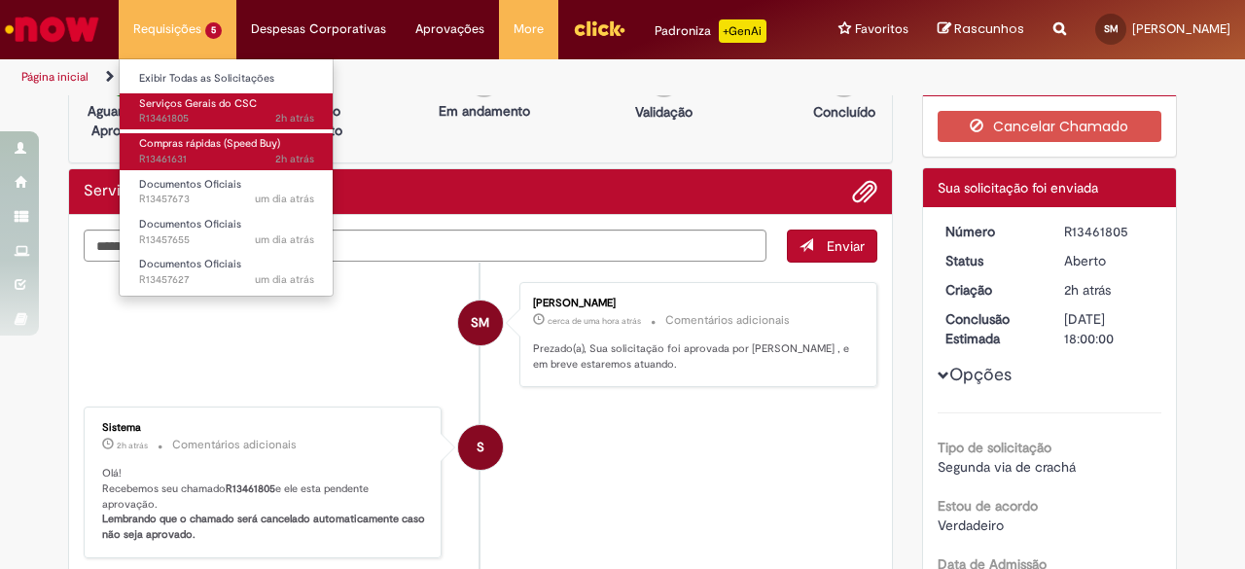
click at [198, 157] on span "2h atrás 2 horas atrás R13461631" at bounding box center [226, 160] width 175 height 16
